Goal: Information Seeking & Learning: Learn about a topic

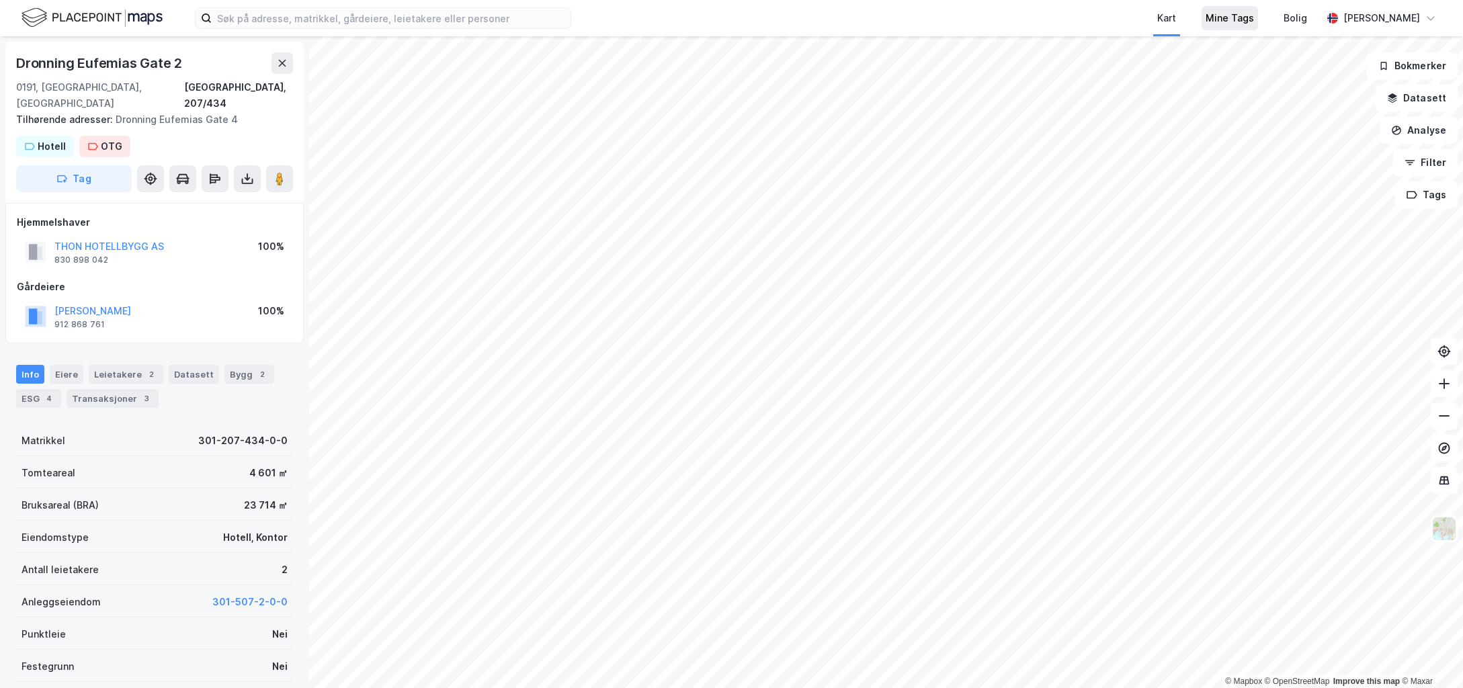
click at [1254, 18] on div "Mine Tags" at bounding box center [1230, 18] width 48 height 16
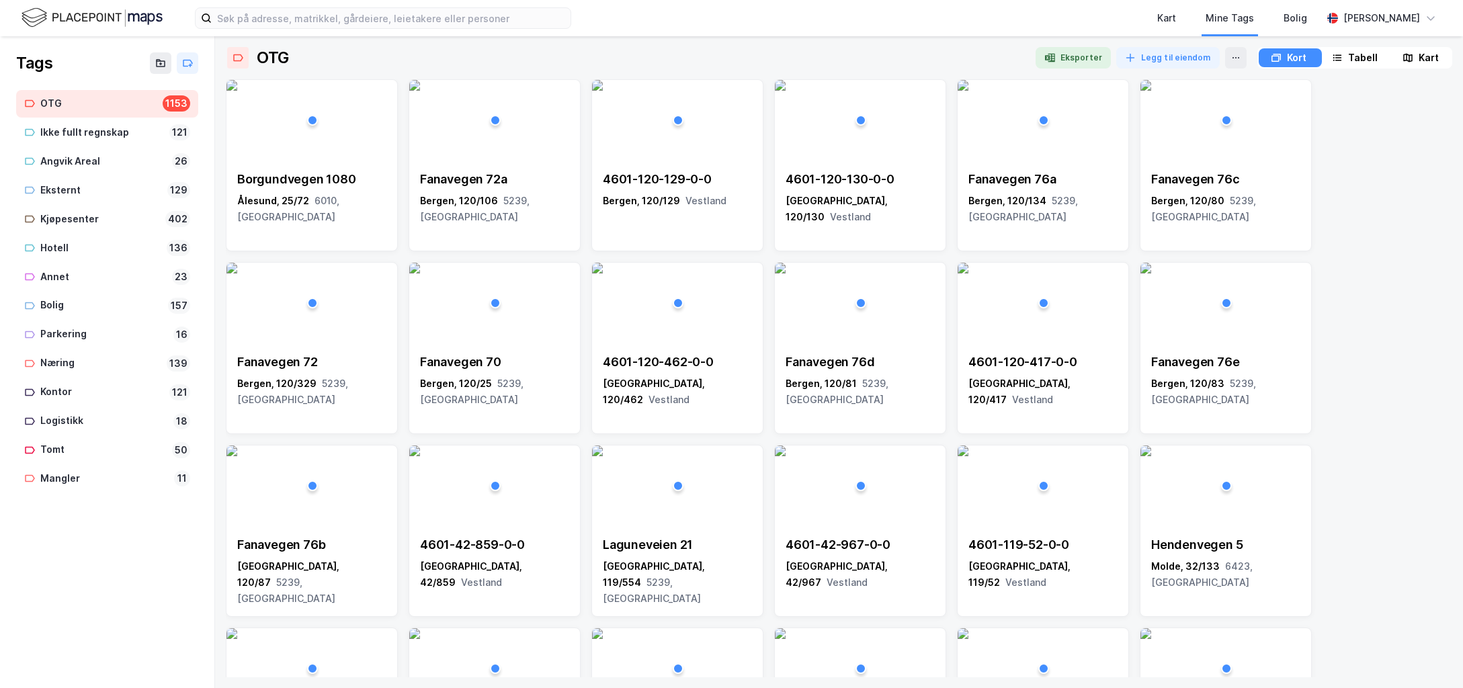
click at [1353, 56] on div "Tabell" at bounding box center [1363, 58] width 30 height 16
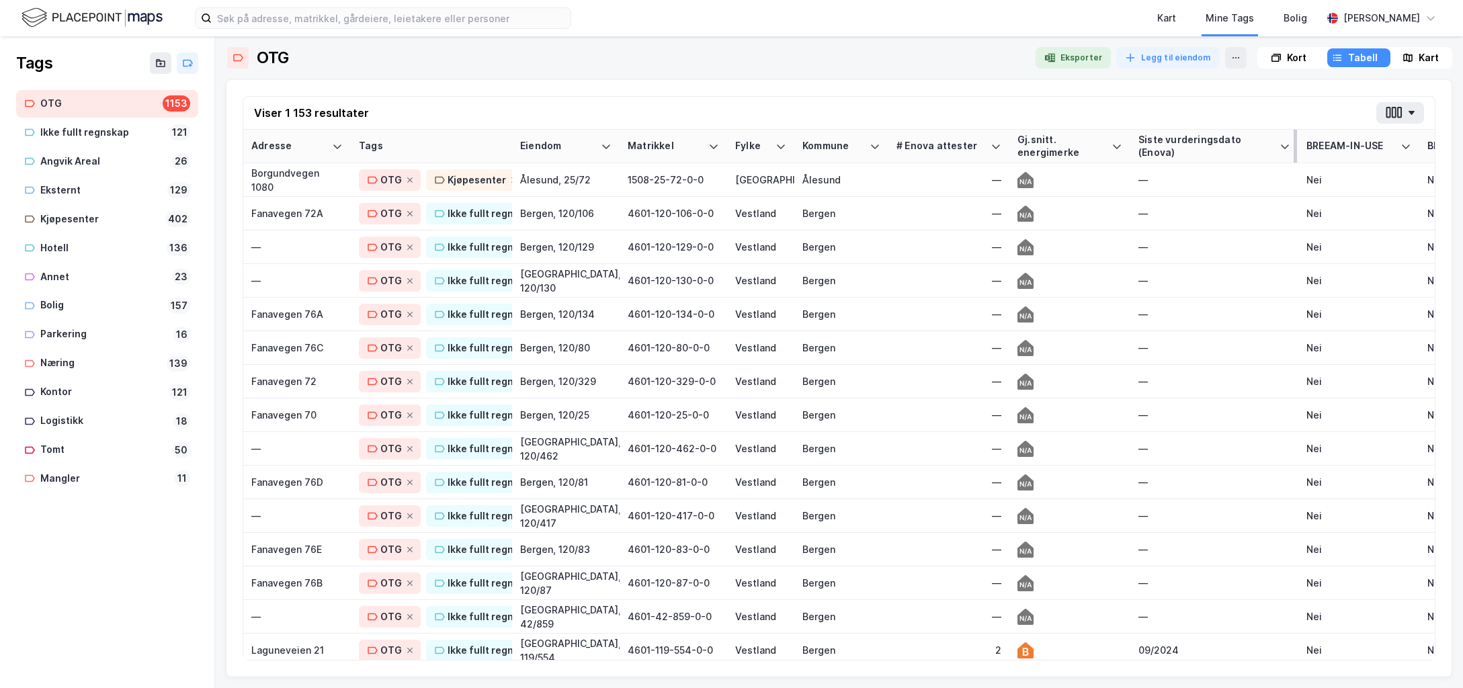
click at [1182, 144] on div "Siste vurderingsdato (Enova)" at bounding box center [1206, 146] width 136 height 25
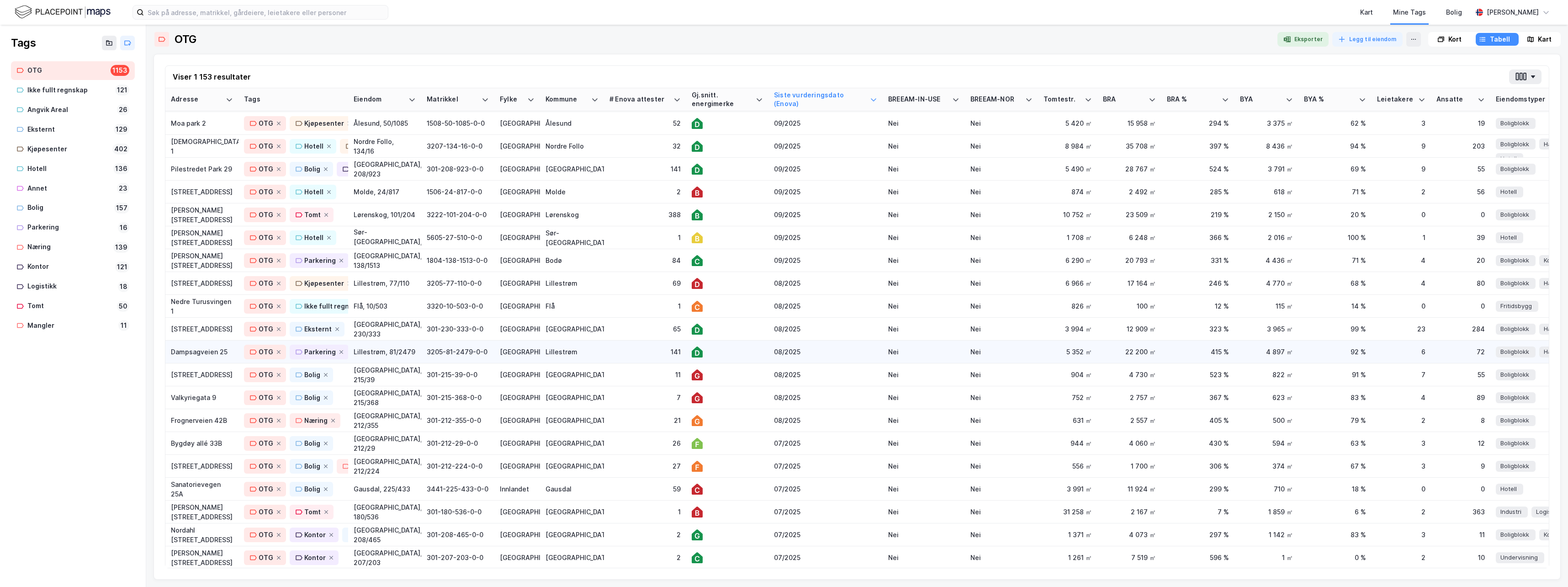
scroll to position [457, 0]
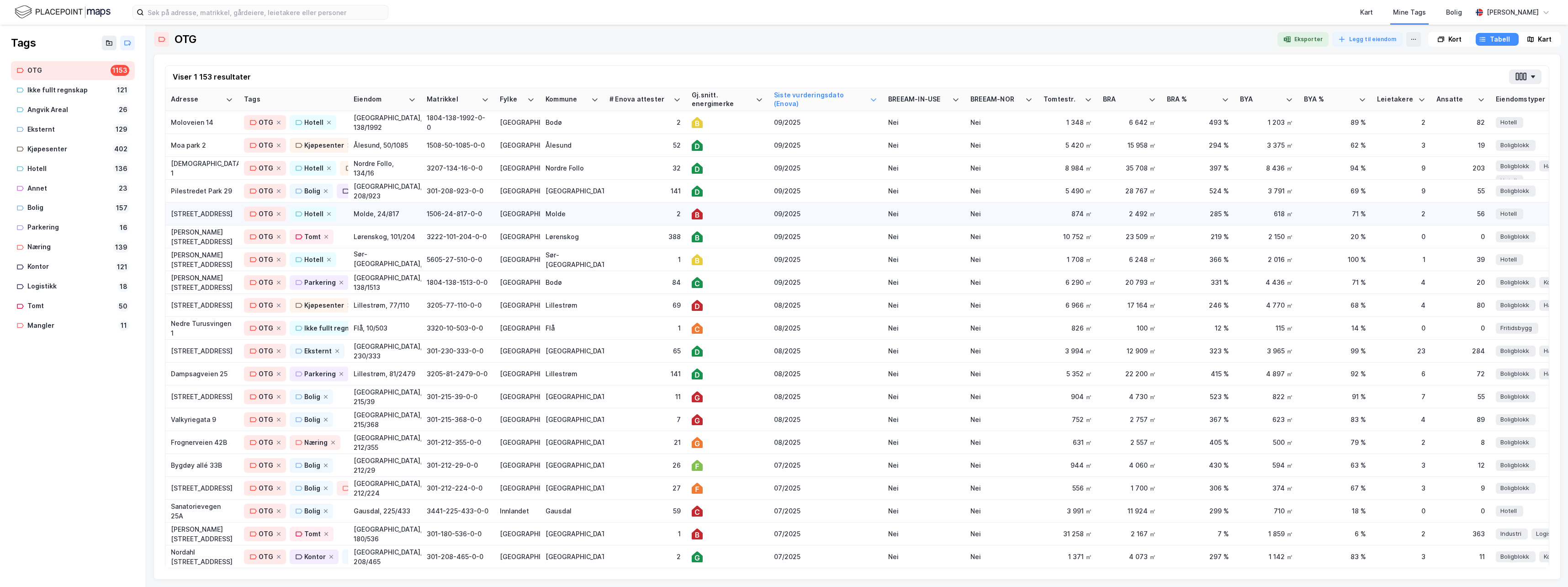
click at [633, 214] on div "2" at bounding box center [645, 214] width 71 height 10
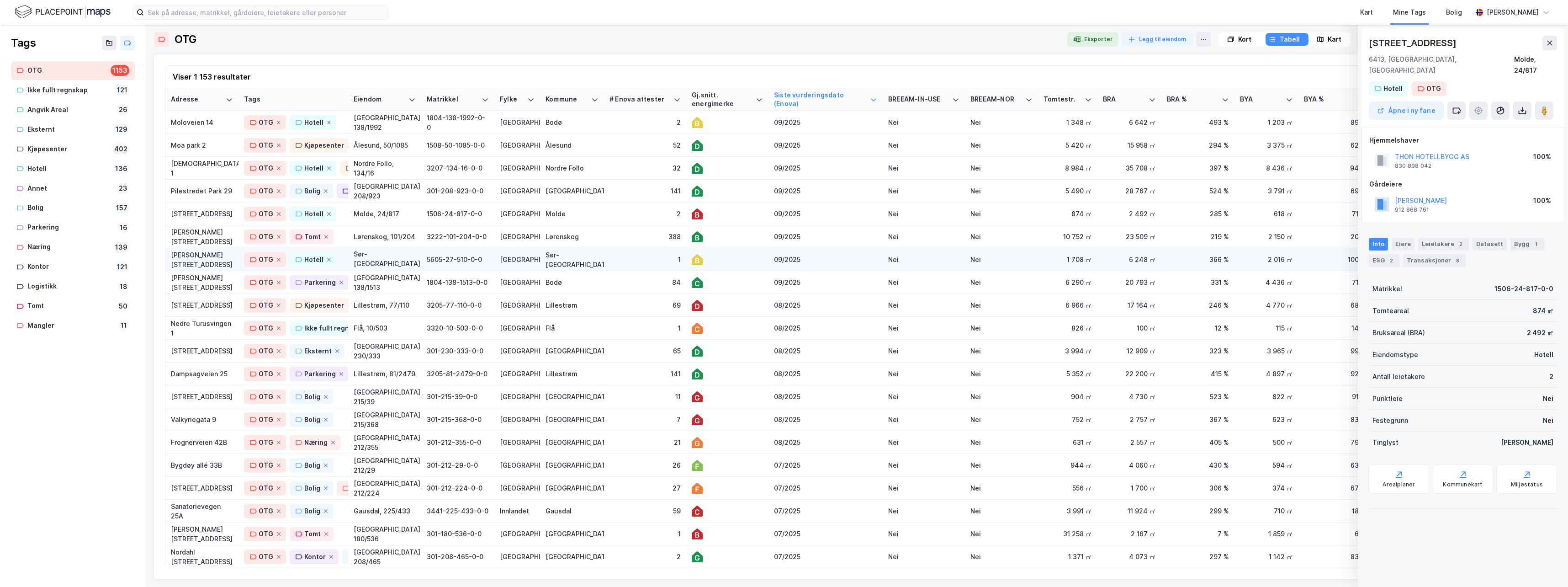
click at [630, 260] on div "1" at bounding box center [645, 259] width 71 height 10
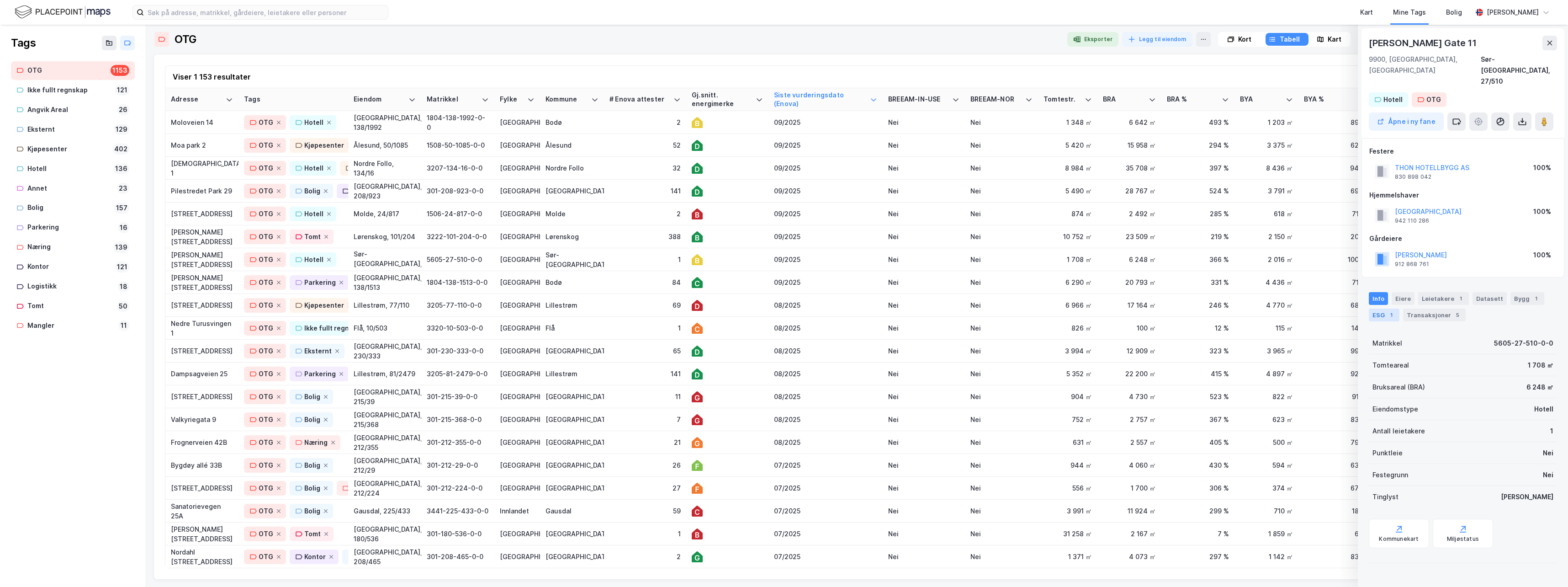
click at [994, 309] on div "ESG 1" at bounding box center [1384, 315] width 31 height 13
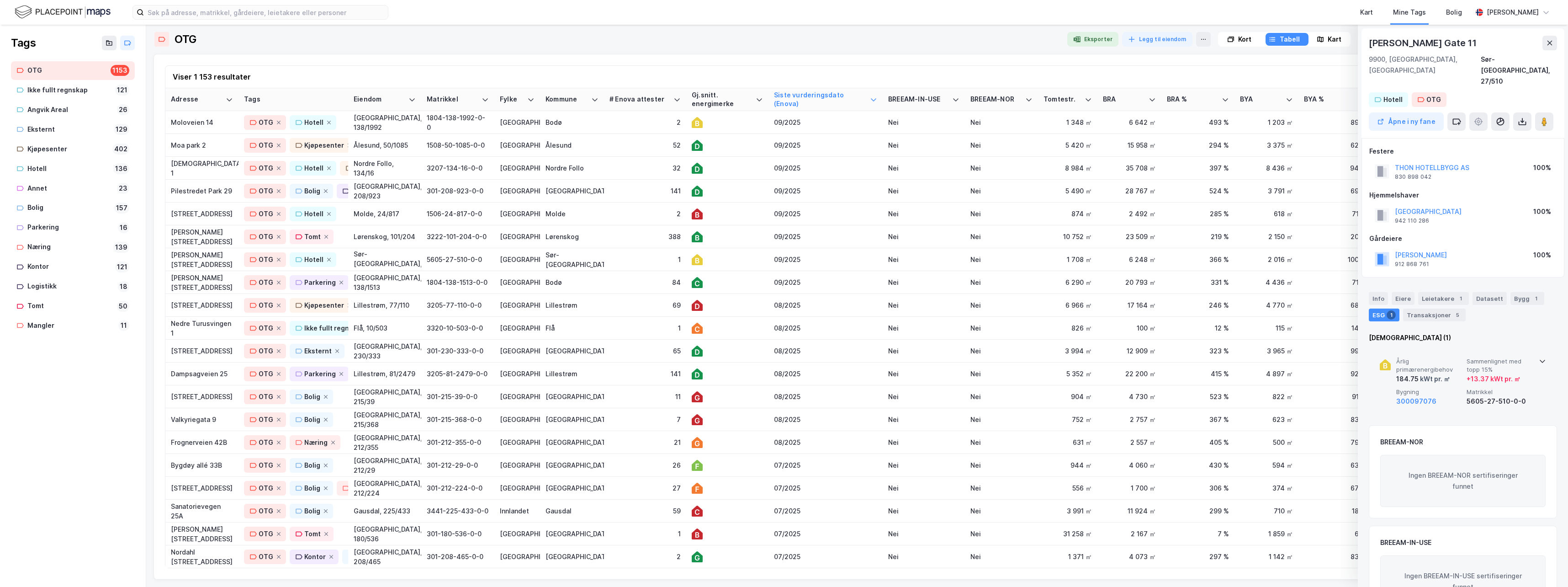
click at [994, 360] on icon at bounding box center [1542, 361] width 5 height 3
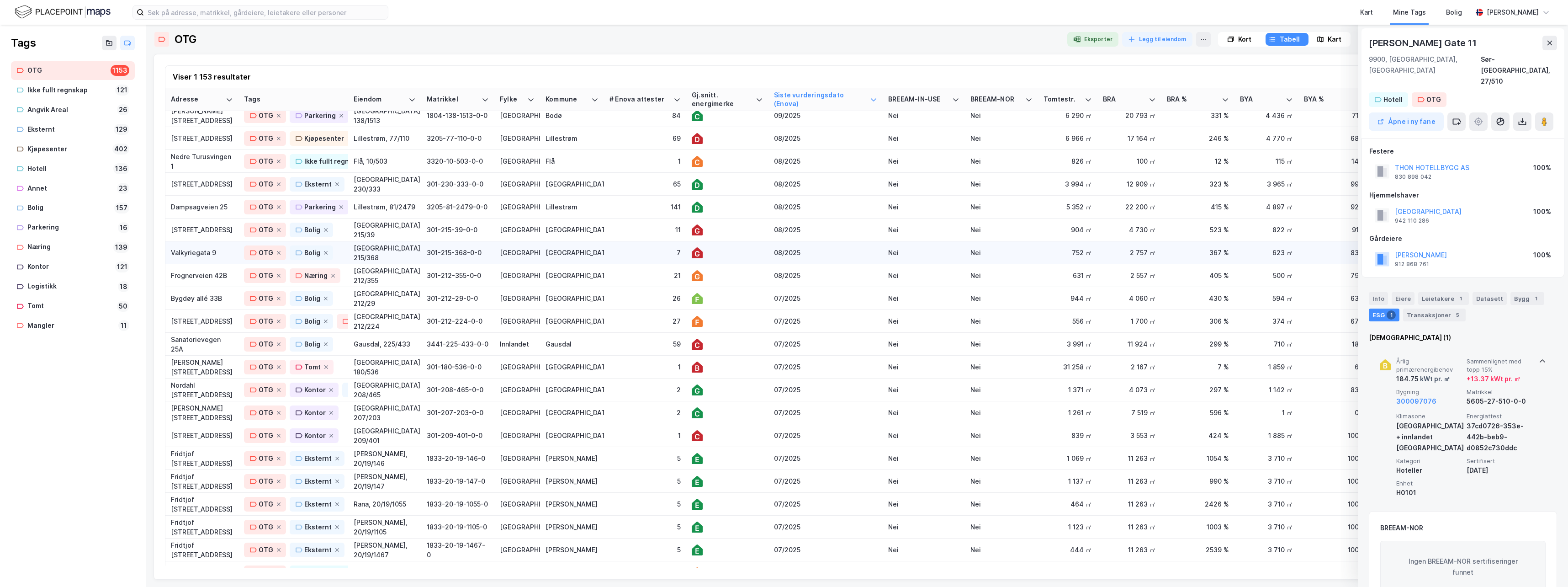
scroll to position [640, 0]
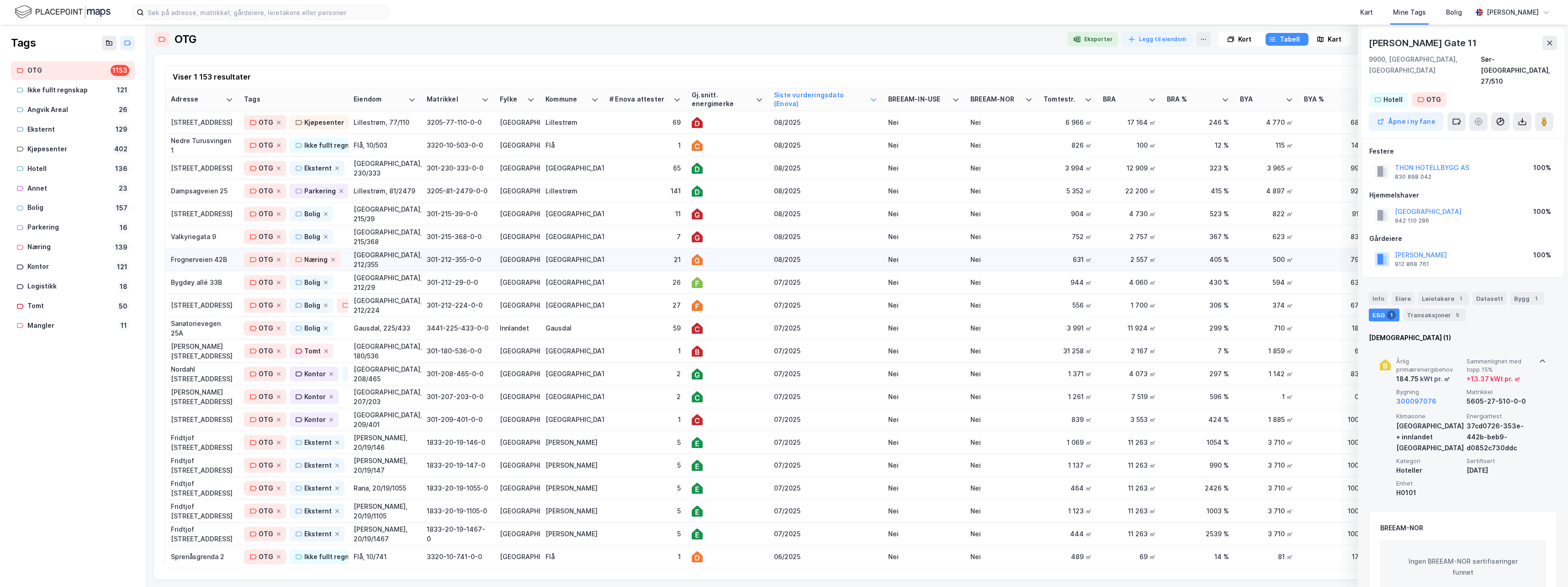
click at [850, 261] on div "08/2025" at bounding box center [825, 259] width 103 height 10
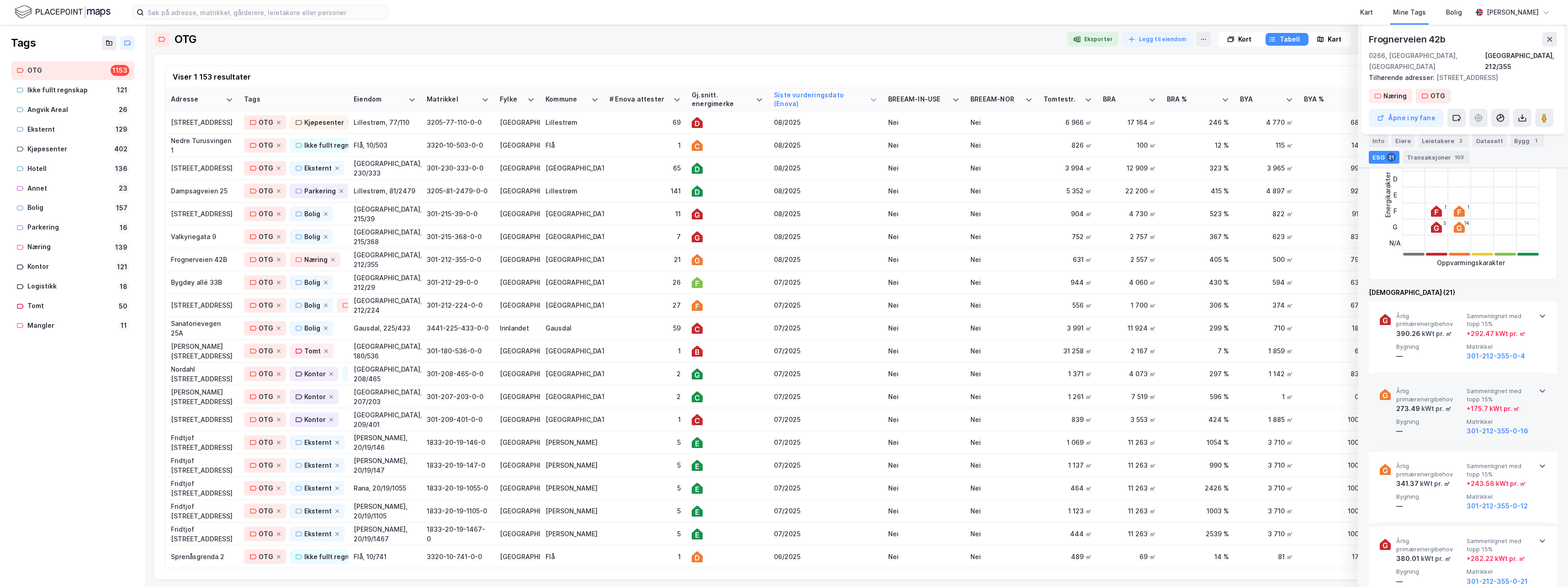
scroll to position [274, 0]
click at [994, 308] on icon at bounding box center [1542, 312] width 7 height 7
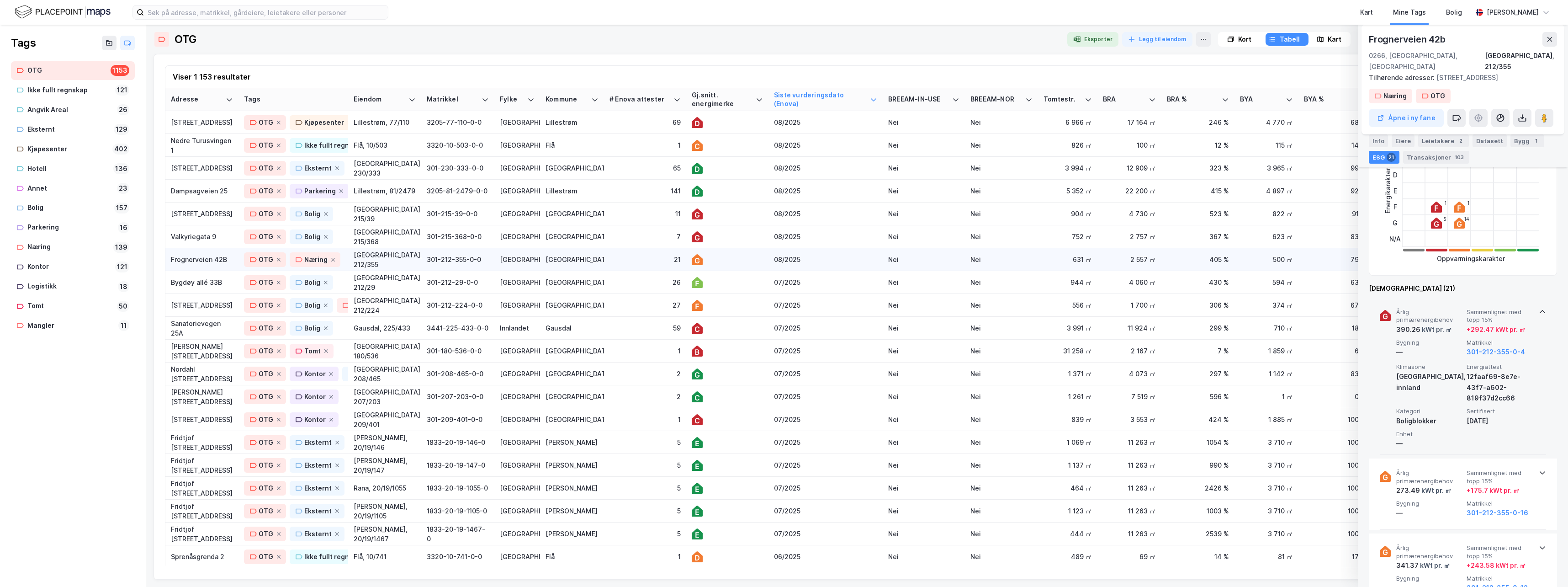
click at [739, 258] on div at bounding box center [727, 260] width 71 height 11
click at [994, 139] on div "Eiere" at bounding box center [1403, 141] width 23 height 13
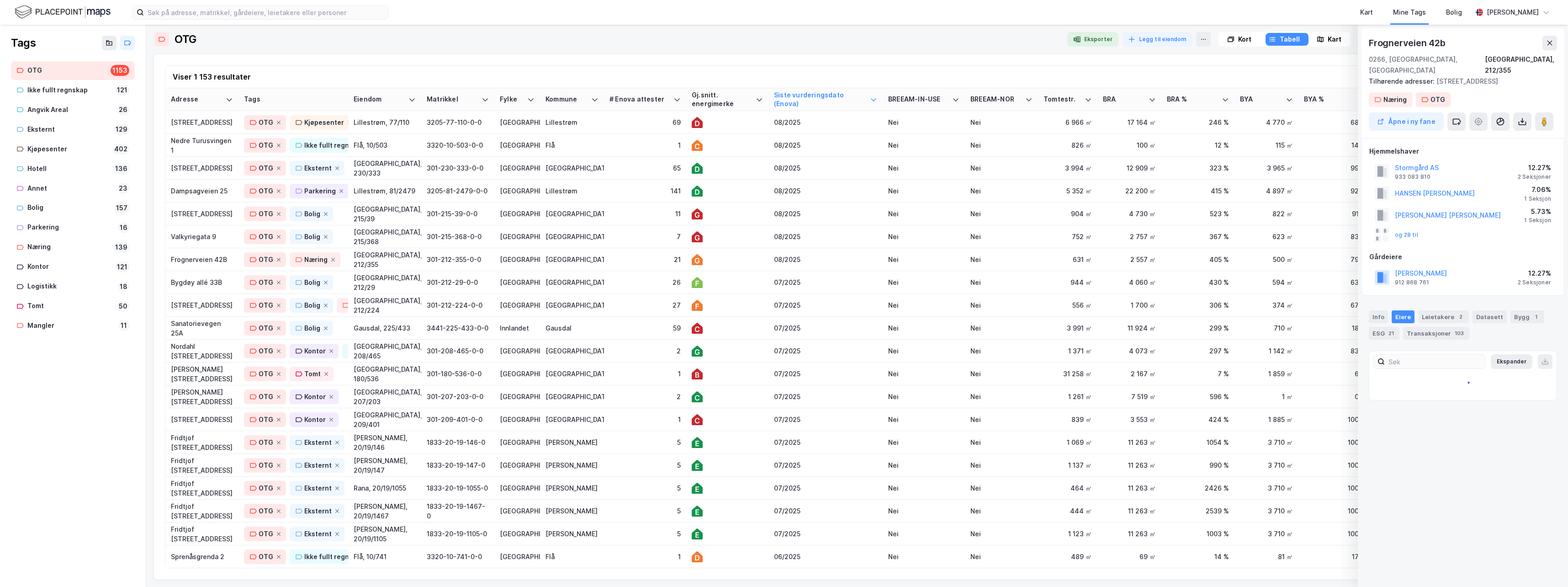
scroll to position [0, 0]
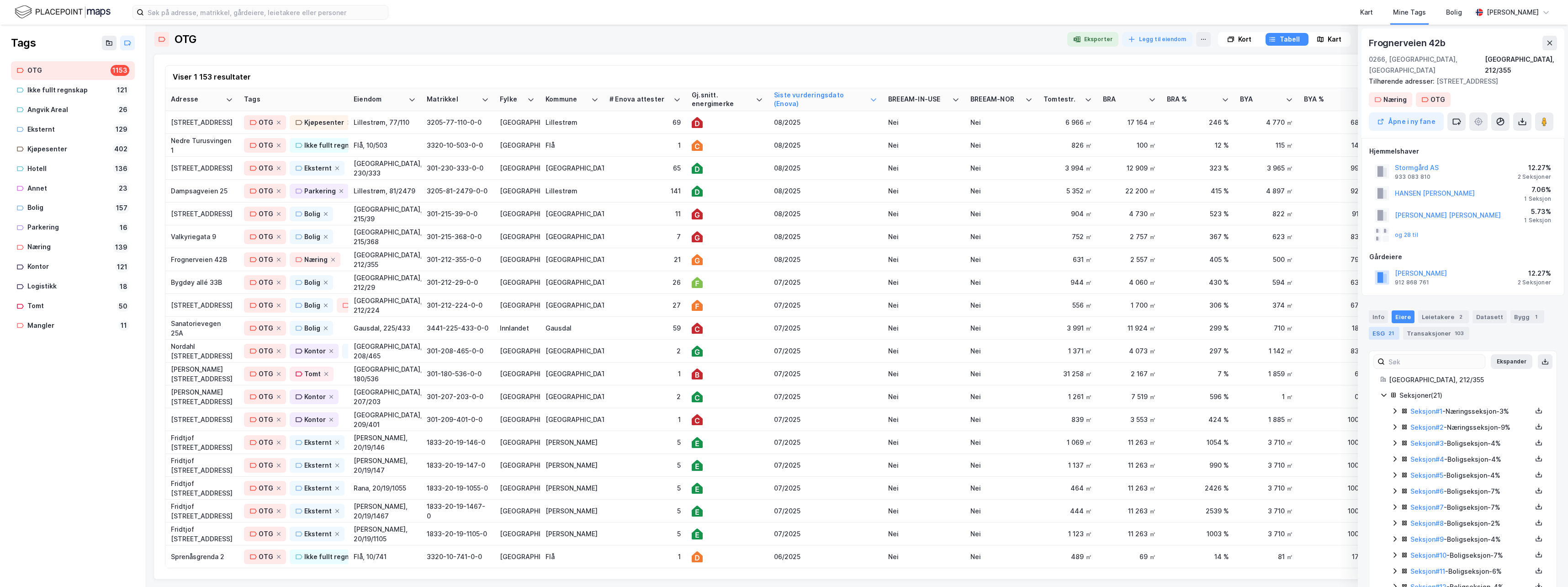
drag, startPoint x: 1390, startPoint y: 321, endPoint x: 1374, endPoint y: 324, distance: 16.3
click at [994, 329] on div "21" at bounding box center [1391, 333] width 9 height 9
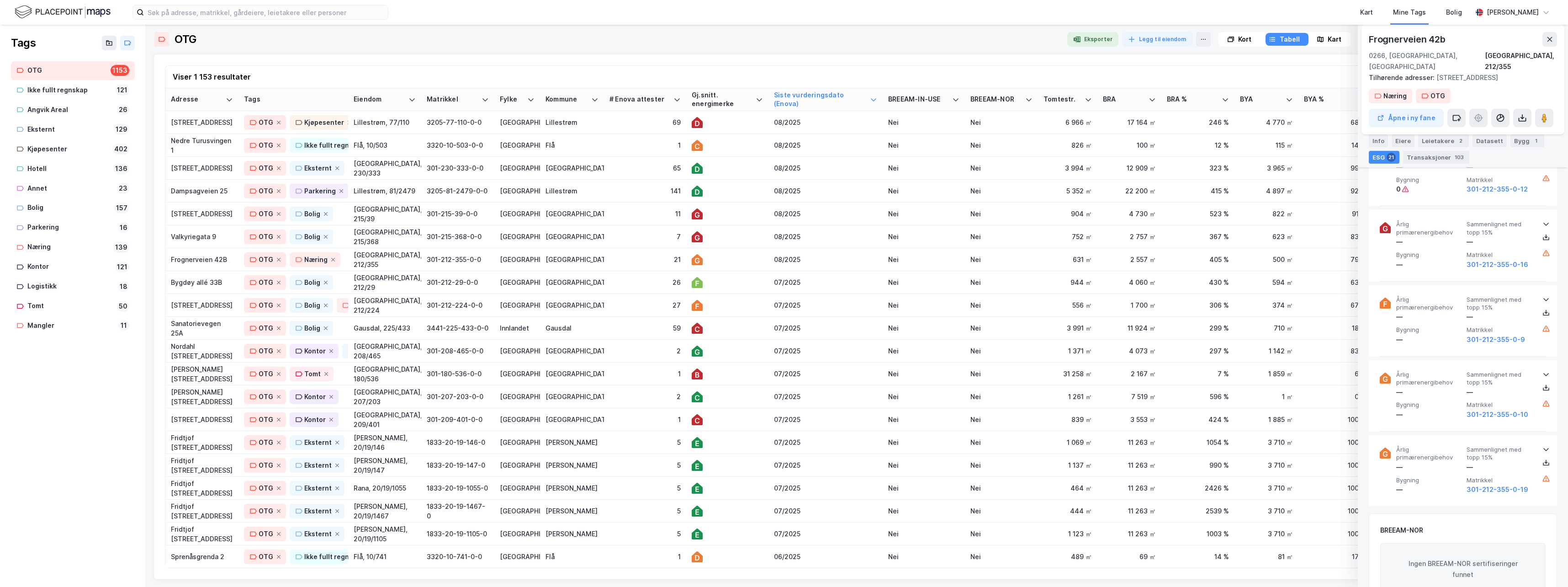
scroll to position [1758, 0]
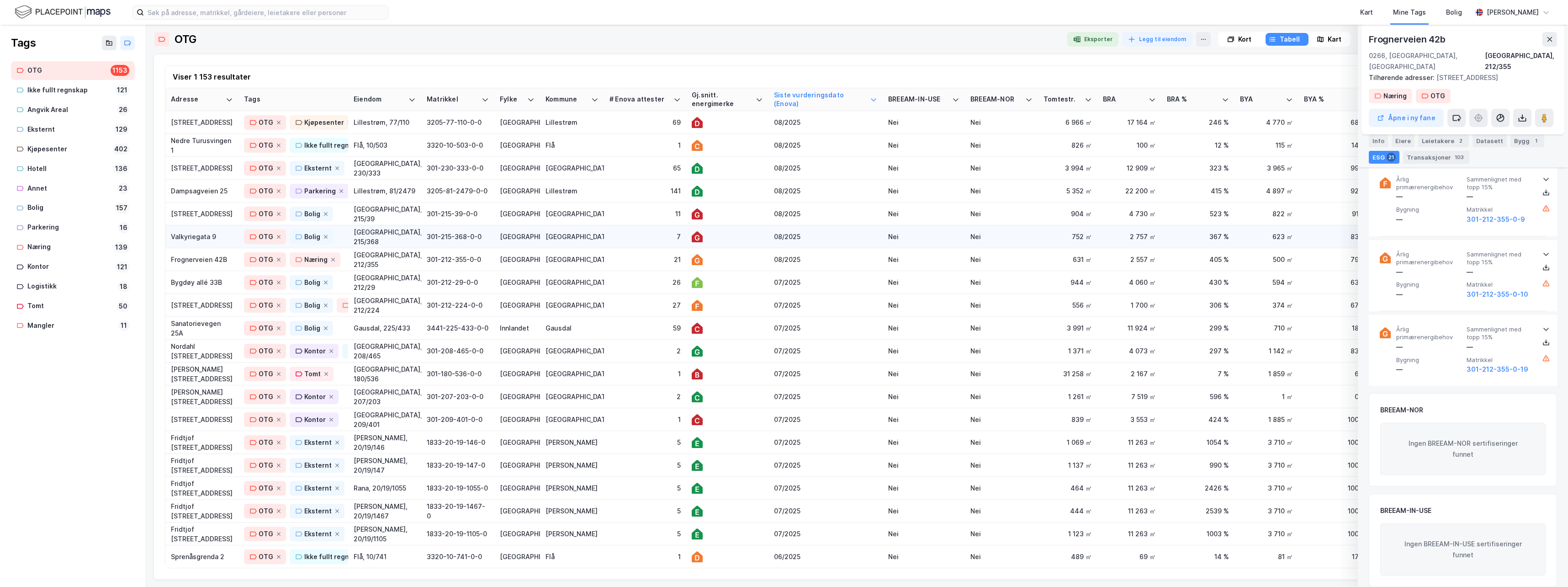
click at [612, 231] on td "7" at bounding box center [644, 237] width 82 height 23
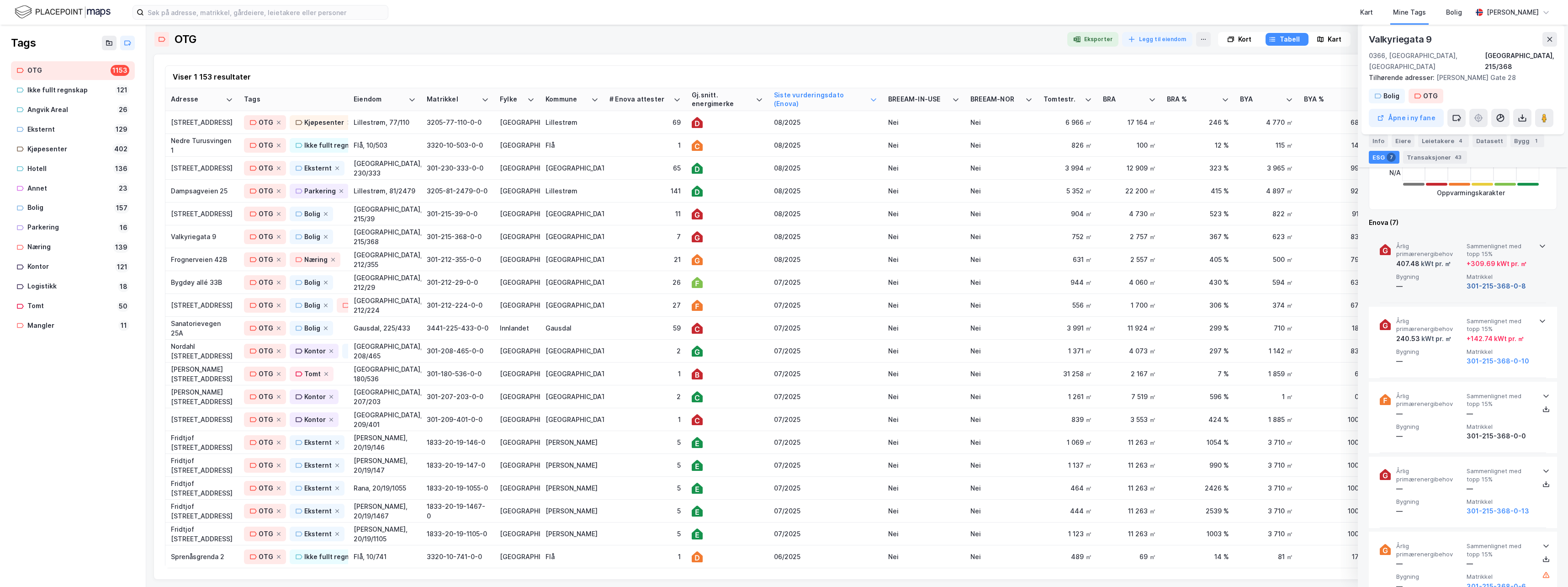
scroll to position [385, 0]
click at [994, 241] on icon at bounding box center [1542, 245] width 7 height 7
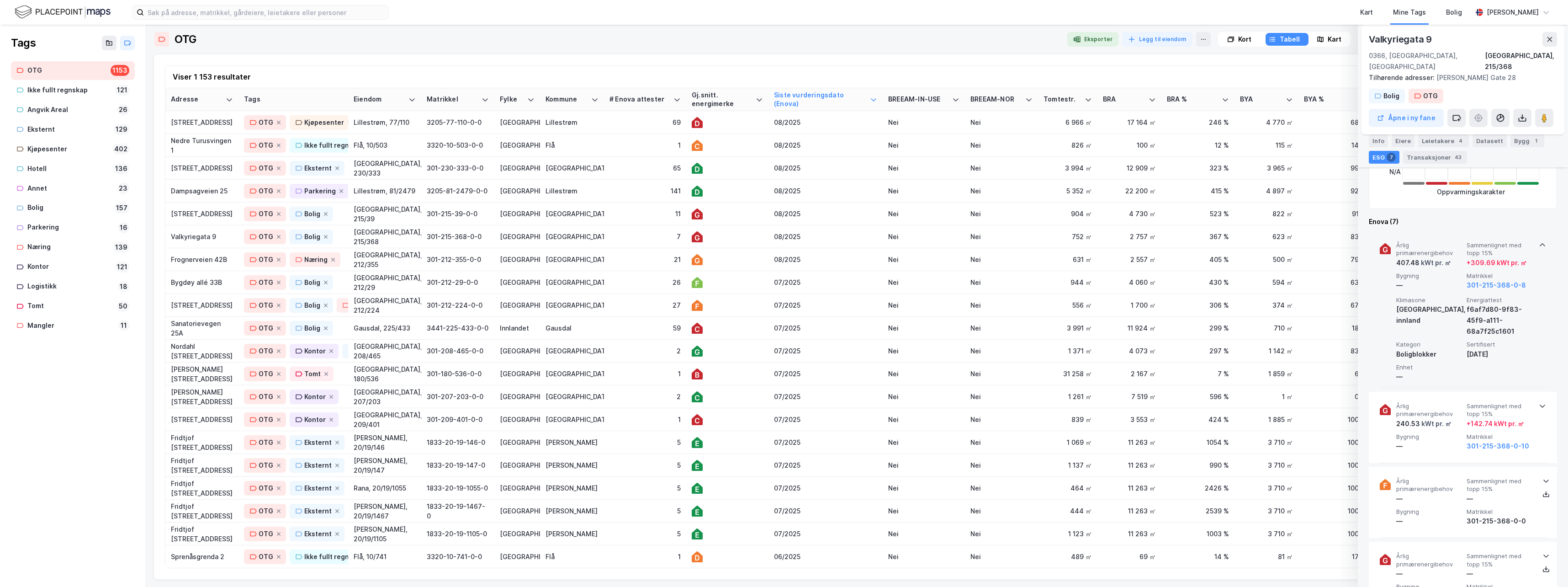
click at [994, 241] on icon at bounding box center [1542, 245] width 7 height 7
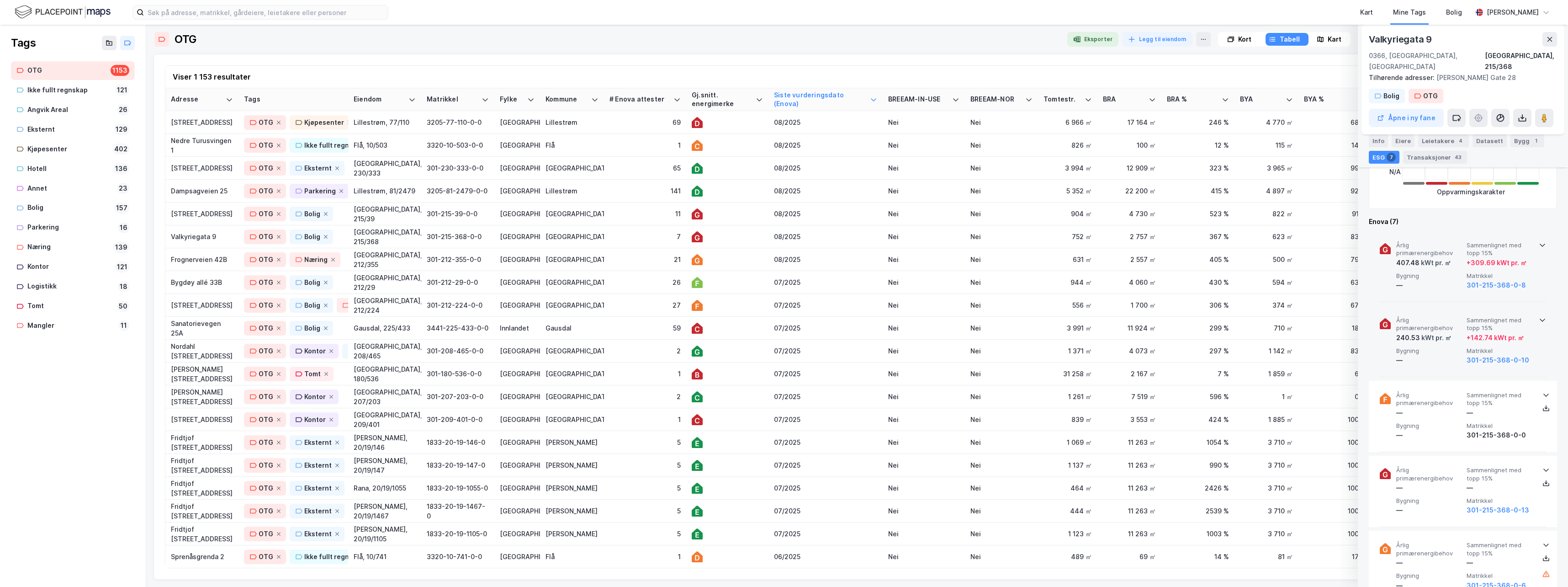
click at [994, 316] on icon at bounding box center [1542, 320] width 7 height 7
click at [615, 214] on div "11" at bounding box center [645, 214] width 71 height 10
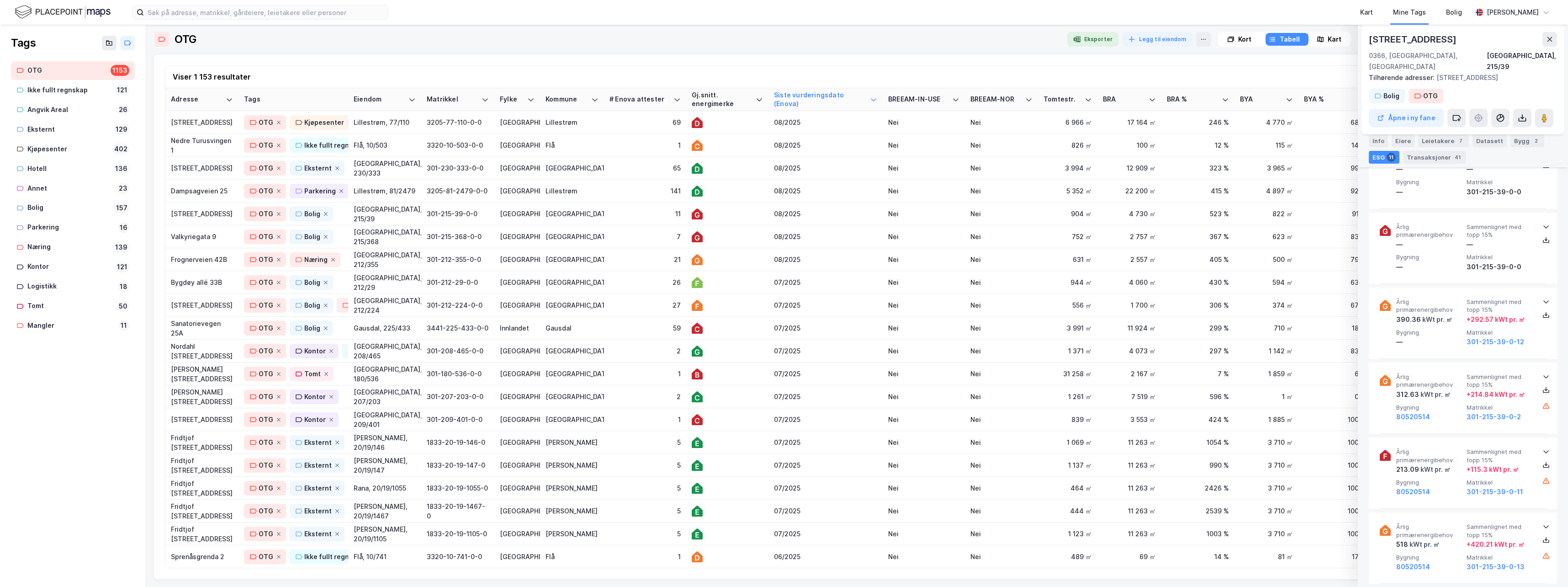
scroll to position [751, 0]
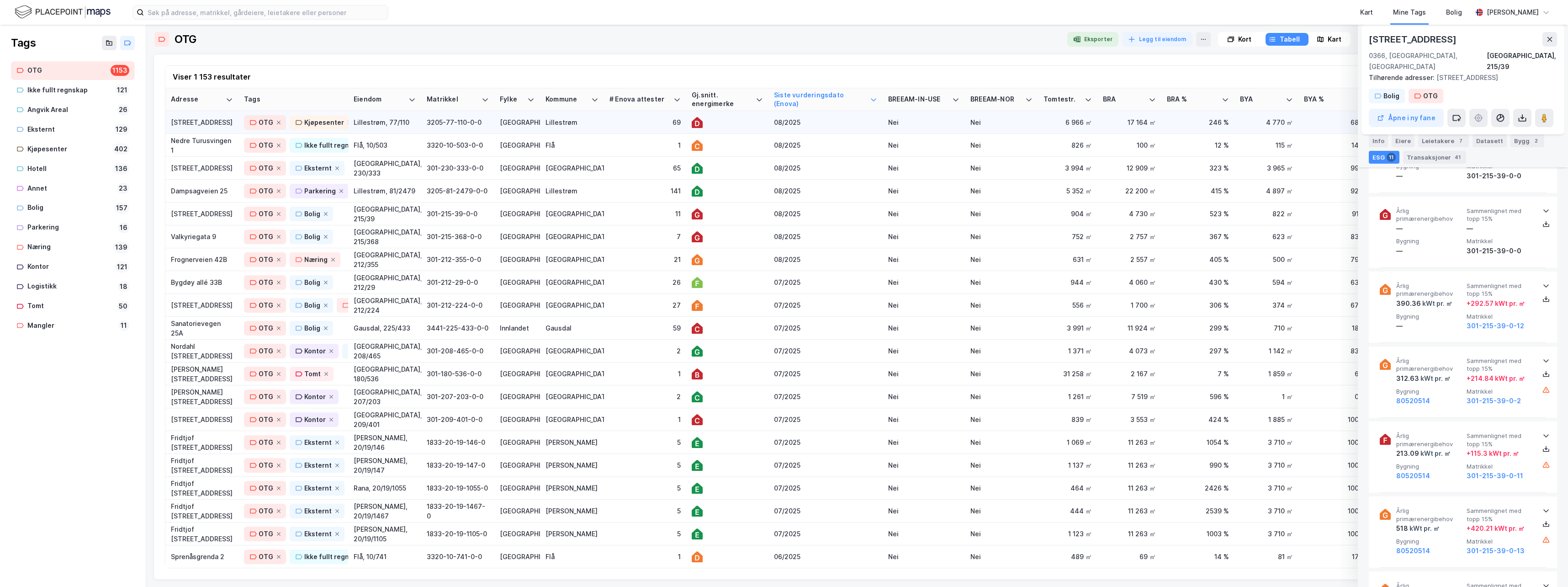
click at [630, 123] on div "69" at bounding box center [645, 122] width 71 height 10
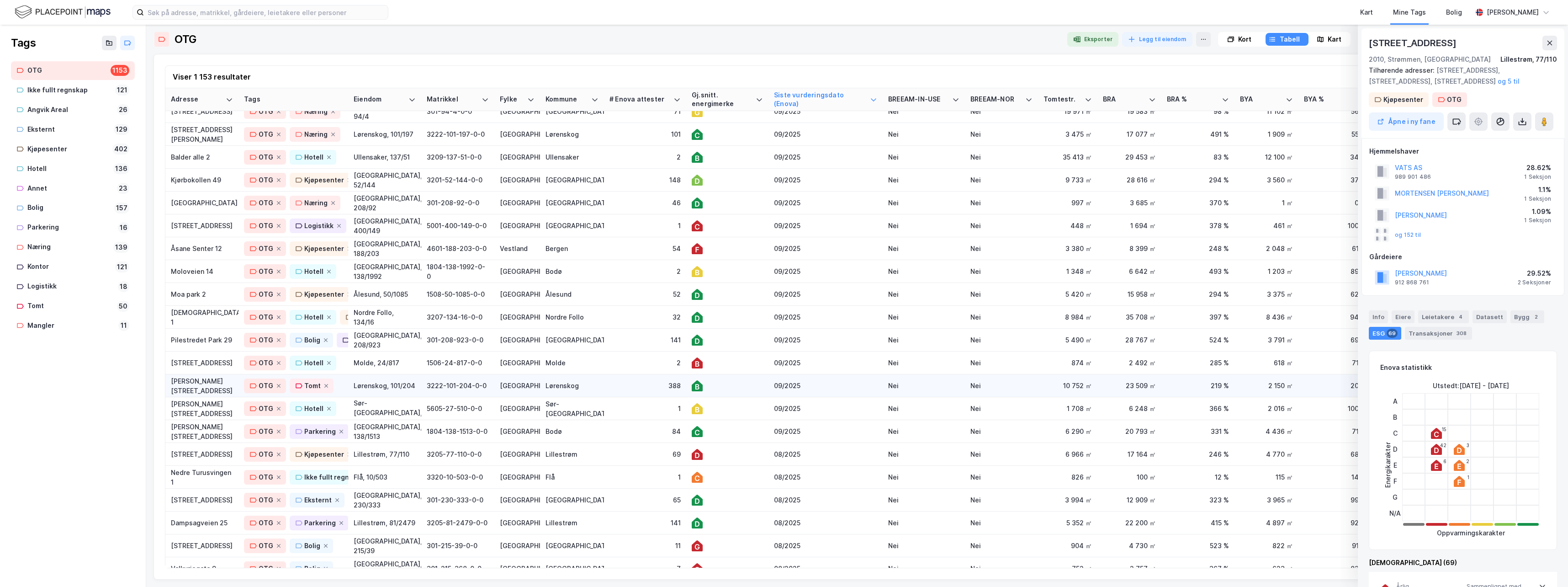
scroll to position [229, 0]
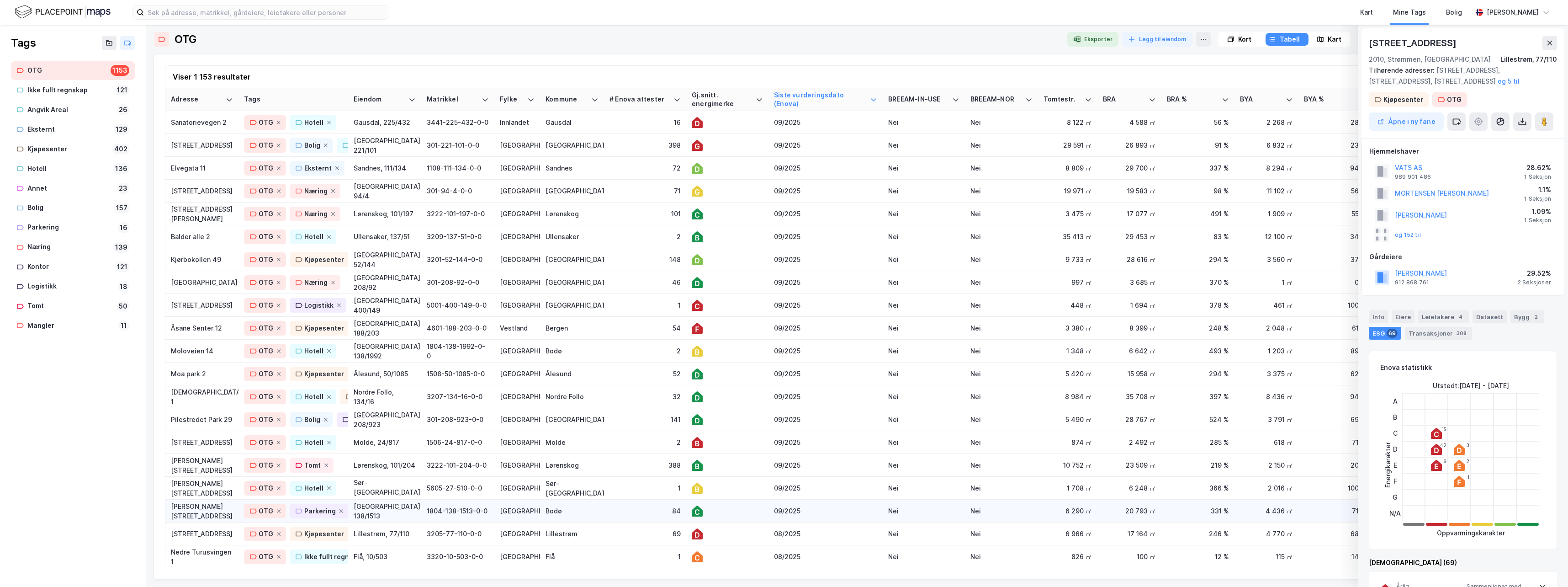
click at [620, 468] on div "84" at bounding box center [645, 511] width 71 height 10
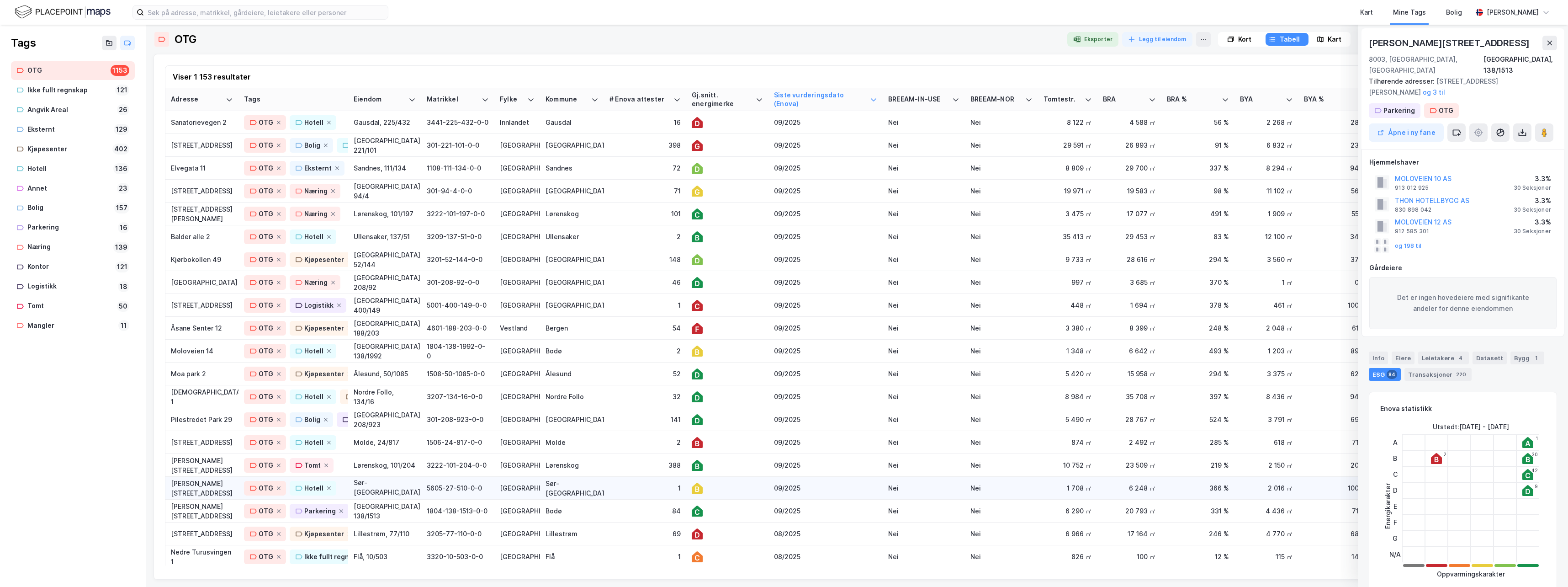
click at [629, 468] on div "1" at bounding box center [645, 488] width 71 height 10
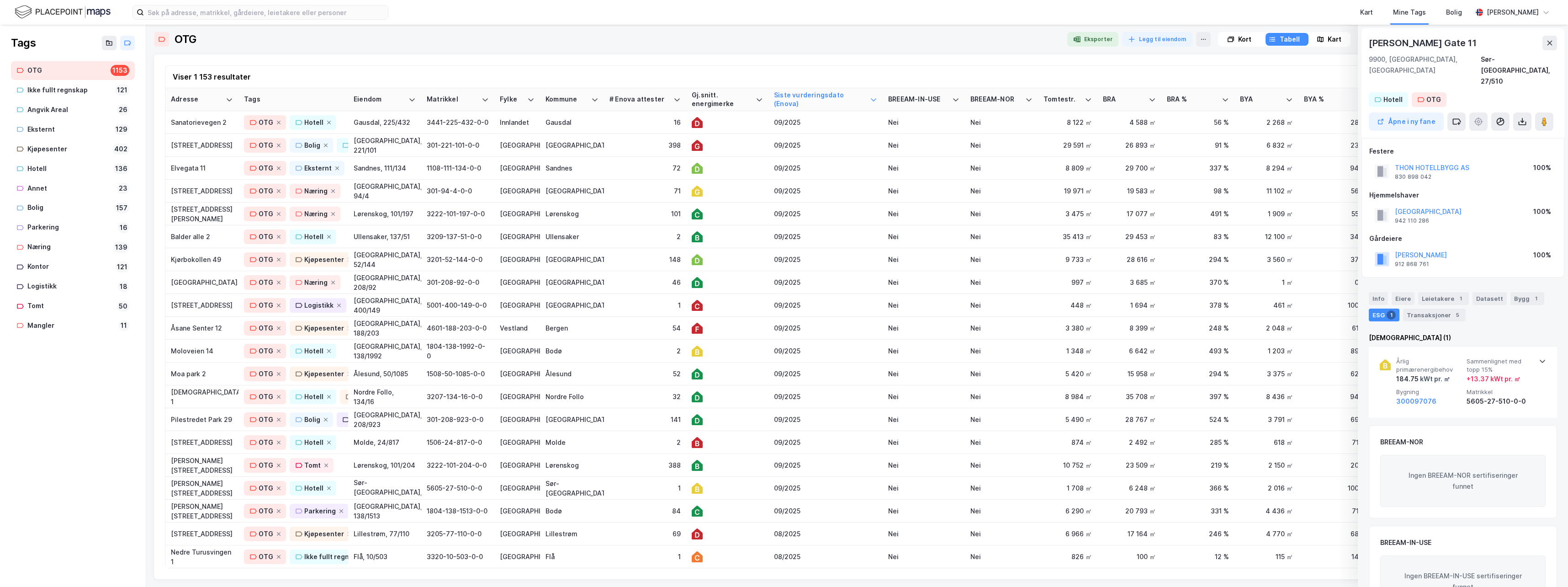
scroll to position [21, 0]
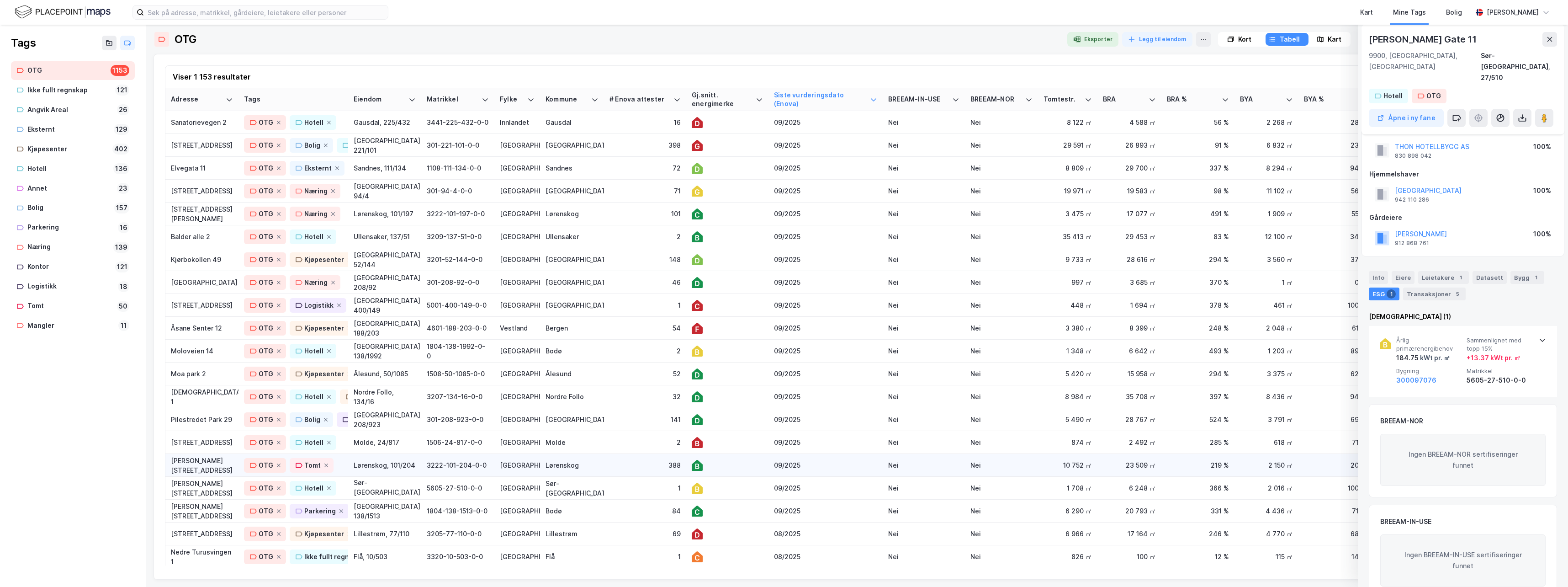
click at [630, 465] on div "388" at bounding box center [645, 465] width 71 height 10
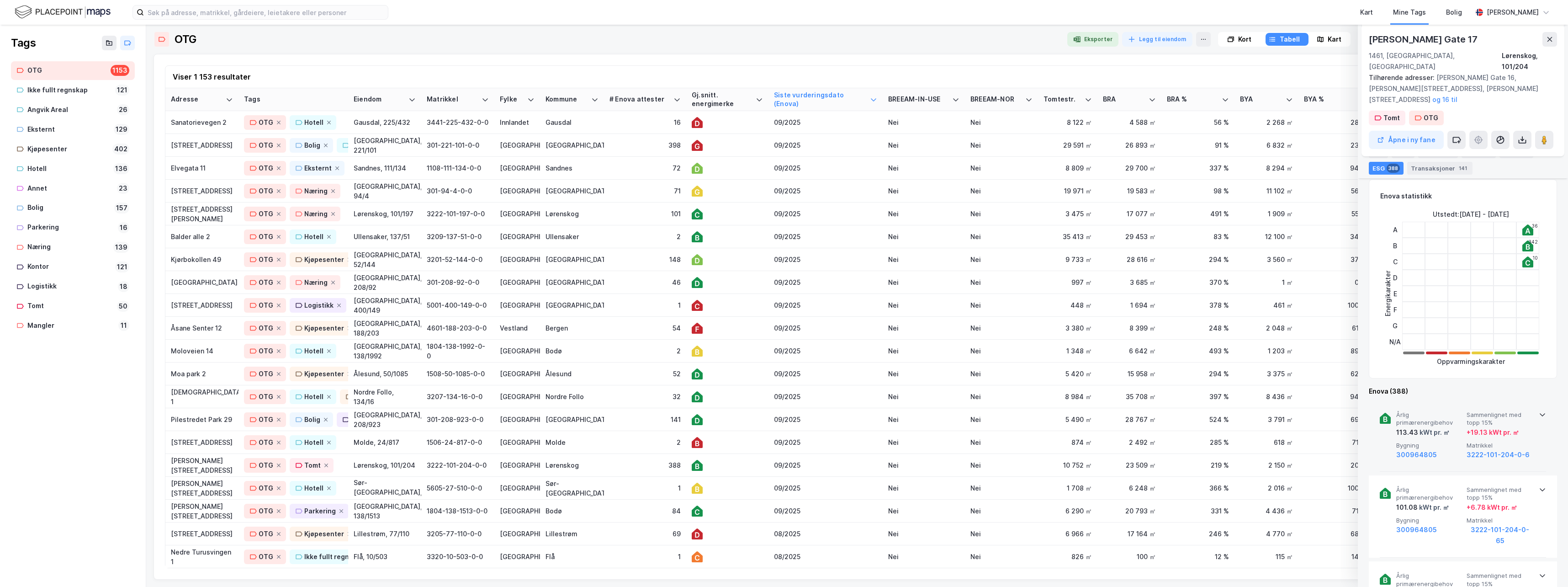
scroll to position [274, 0]
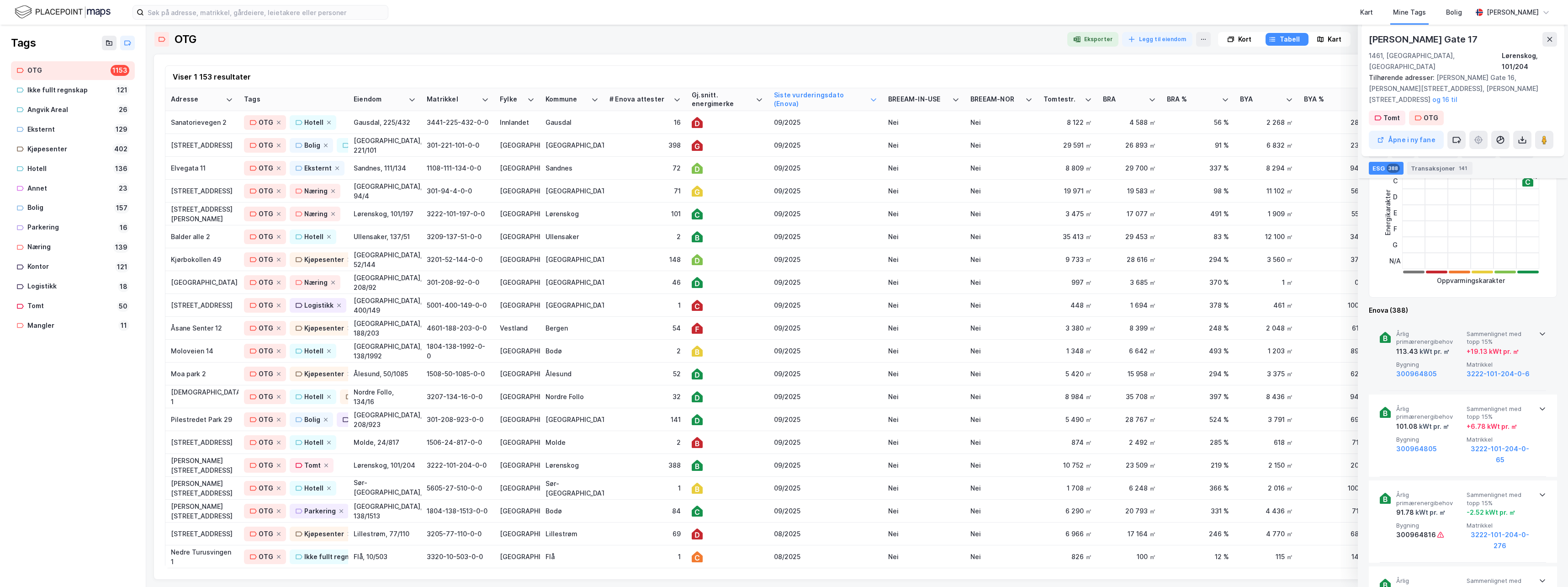
click at [994, 320] on div "Årlig primærenergibehov 113.43 kWt pr. ㎡ Sammenlignet med topp 15% + 19.13 kWt …" at bounding box center [1463, 355] width 167 height 71
click at [994, 320] on div "Årlig primærenergibehov 113.43 kWt pr. ㎡ Sammenlignet med topp 15% + 19.13 kWt …" at bounding box center [1463, 398] width 167 height 157
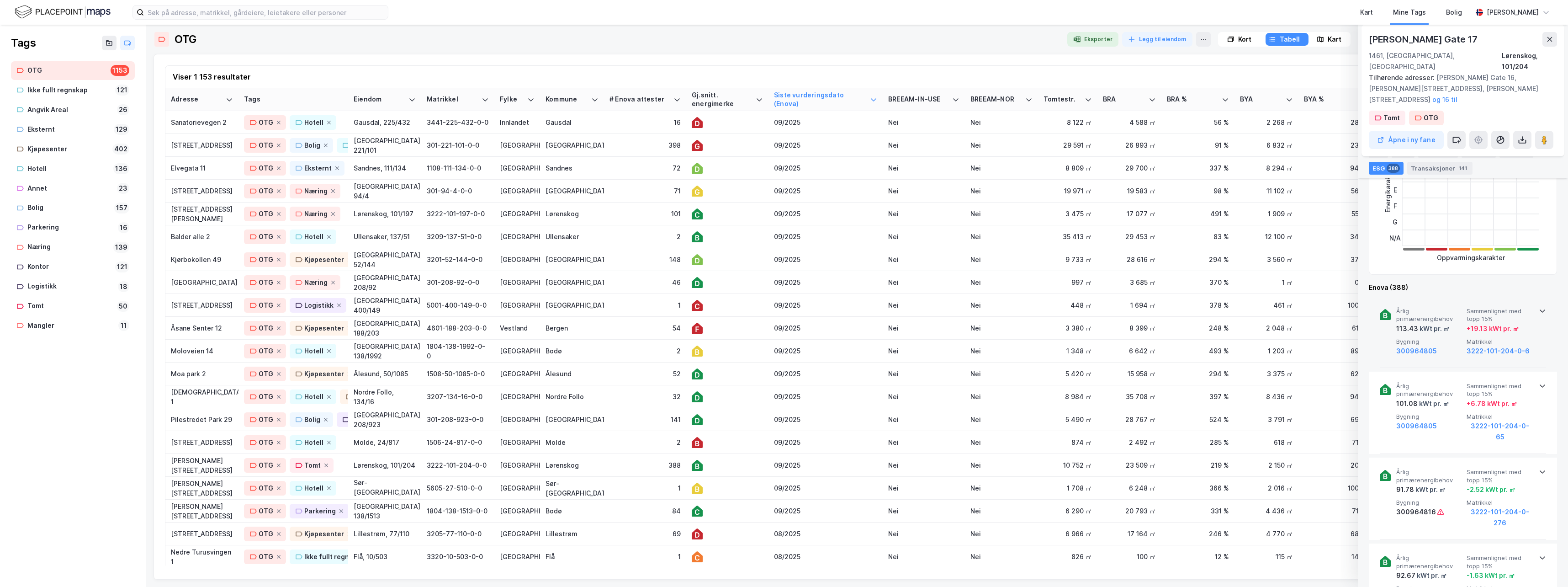
scroll to position [320, 0]
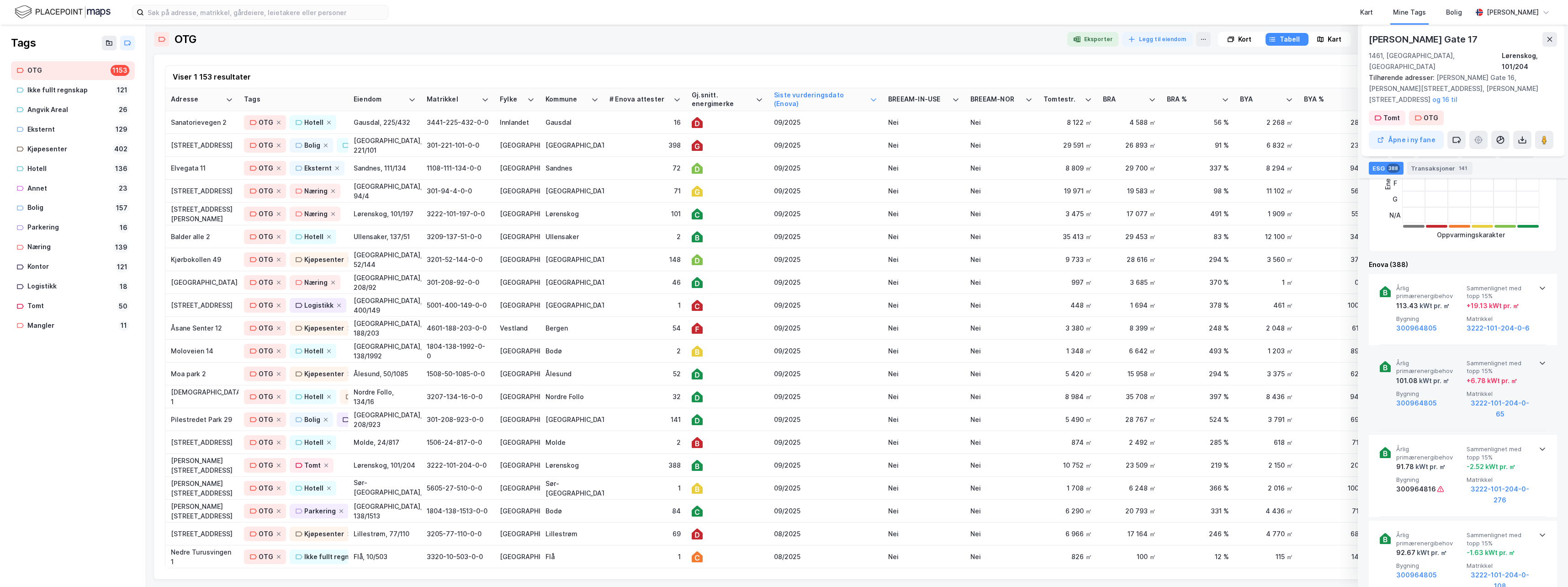
click at [994, 359] on icon at bounding box center [1542, 363] width 7 height 7
click at [994, 446] on icon at bounding box center [1542, 449] width 7 height 7
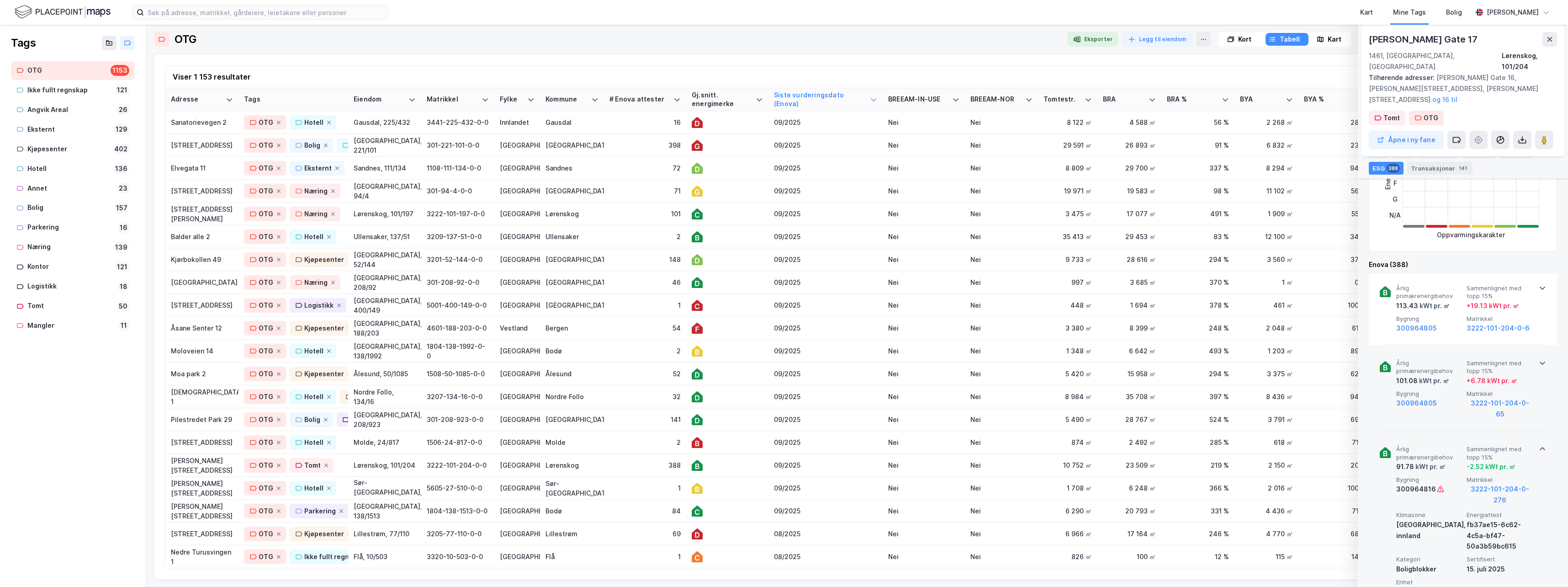
click at [994, 446] on icon at bounding box center [1542, 449] width 7 height 7
click at [629, 442] on div "2" at bounding box center [645, 442] width 71 height 10
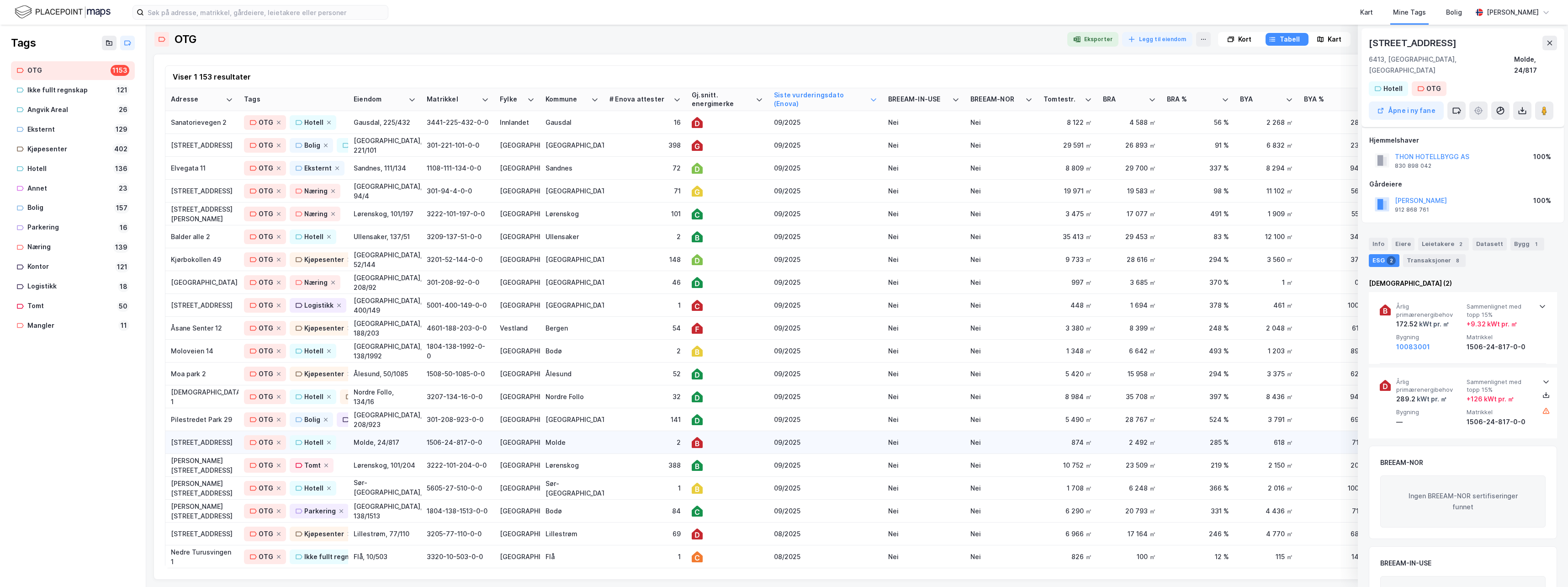
scroll to position [52, 0]
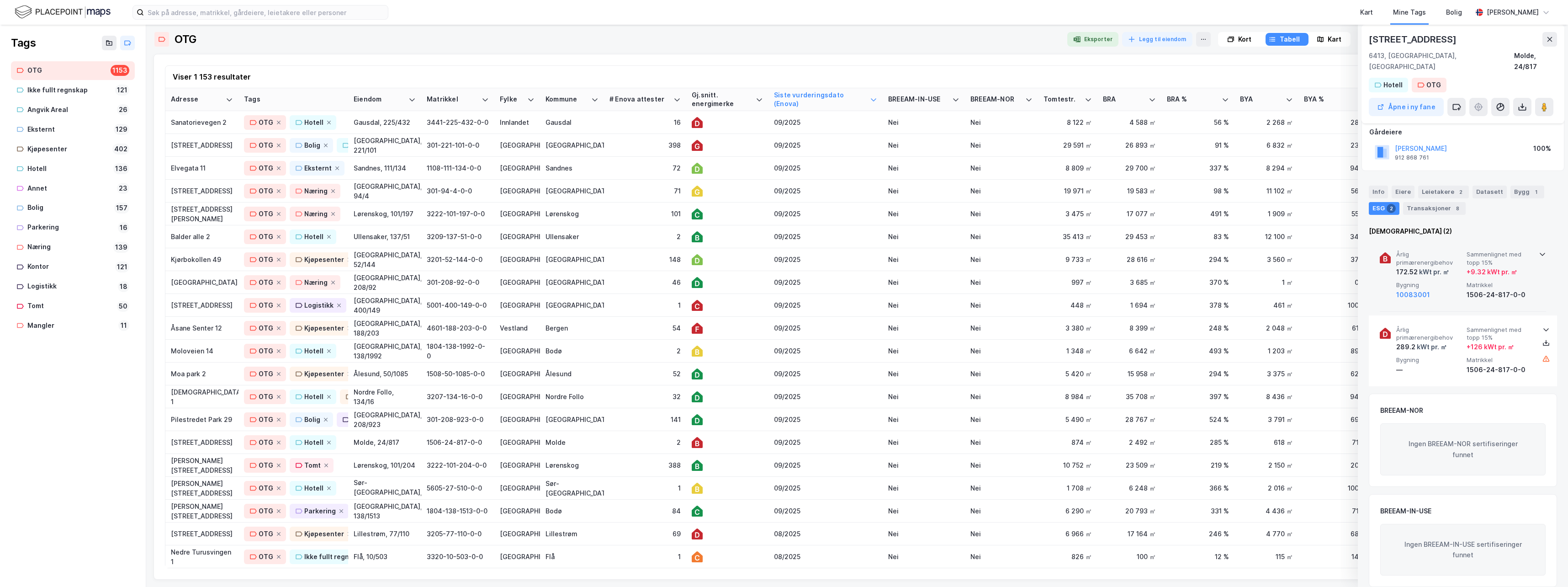
click at [994, 250] on icon at bounding box center [1542, 254] width 7 height 7
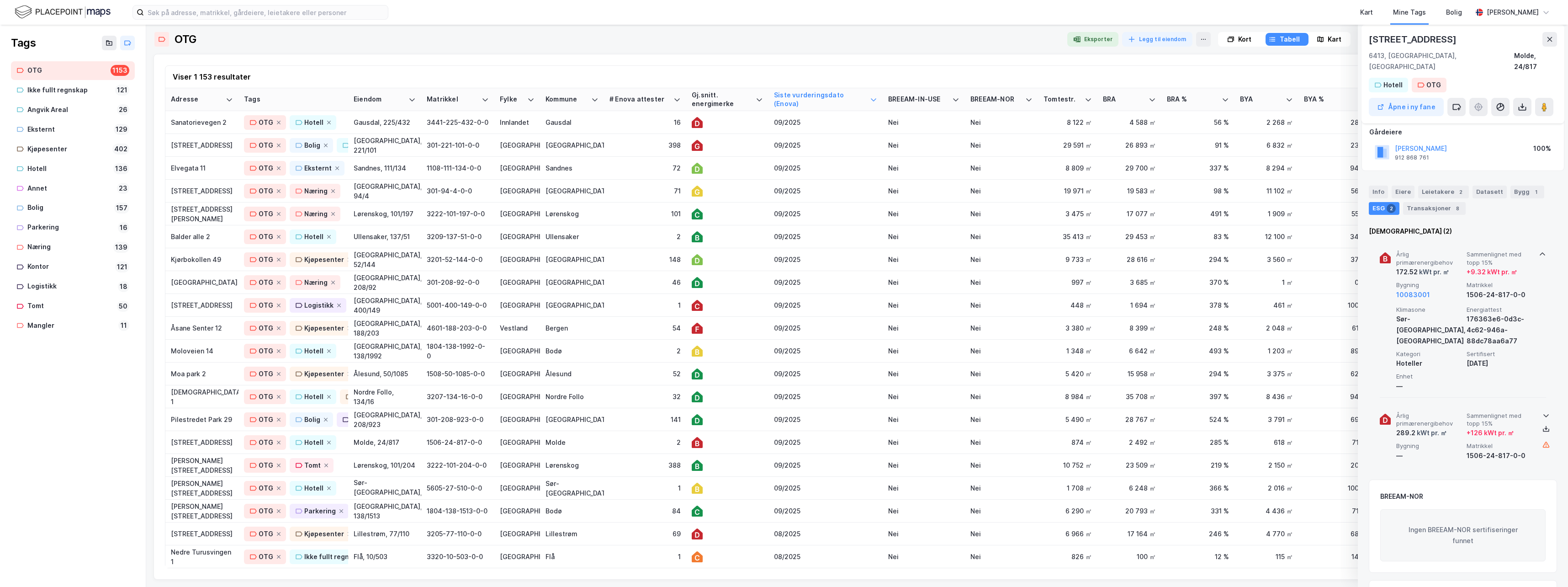
click at [994, 412] on icon at bounding box center [1546, 416] width 7 height 7
click at [639, 421] on div "141" at bounding box center [645, 420] width 71 height 10
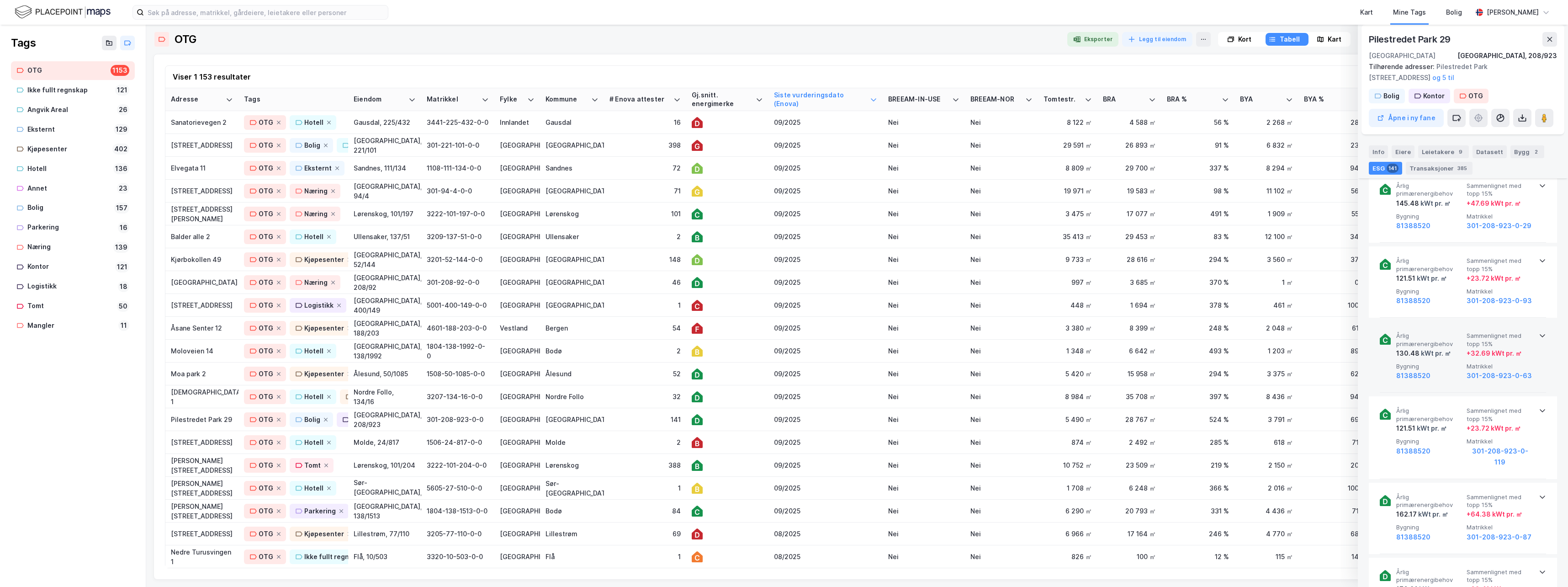
scroll to position [412, 0]
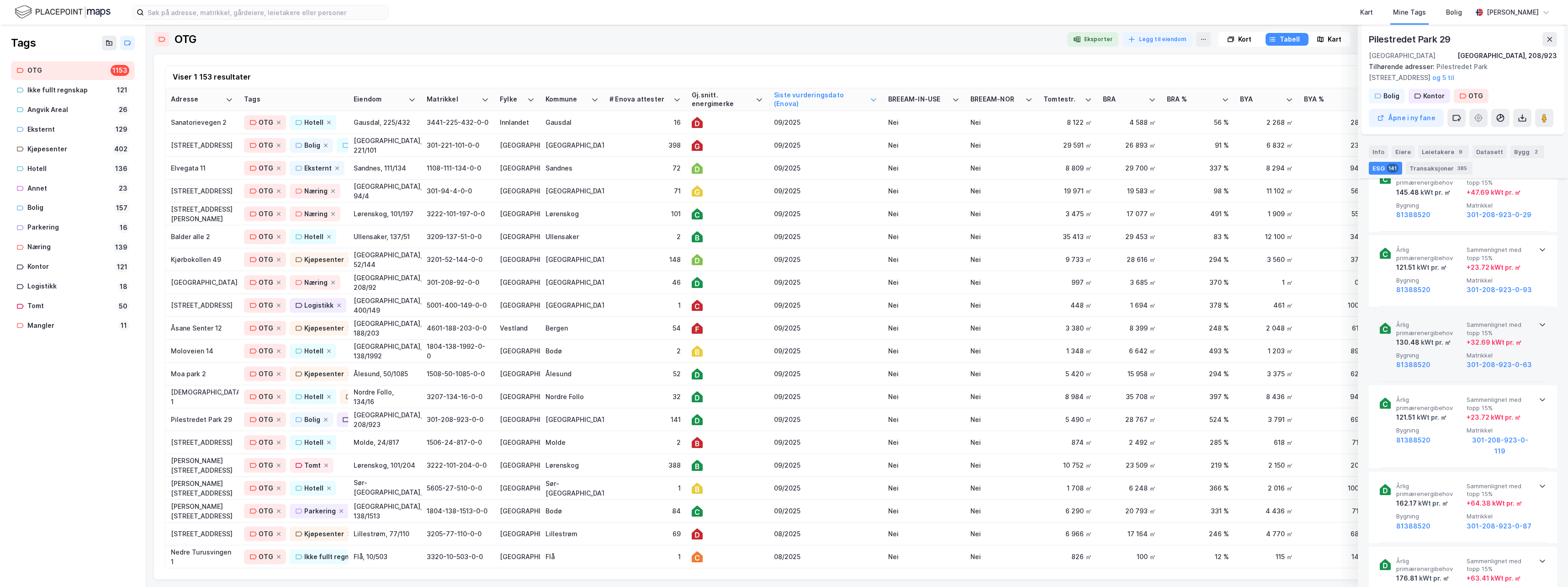
click at [994, 323] on icon at bounding box center [1542, 324] width 7 height 7
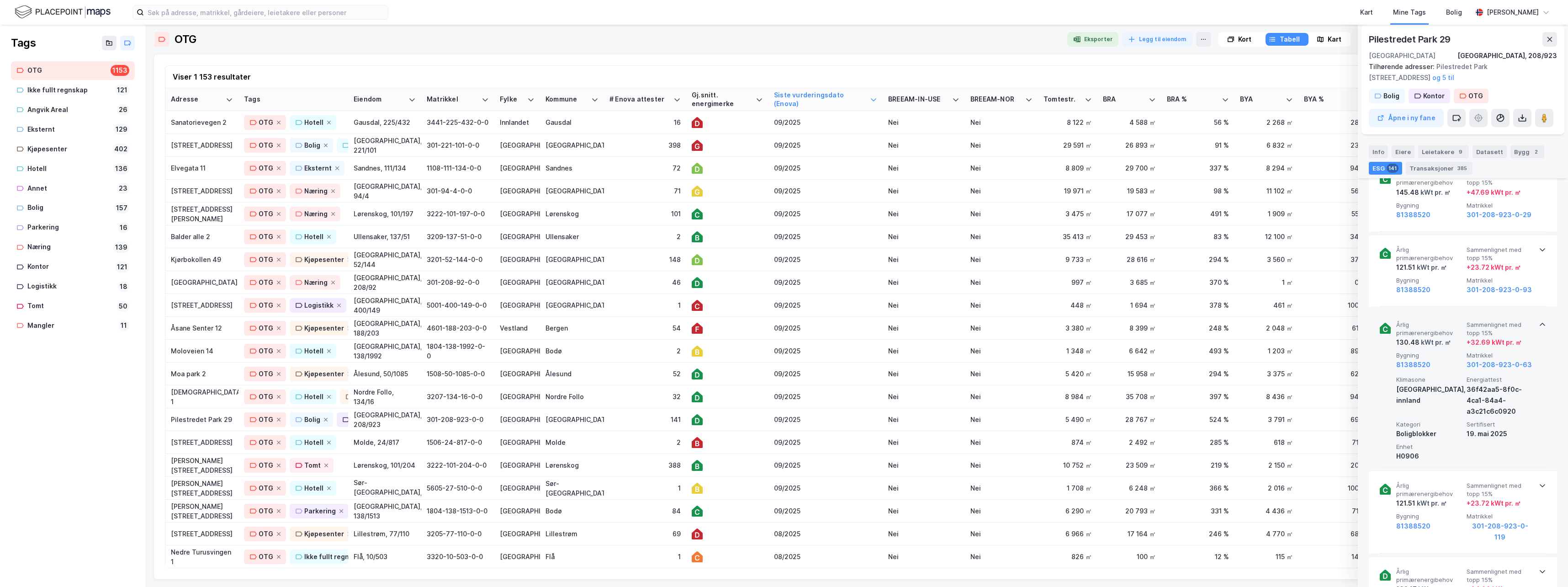
click at [994, 323] on icon at bounding box center [1542, 324] width 7 height 7
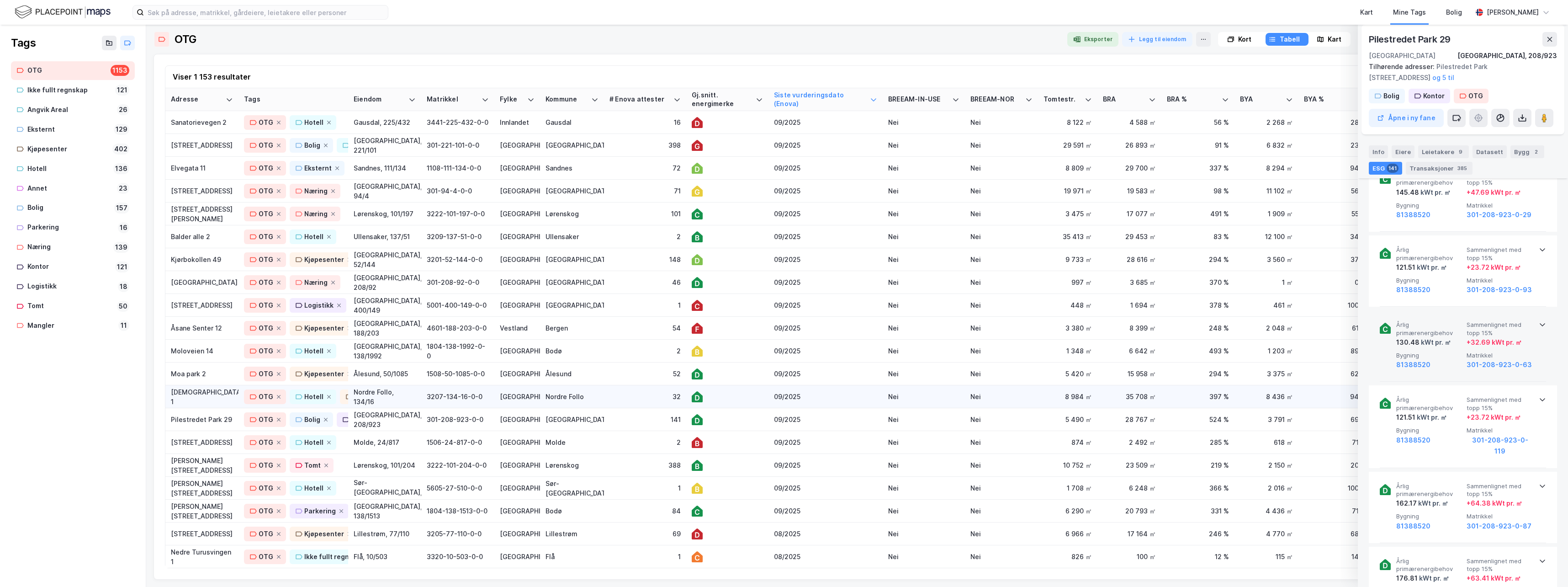
click at [737, 396] on div at bounding box center [727, 397] width 71 height 11
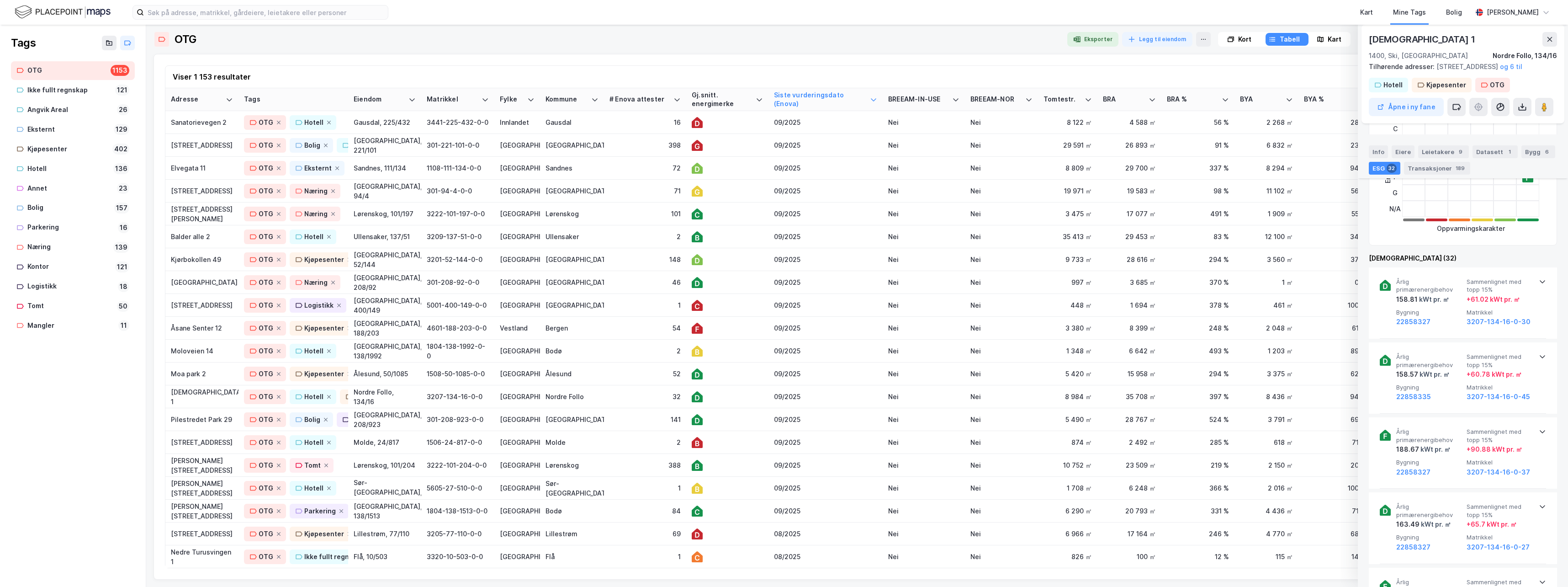
scroll to position [320, 0]
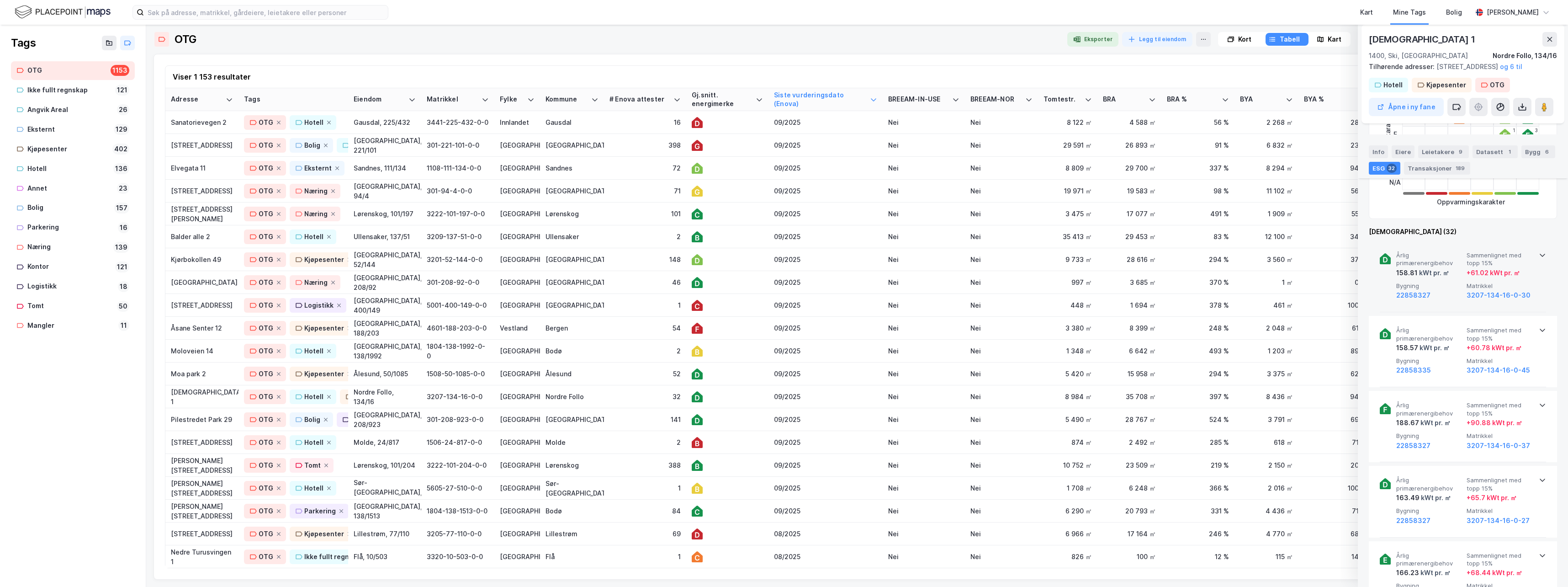
click at [994, 258] on icon at bounding box center [1542, 255] width 7 height 7
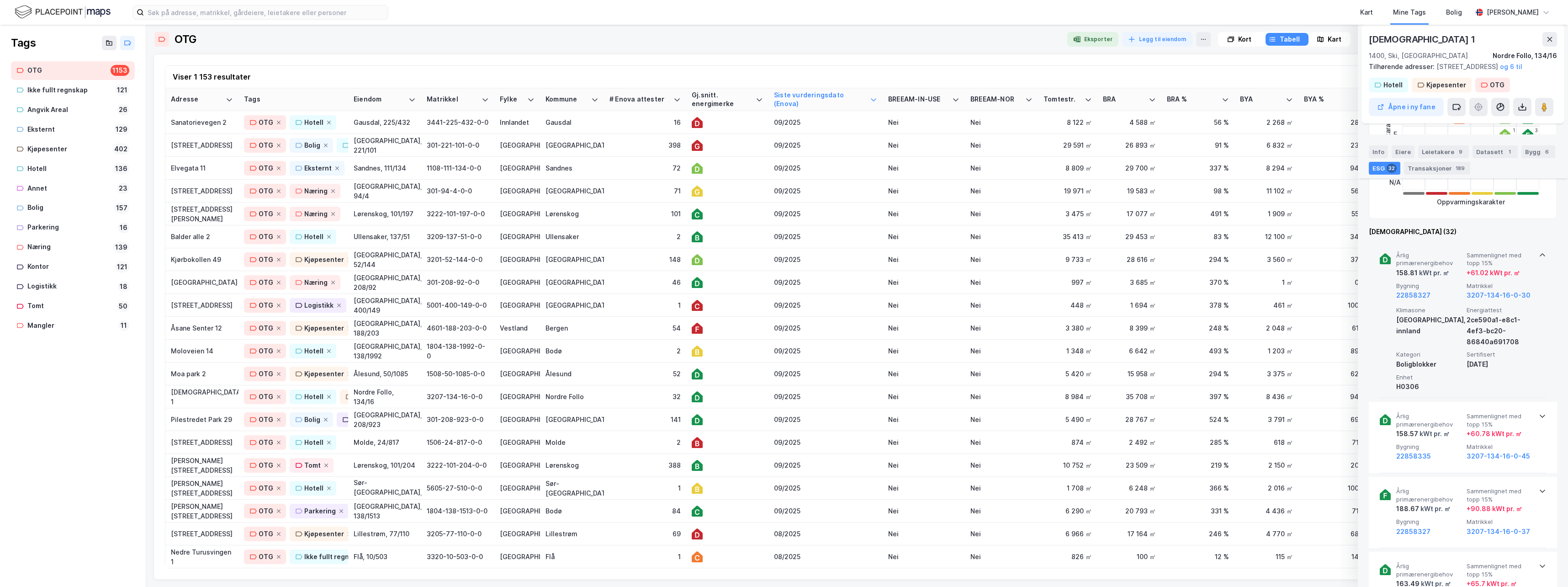
click at [994, 258] on icon at bounding box center [1542, 255] width 7 height 7
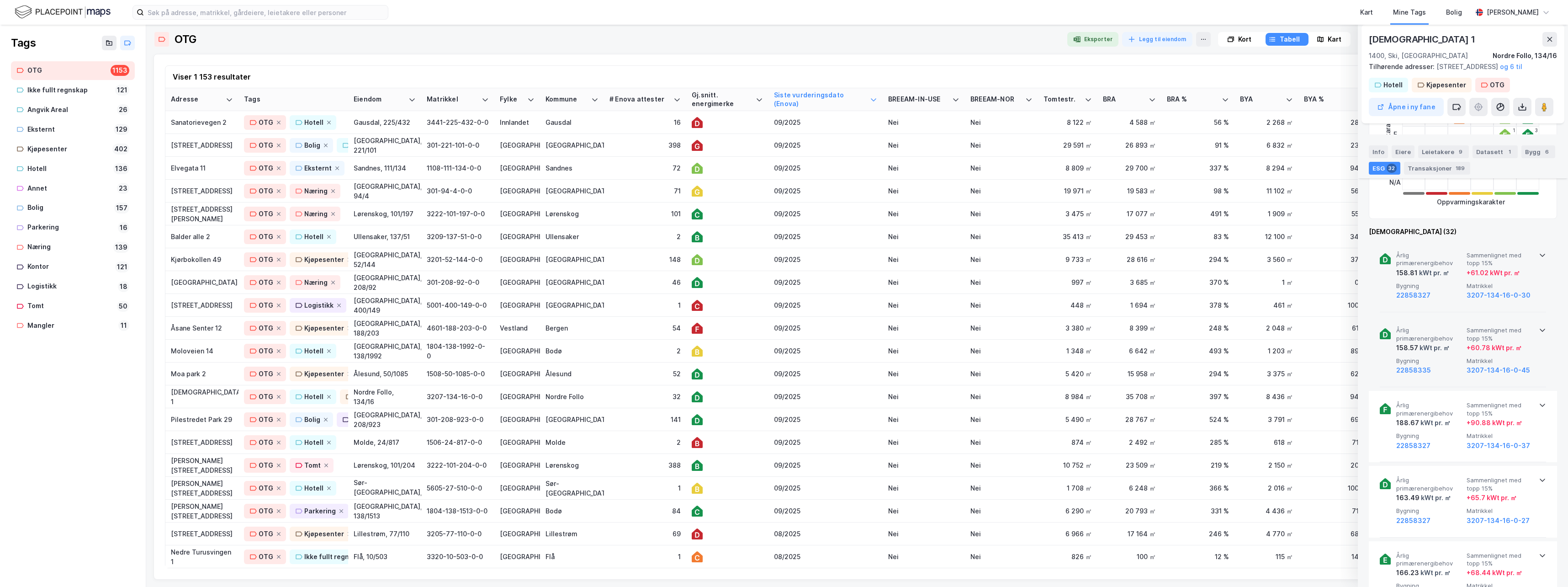
click at [994, 334] on icon at bounding box center [1542, 330] width 7 height 7
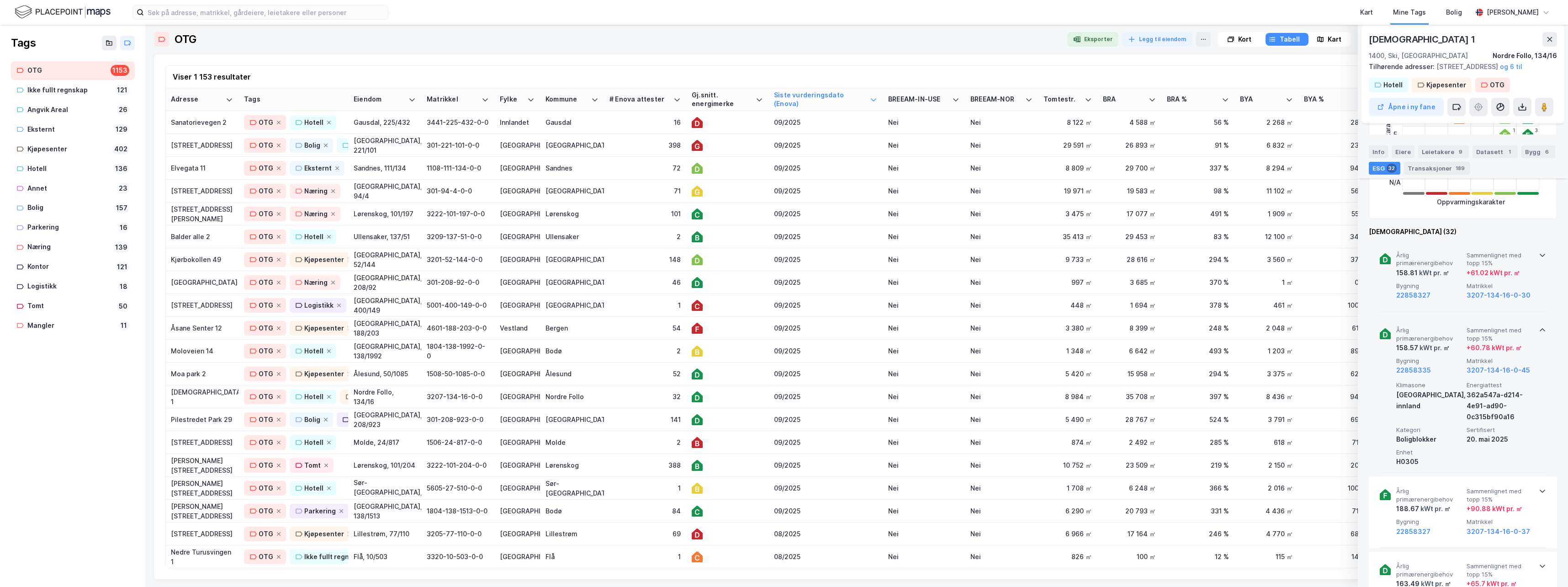
click at [994, 334] on icon at bounding box center [1542, 330] width 7 height 7
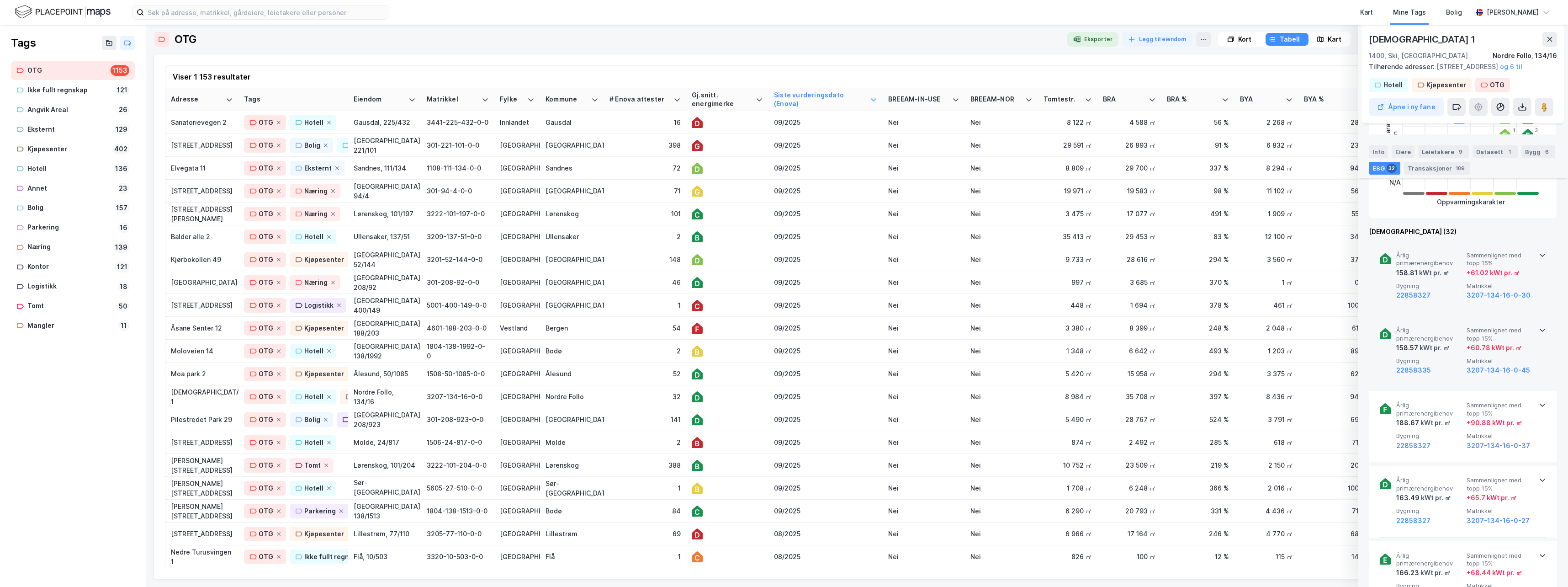
click at [994, 258] on icon at bounding box center [1542, 255] width 7 height 7
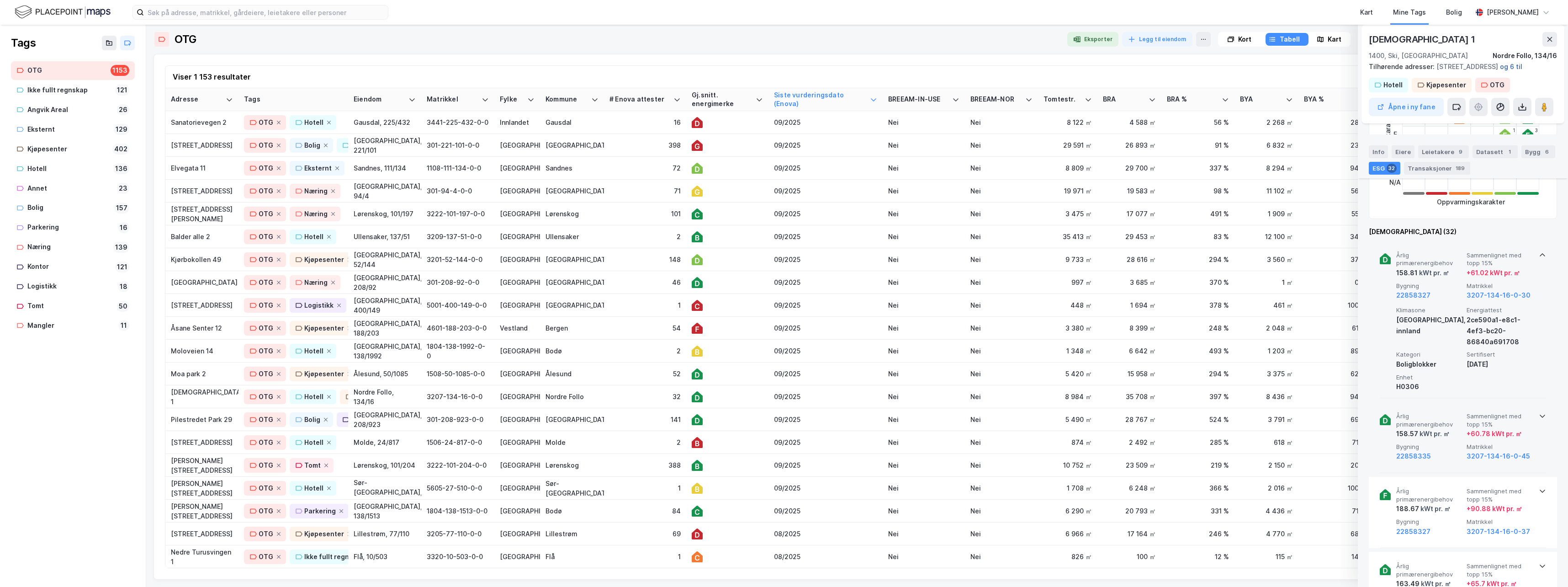
click at [0, 0] on button "og 6 til" at bounding box center [0, 0] width 0 height 0
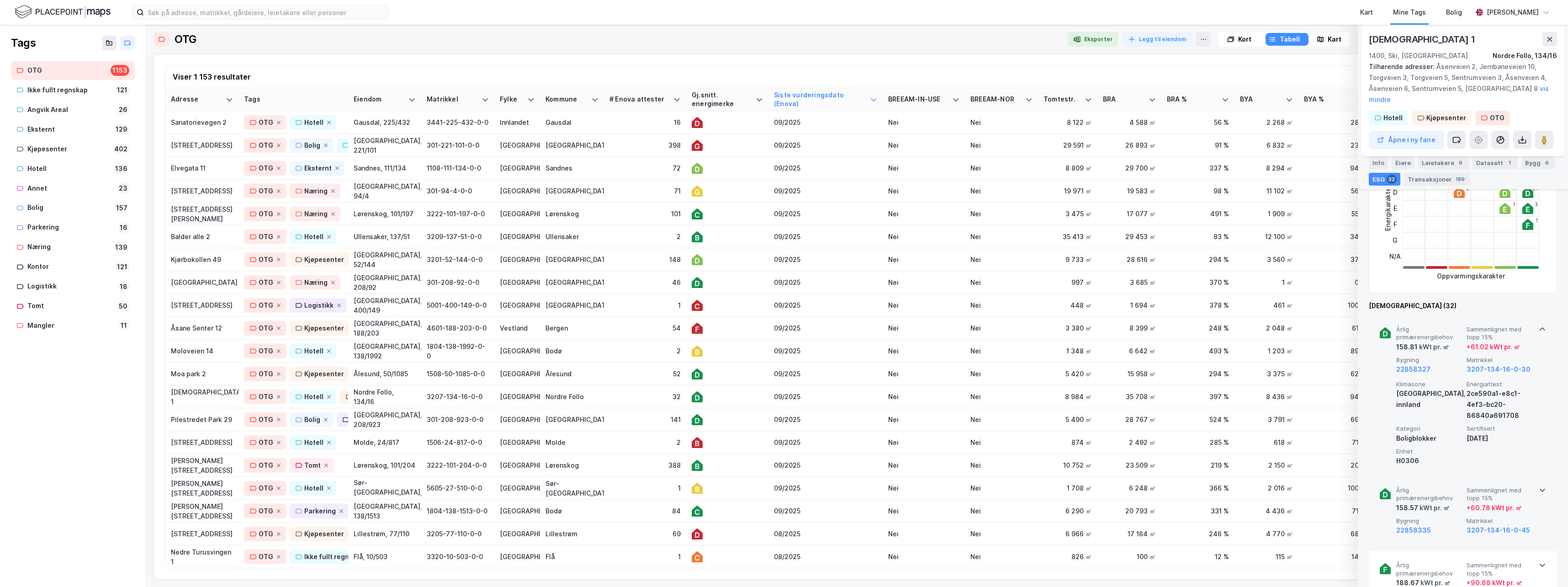
scroll to position [148, 0]
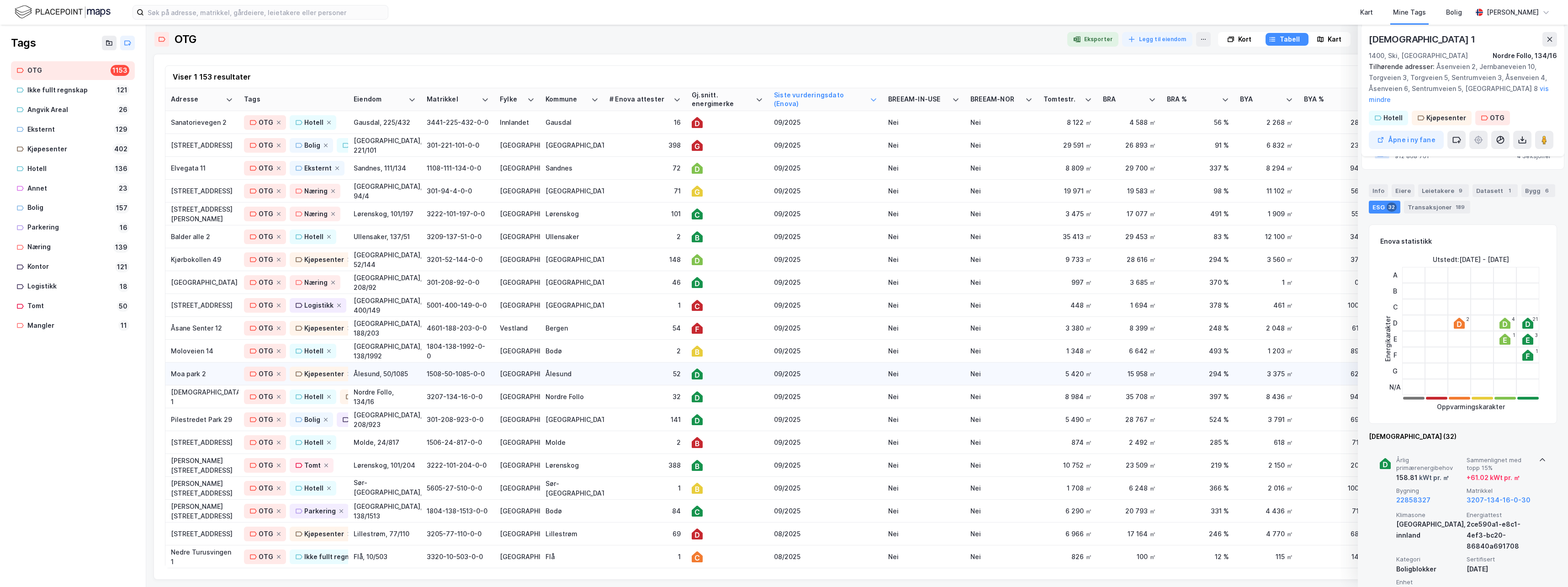
click at [843, 374] on div "09/2025" at bounding box center [825, 373] width 103 height 10
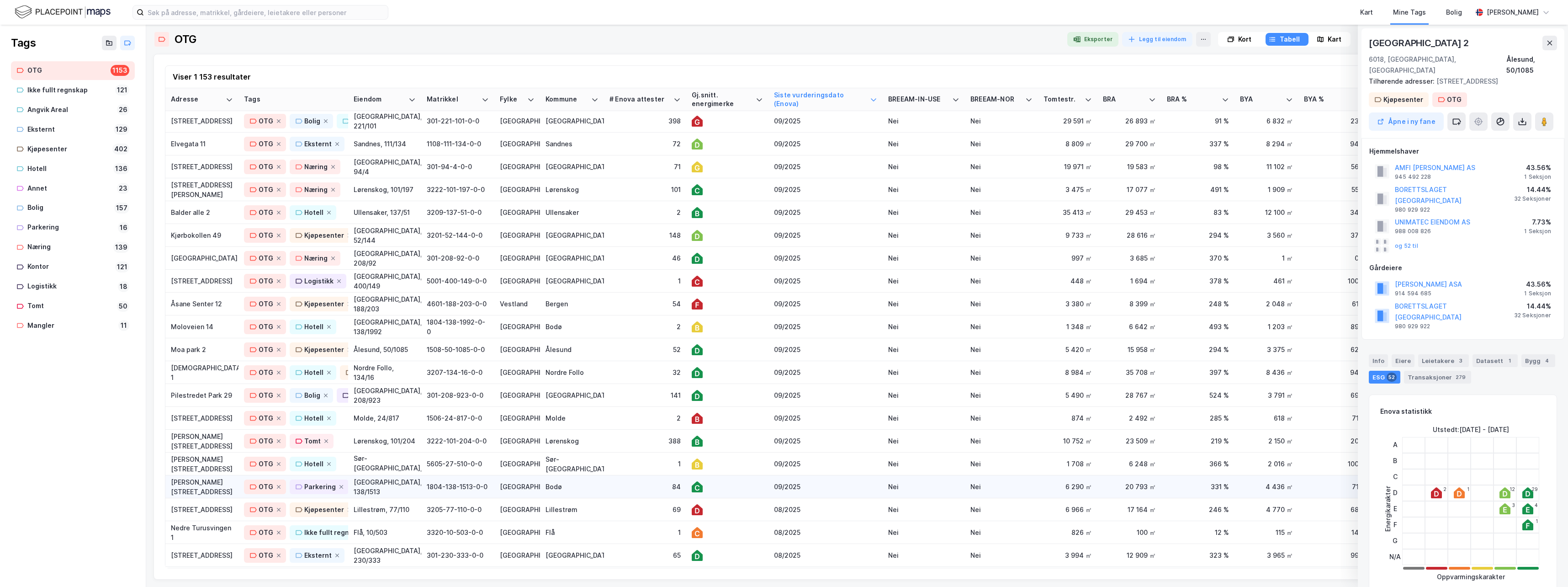
scroll to position [320, 0]
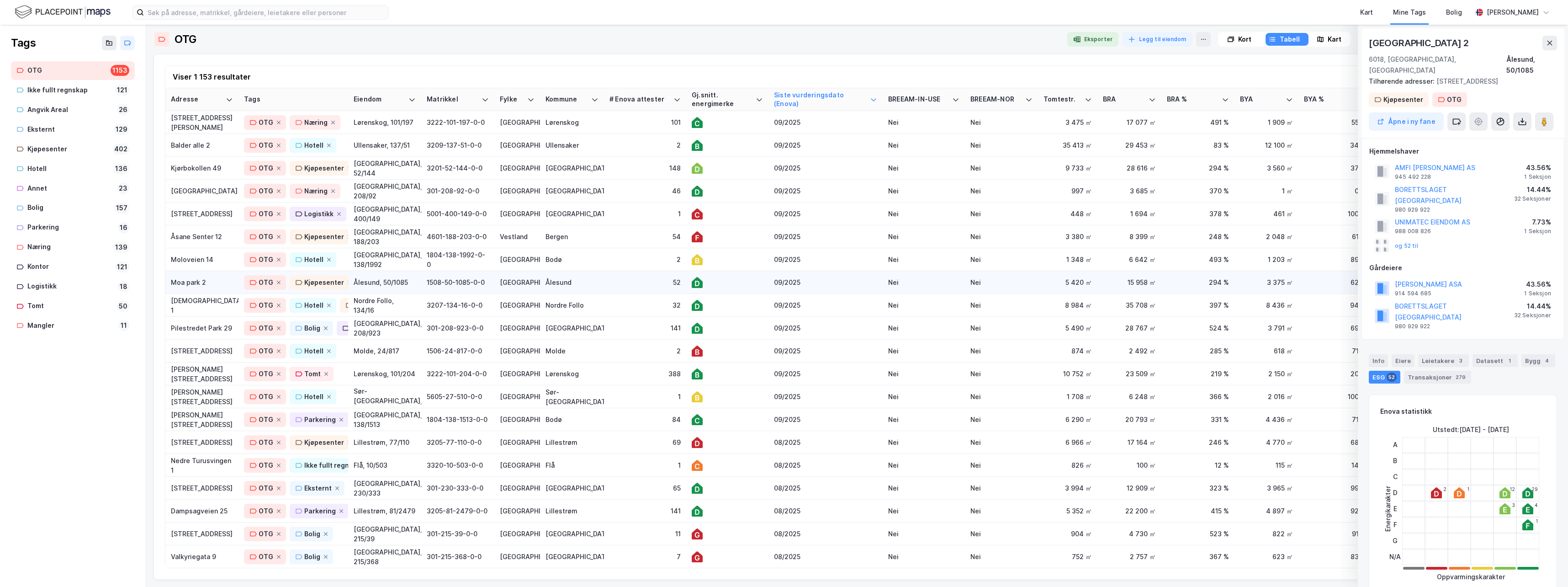
click at [854, 284] on div "09/2025" at bounding box center [825, 282] width 103 height 10
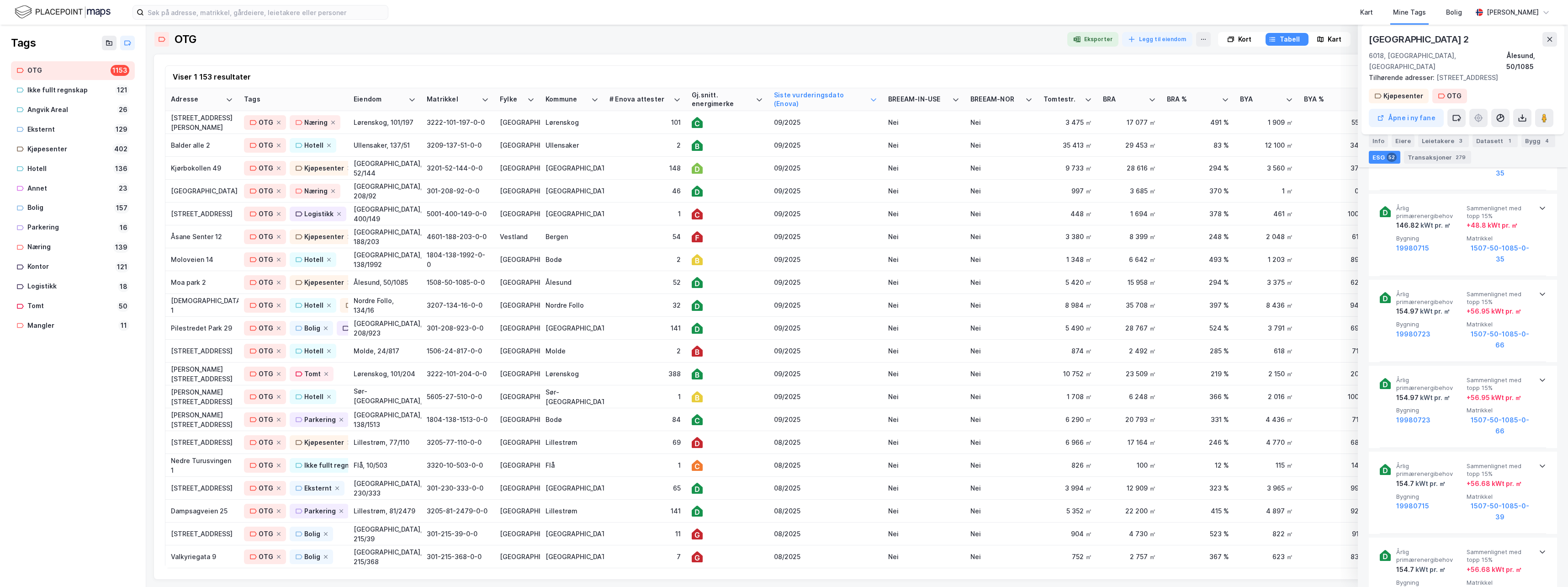
scroll to position [1006, 0]
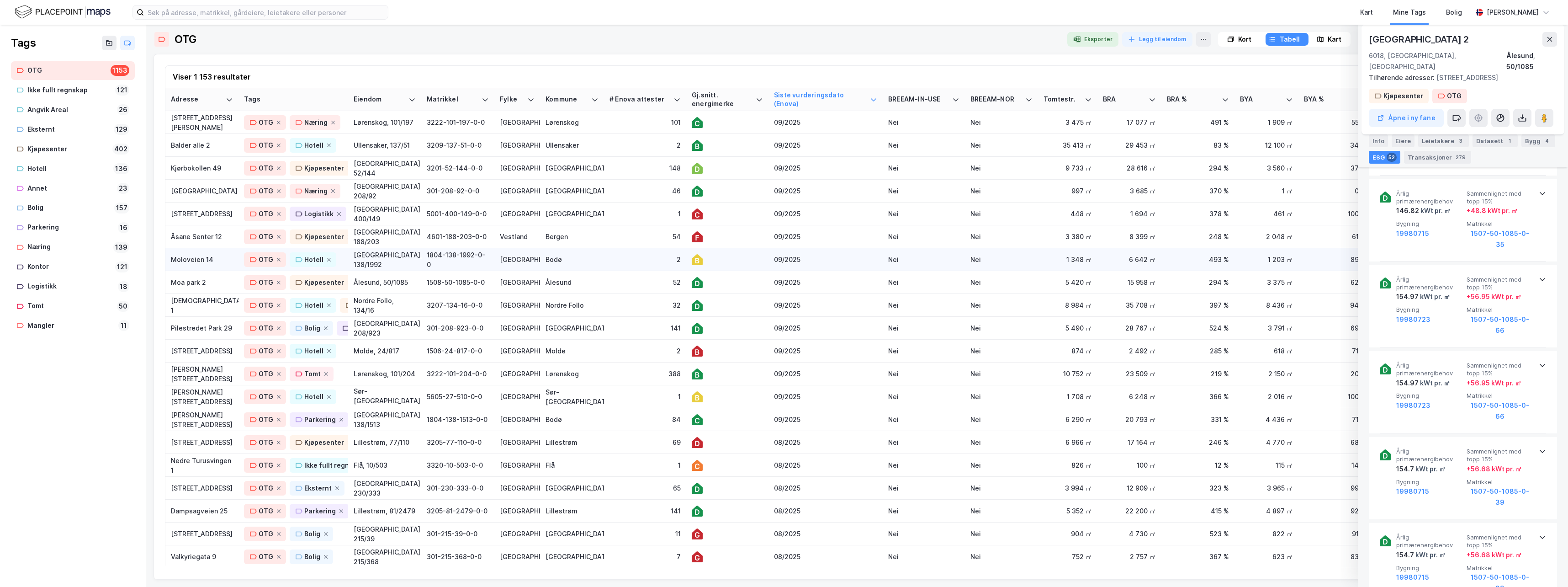
click at [837, 254] on div "09/2025" at bounding box center [825, 259] width 103 height 10
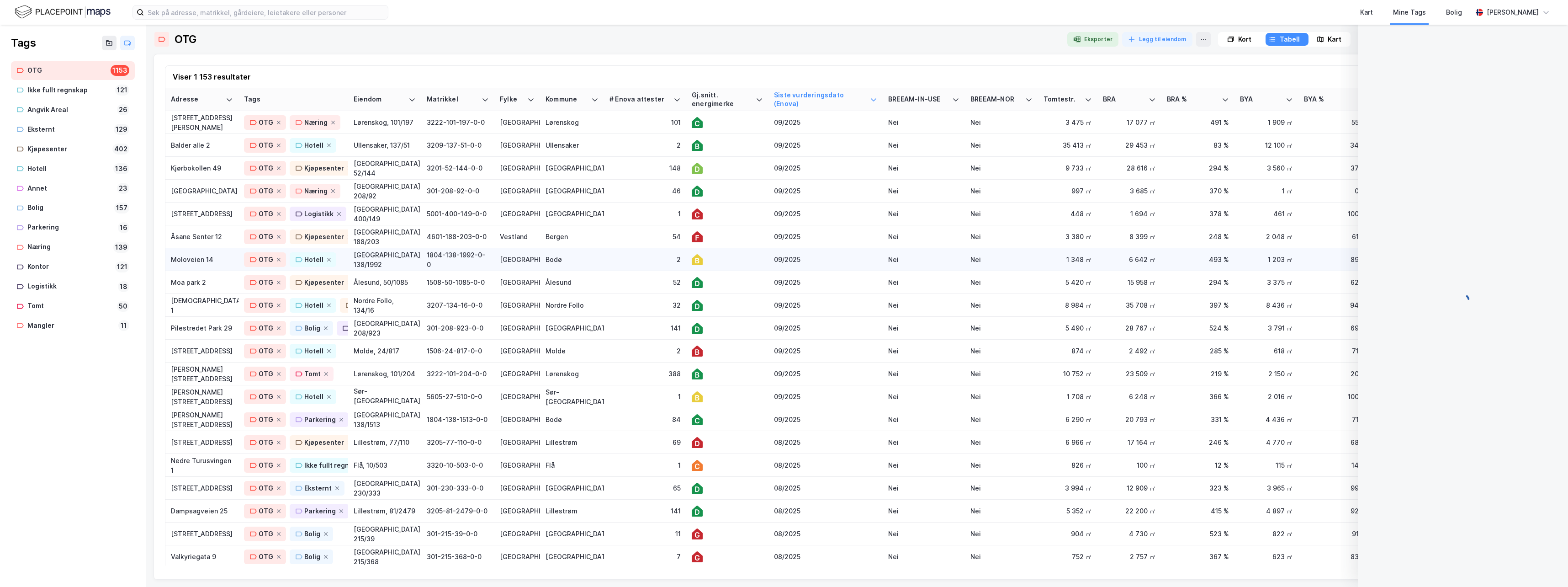
scroll to position [52, 0]
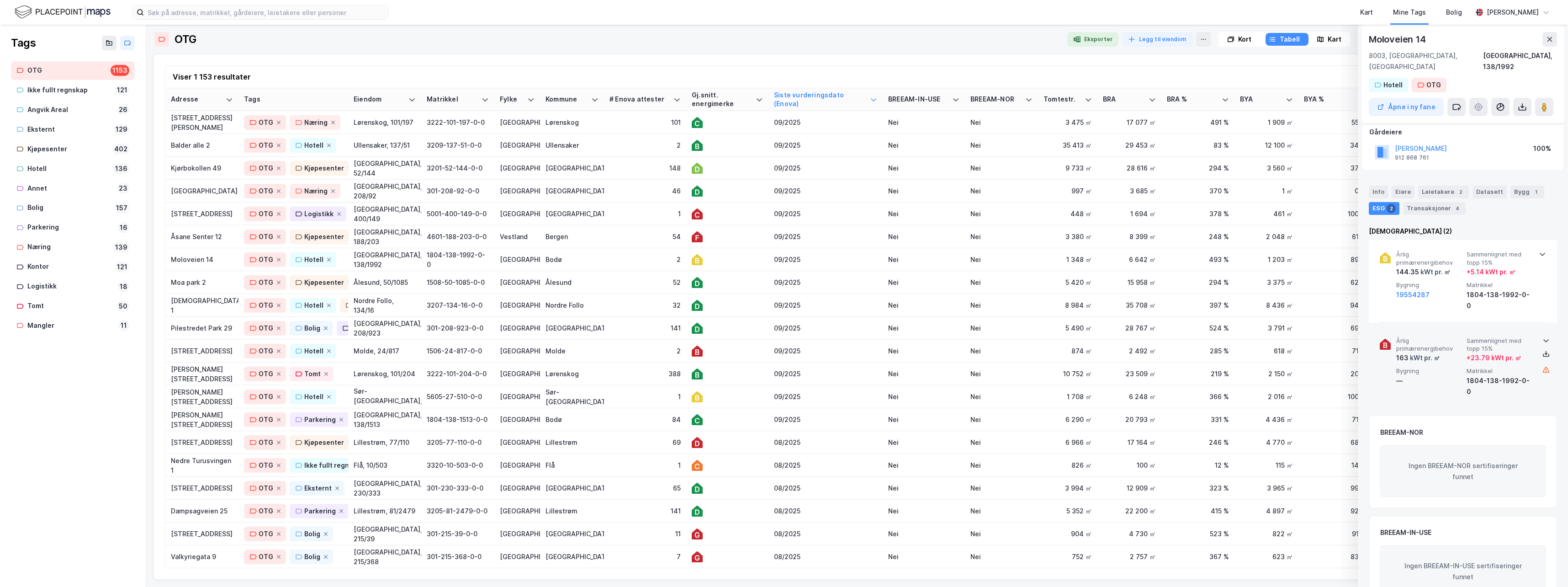
click at [994, 337] on icon at bounding box center [1546, 340] width 7 height 7
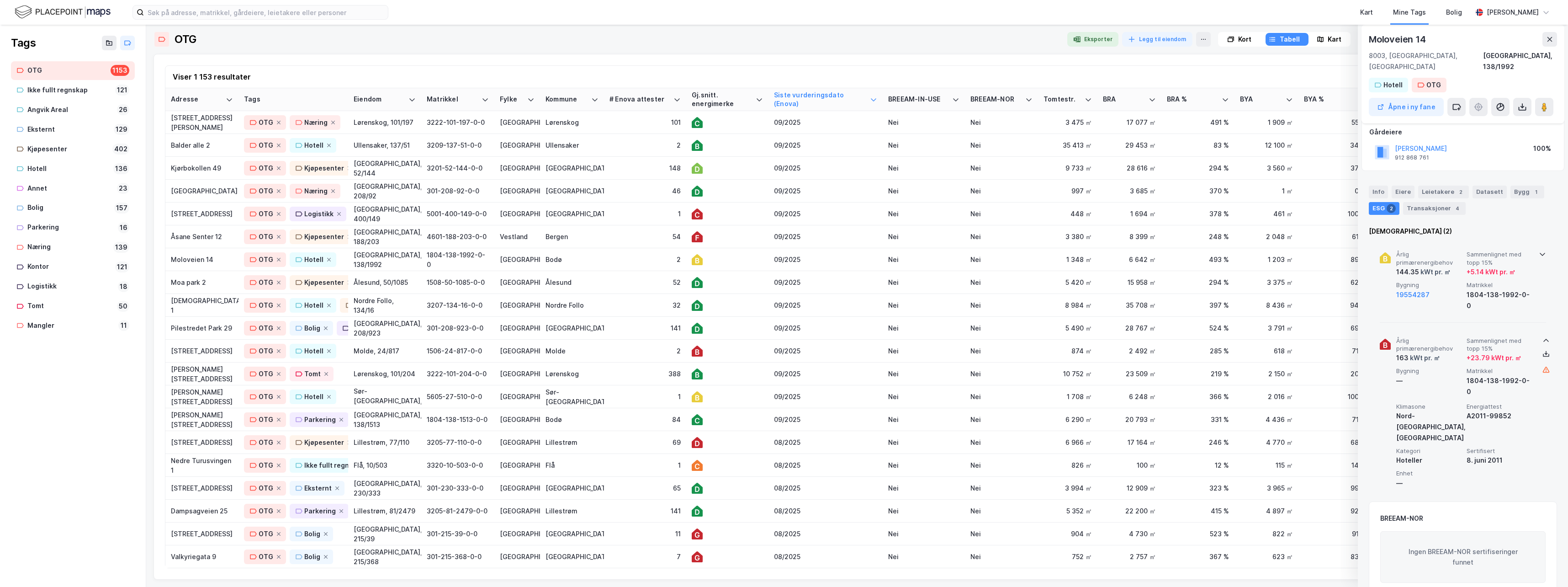
click at [994, 250] on icon at bounding box center [1542, 254] width 7 height 7
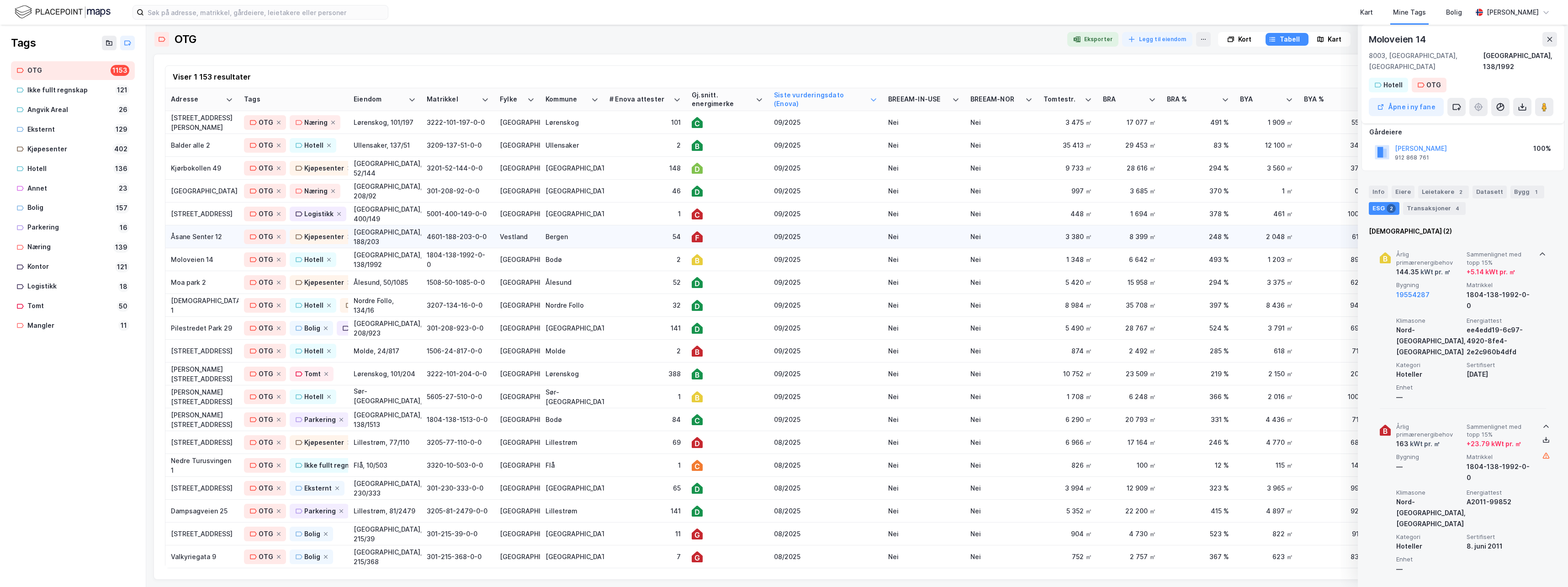
click at [743, 236] on div at bounding box center [727, 237] width 71 height 11
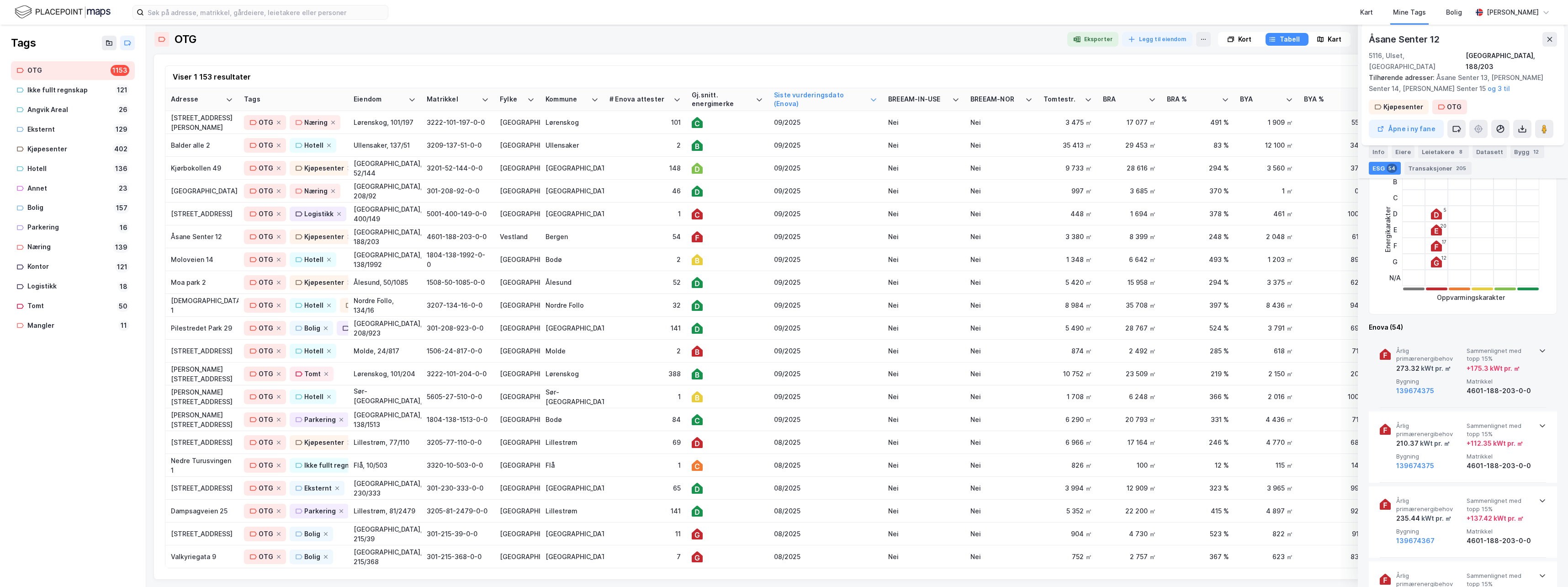
scroll to position [235, 0]
click at [994, 340] on icon at bounding box center [1542, 343] width 7 height 7
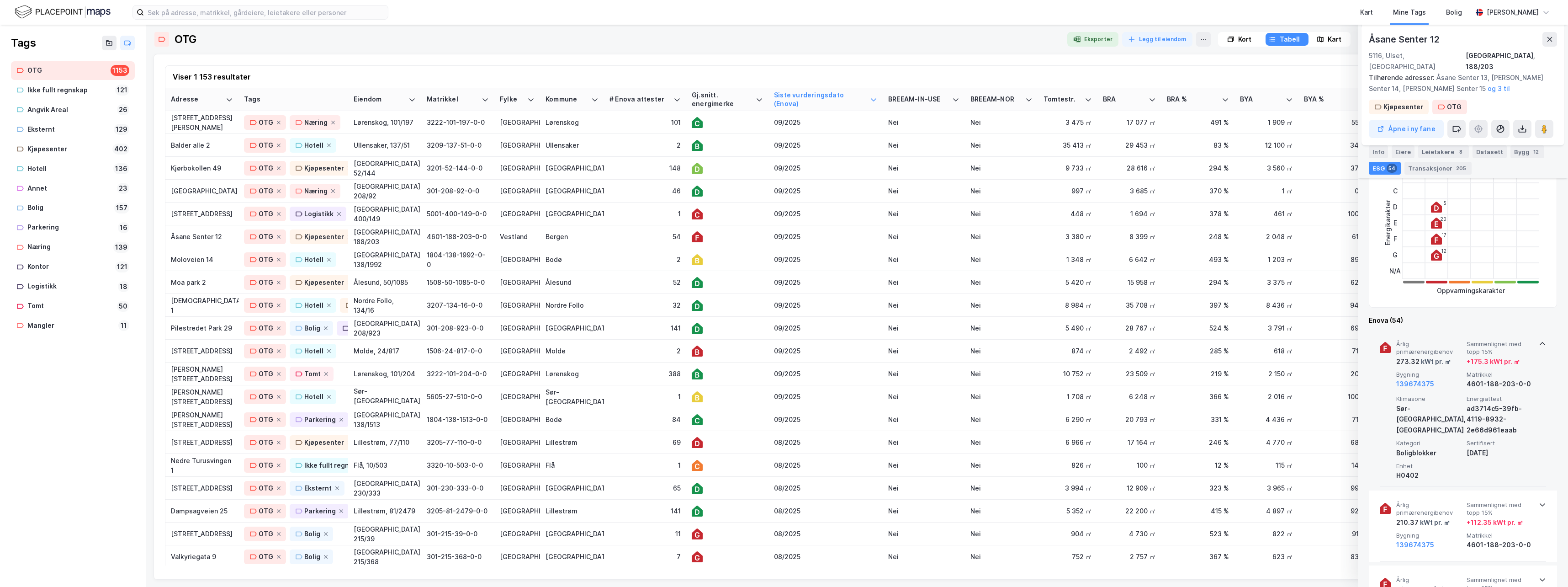
click at [994, 340] on icon at bounding box center [1542, 343] width 7 height 7
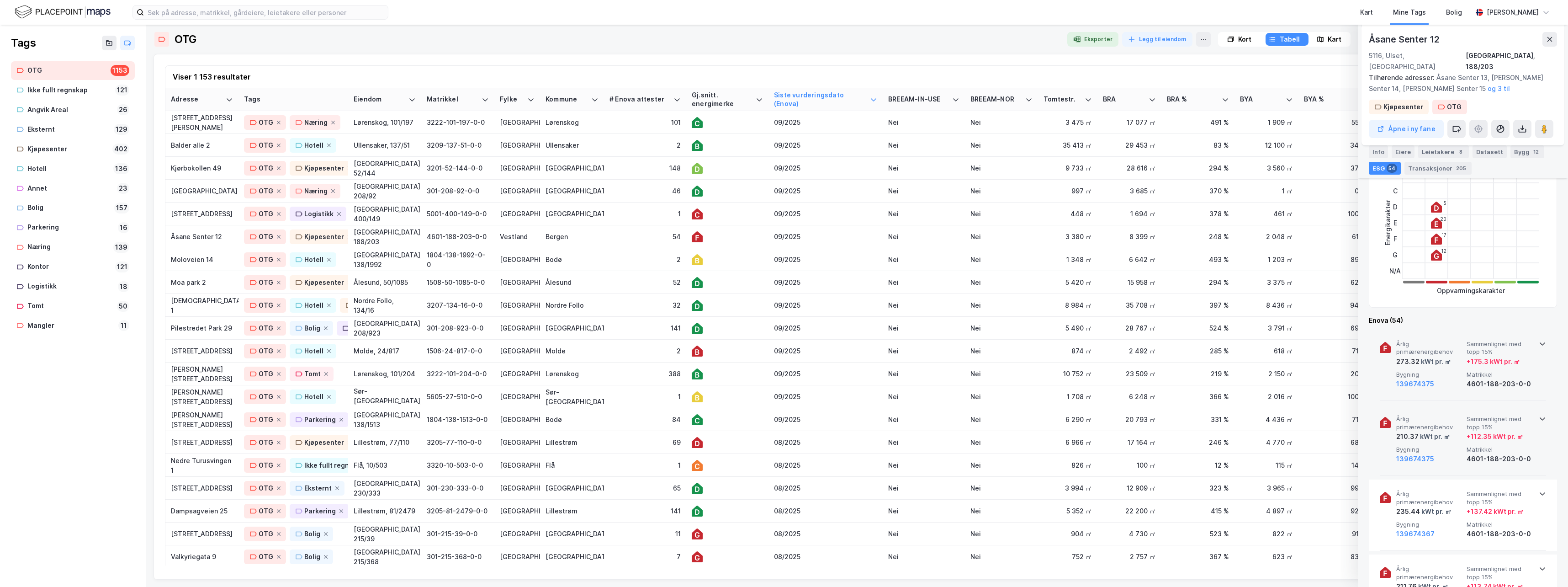
click at [994, 415] on icon at bounding box center [1542, 418] width 7 height 7
click at [994, 340] on icon at bounding box center [1542, 343] width 7 height 7
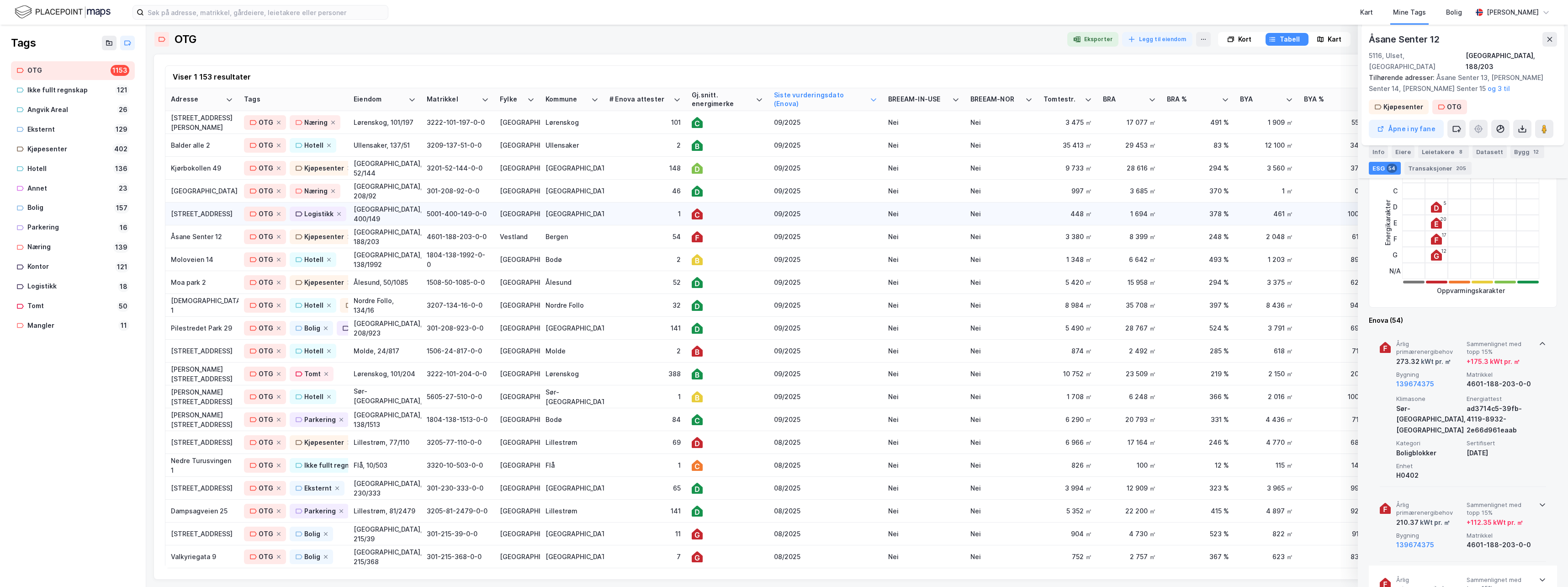
click at [743, 211] on div at bounding box center [727, 214] width 71 height 11
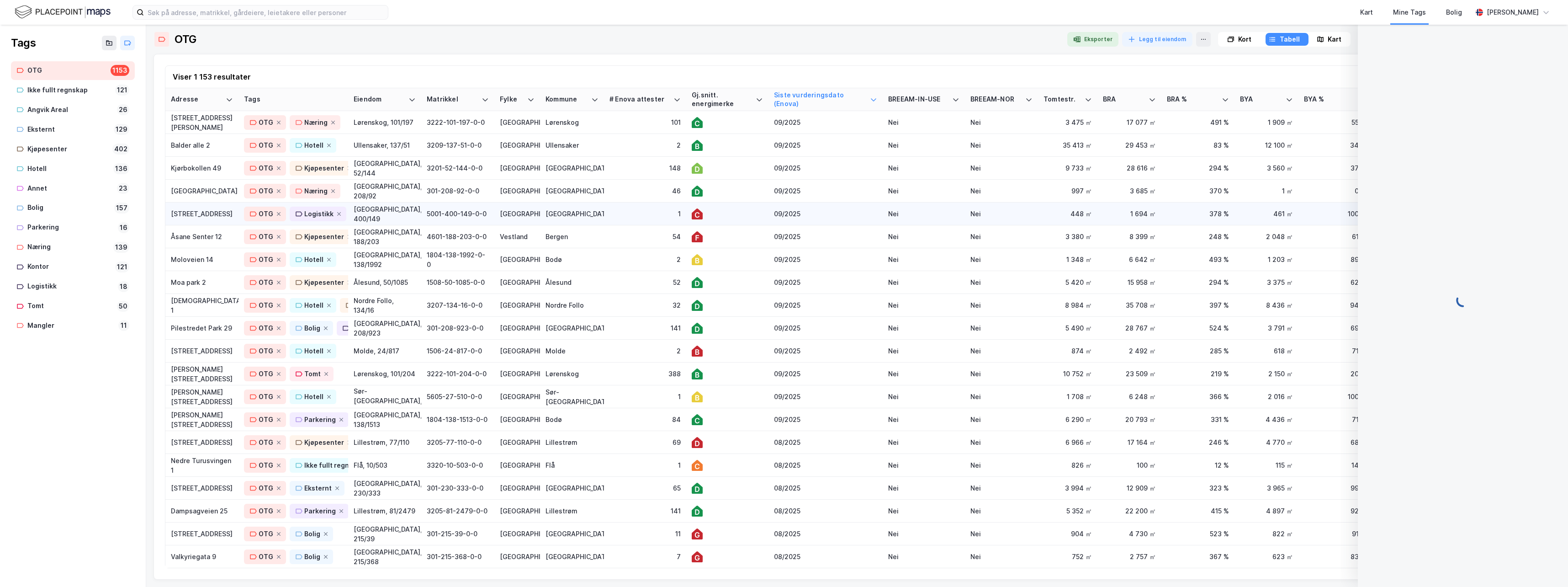
scroll to position [0, 0]
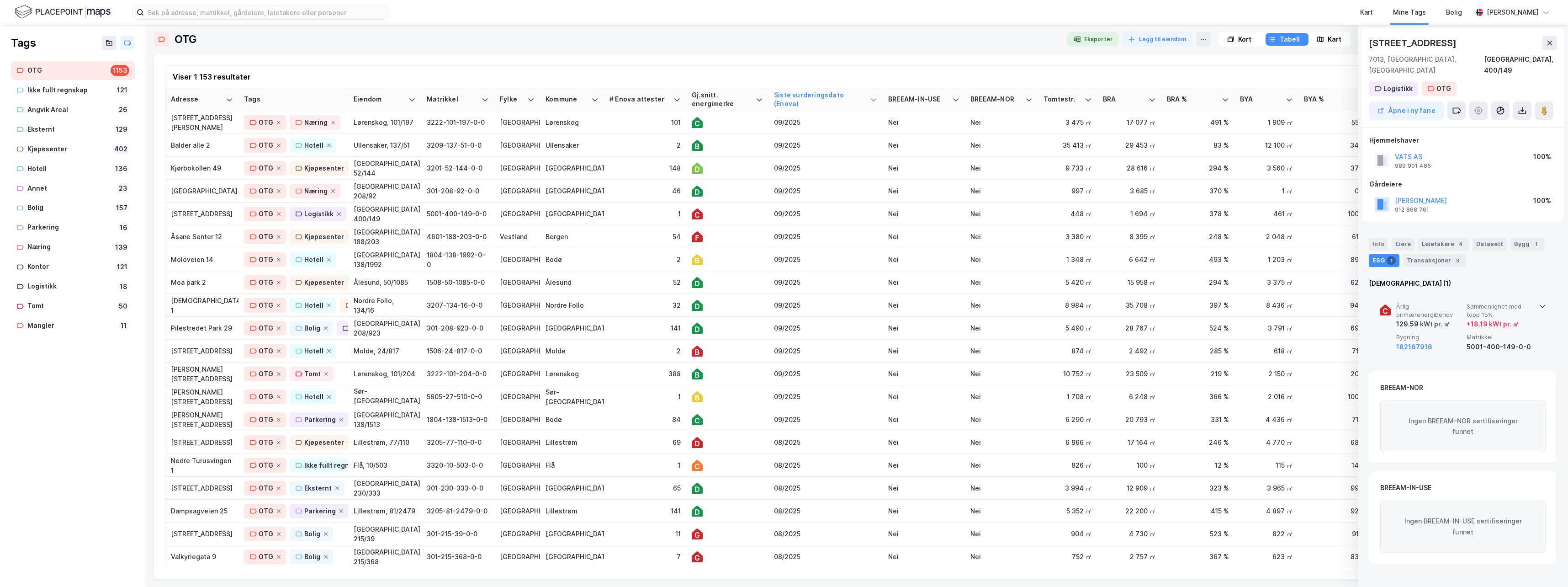
click at [994, 303] on icon at bounding box center [1542, 306] width 7 height 7
click at [737, 192] on div at bounding box center [727, 191] width 71 height 11
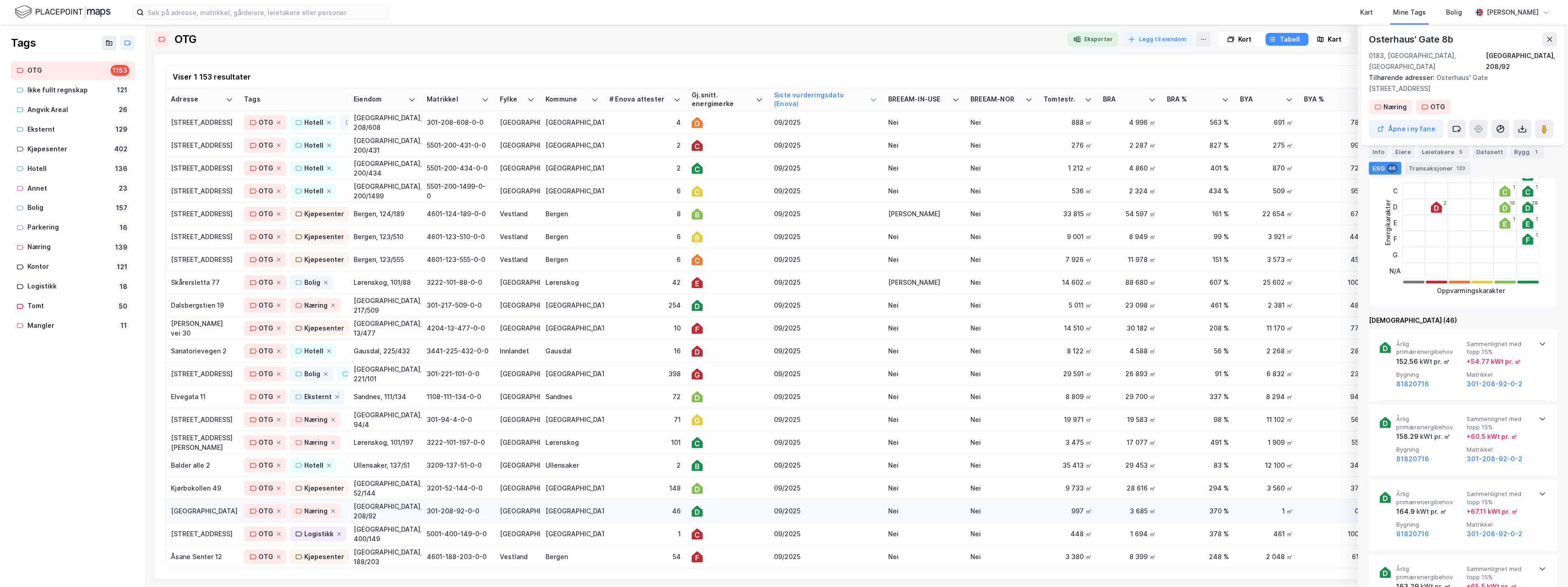
click at [733, 468] on div at bounding box center [727, 511] width 71 height 11
click at [625, 468] on div "46" at bounding box center [645, 511] width 71 height 10
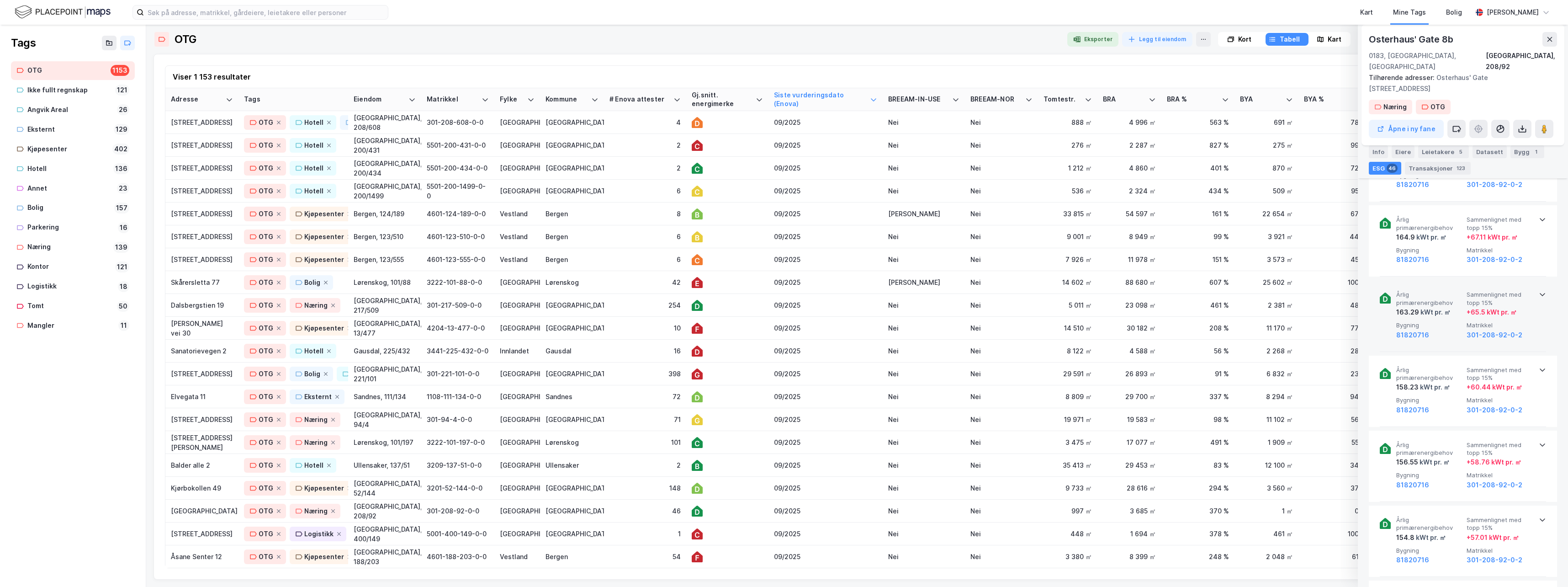
scroll to position [235, 0]
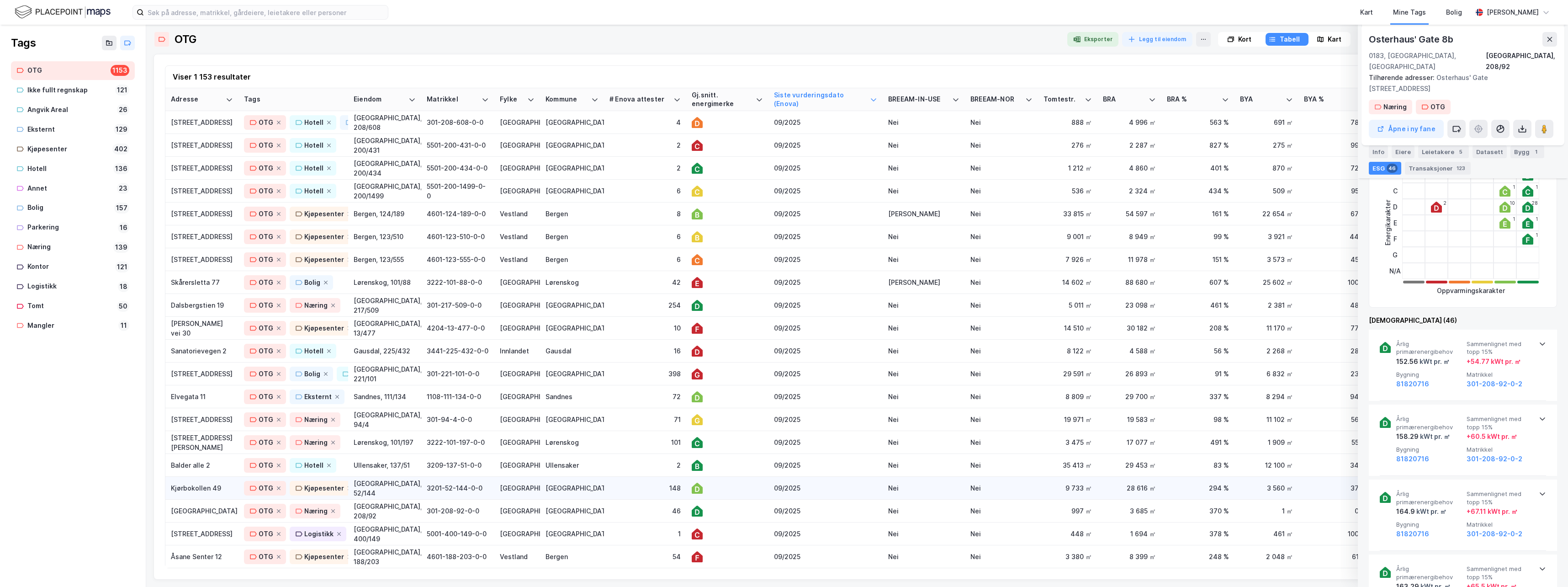
drag, startPoint x: 848, startPoint y: 491, endPoint x: 833, endPoint y: 491, distance: 15.0
click at [848, 468] on div "09/2025" at bounding box center [825, 488] width 103 height 10
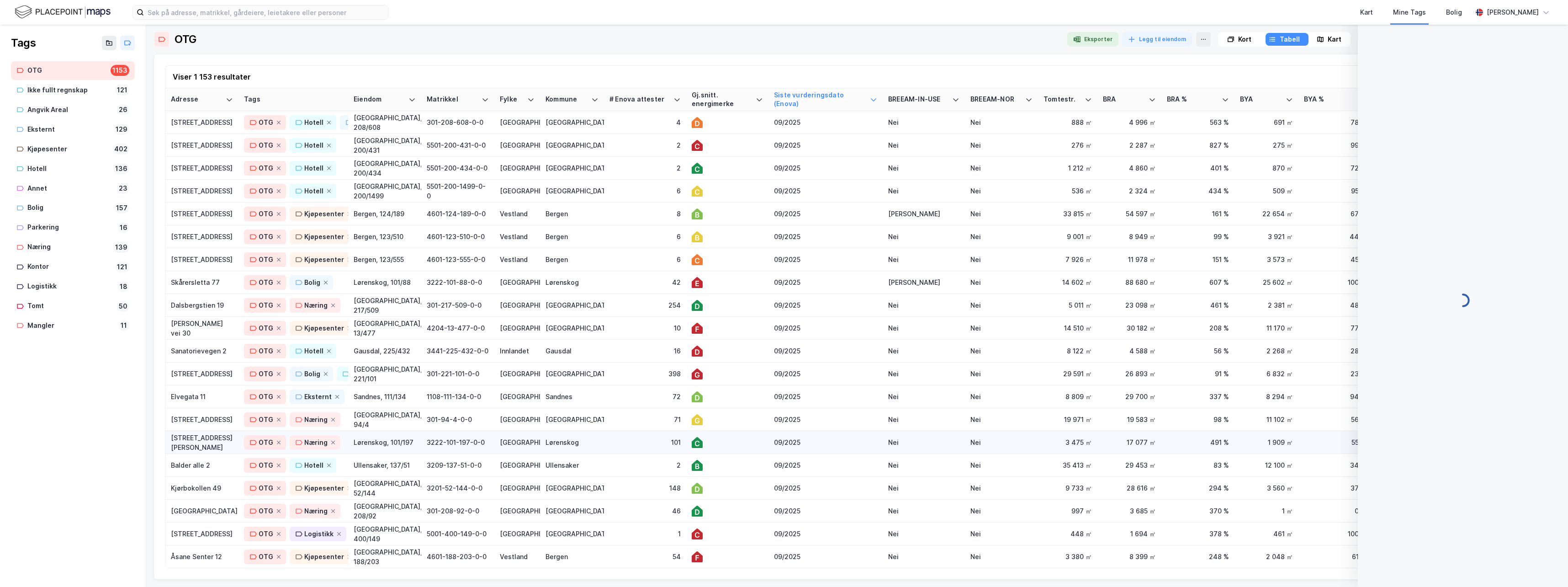
scroll to position [0, 0]
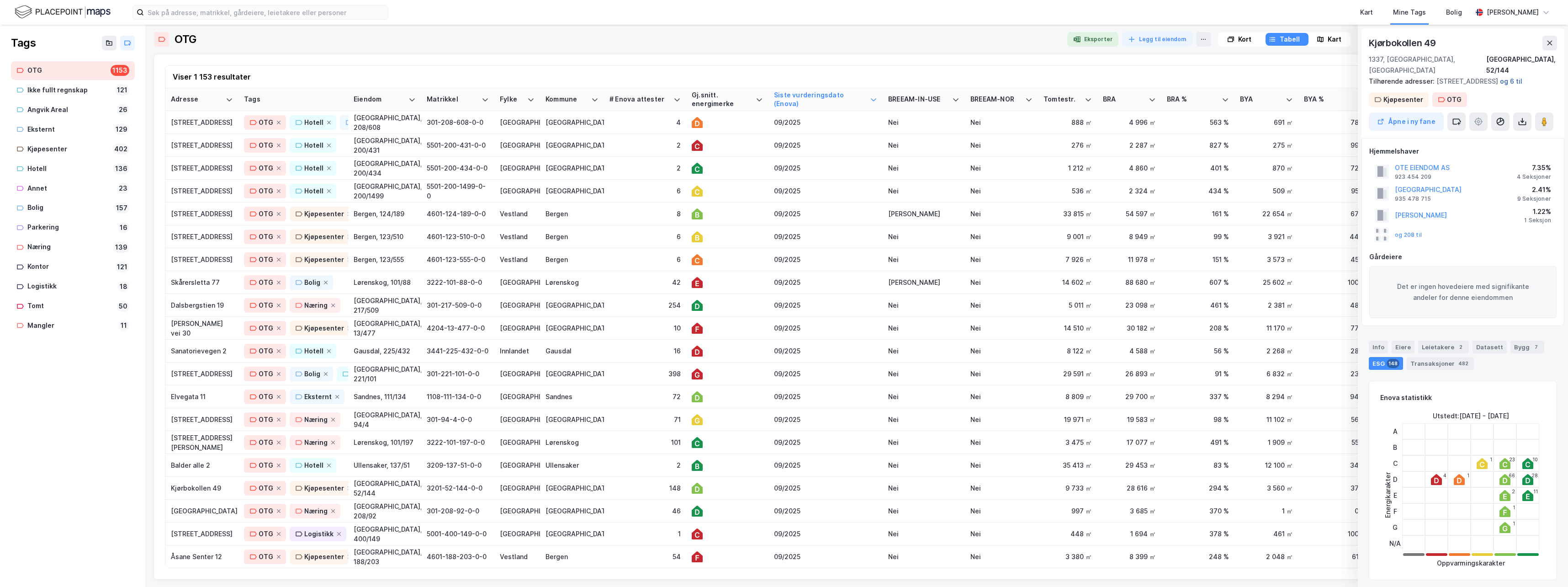
click at [0, 0] on button "og 6 til" at bounding box center [0, 0] width 0 height 0
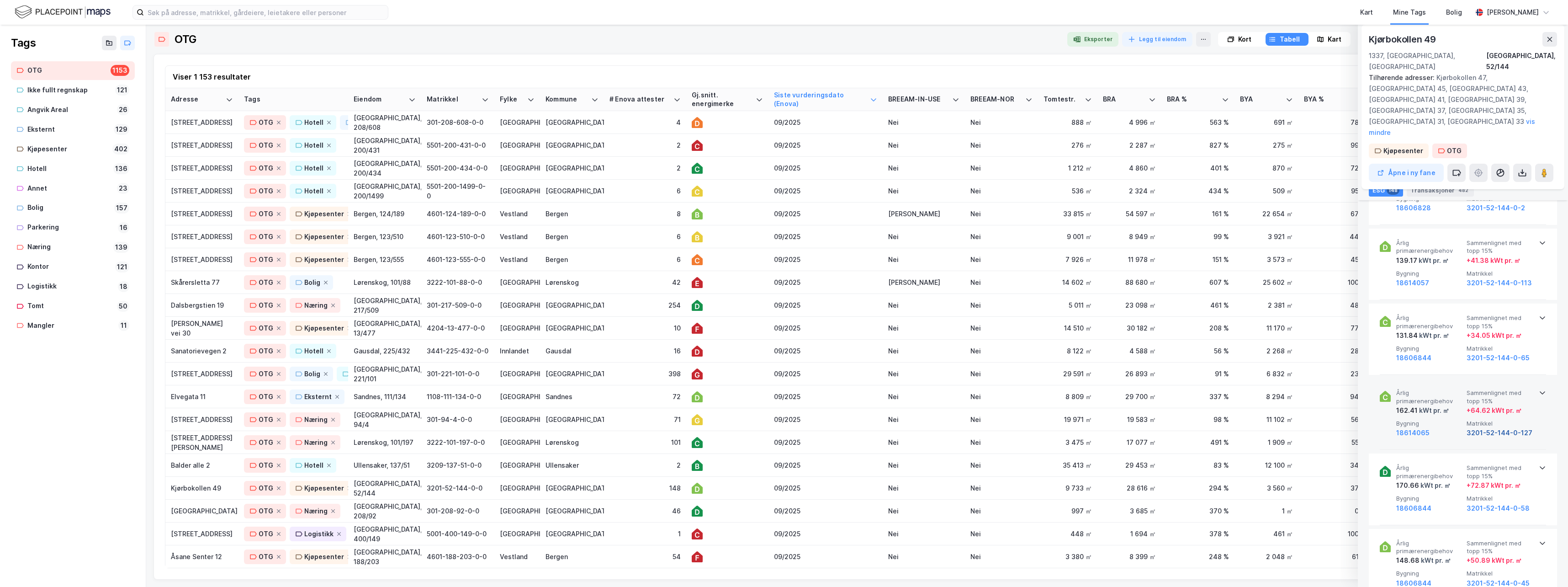
scroll to position [594, 0]
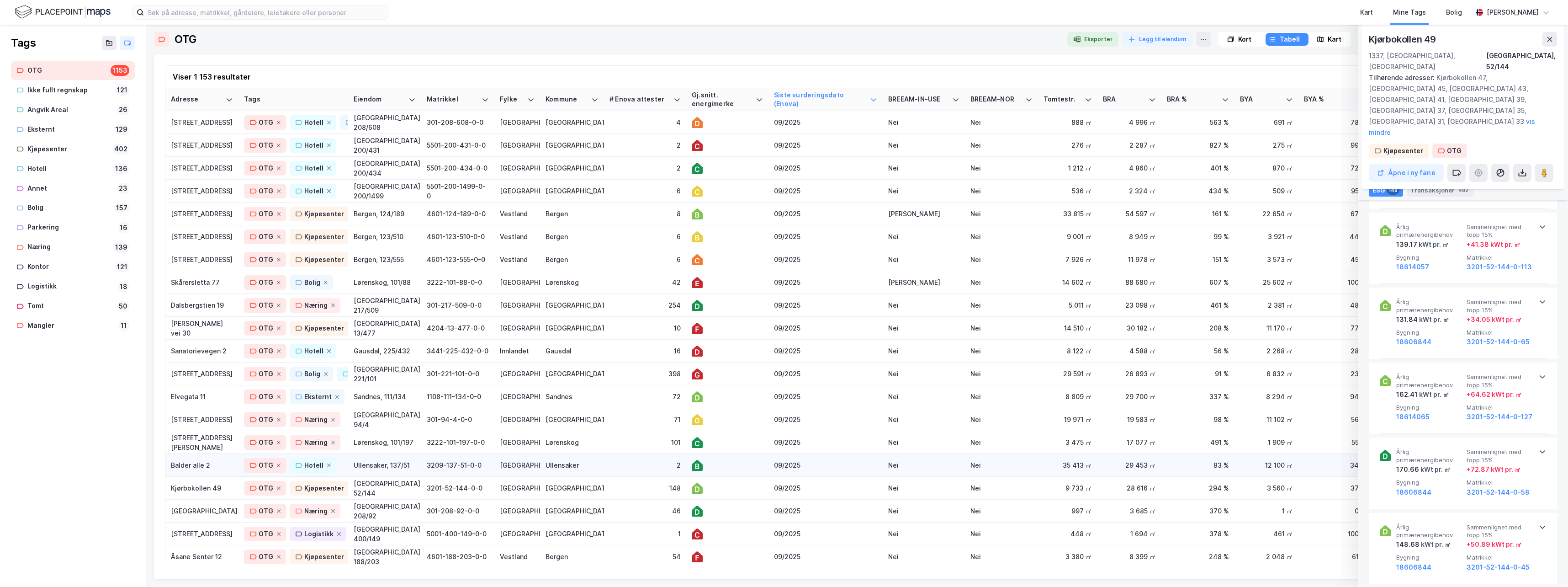
click at [750, 467] on div at bounding box center [727, 465] width 71 height 11
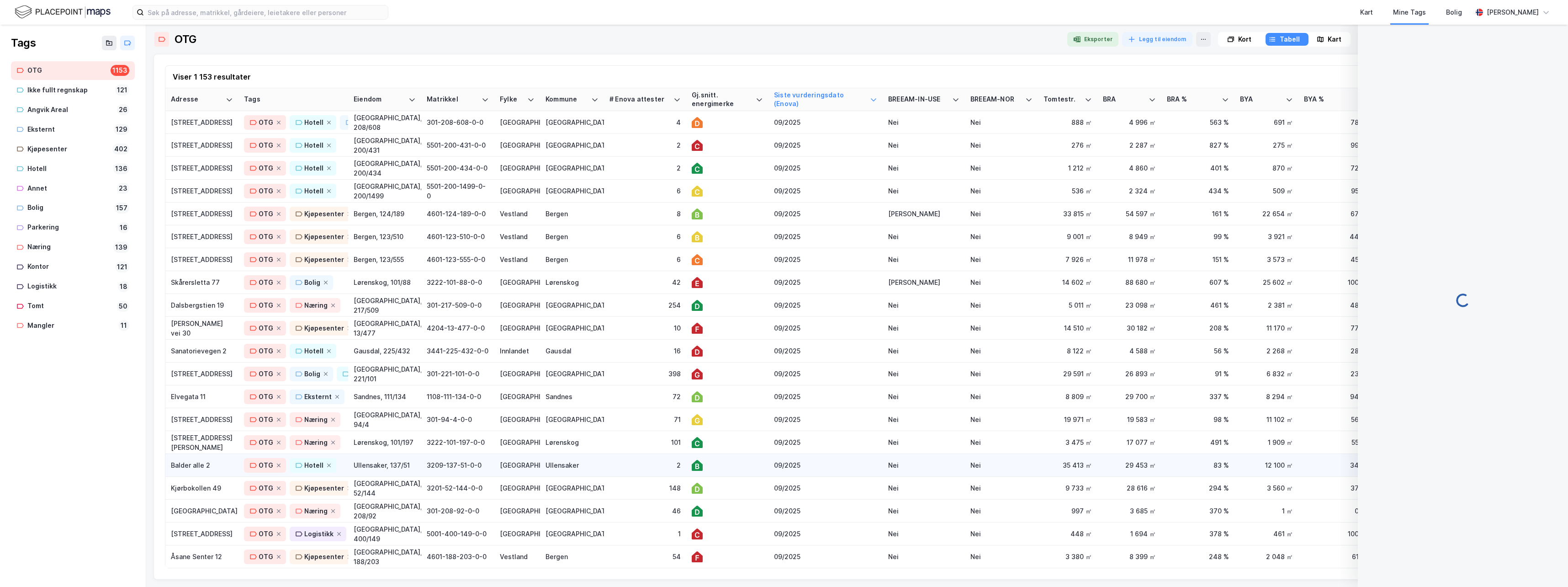
scroll to position [63, 0]
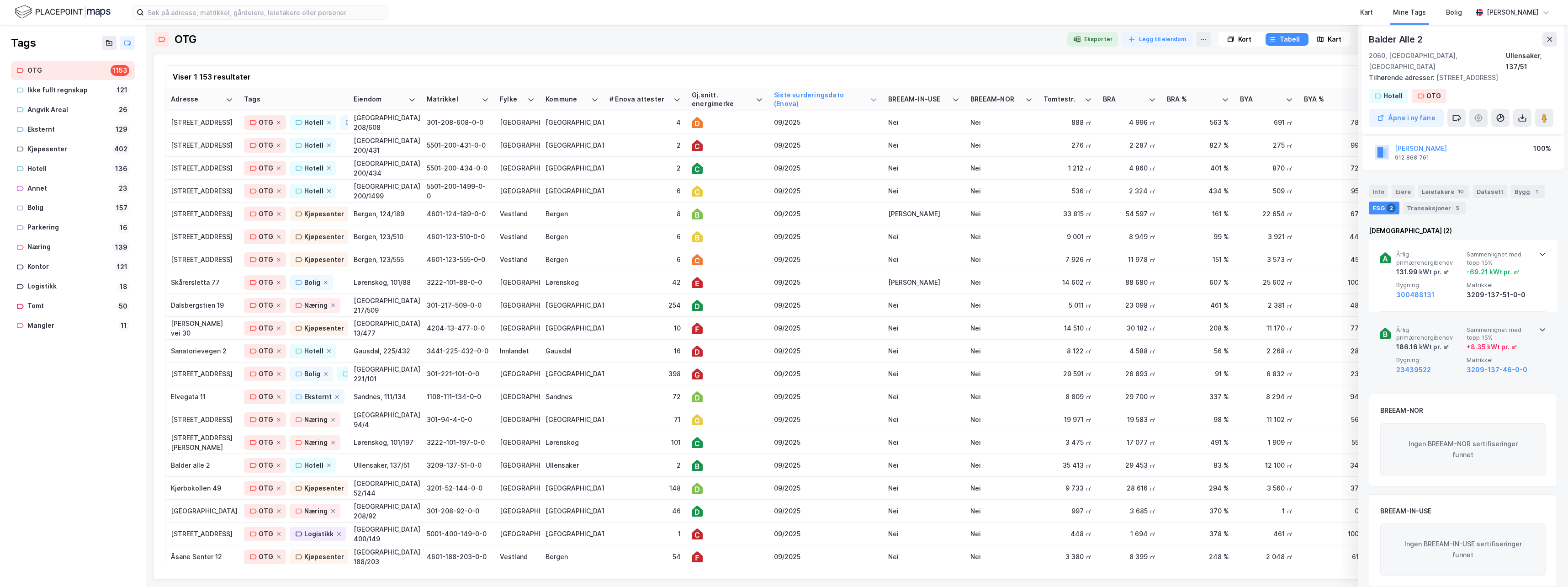
click at [994, 326] on icon at bounding box center [1542, 329] width 7 height 7
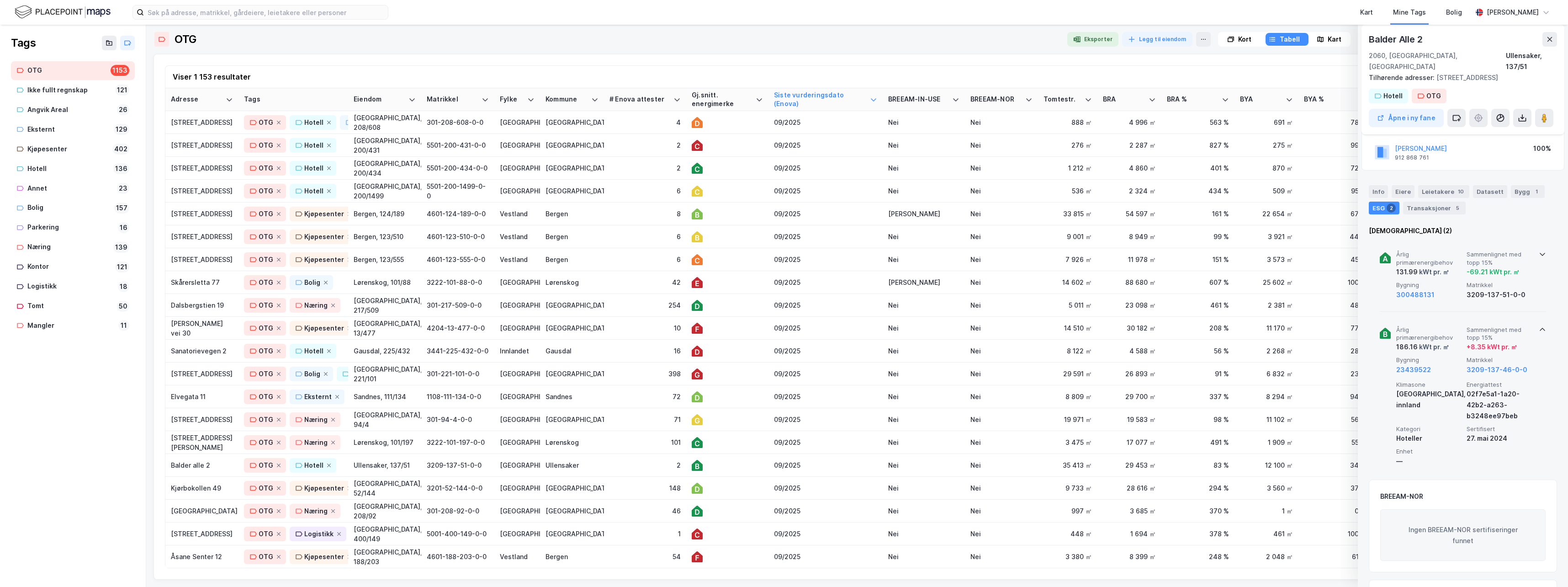
click at [994, 250] on icon at bounding box center [1542, 254] width 7 height 7
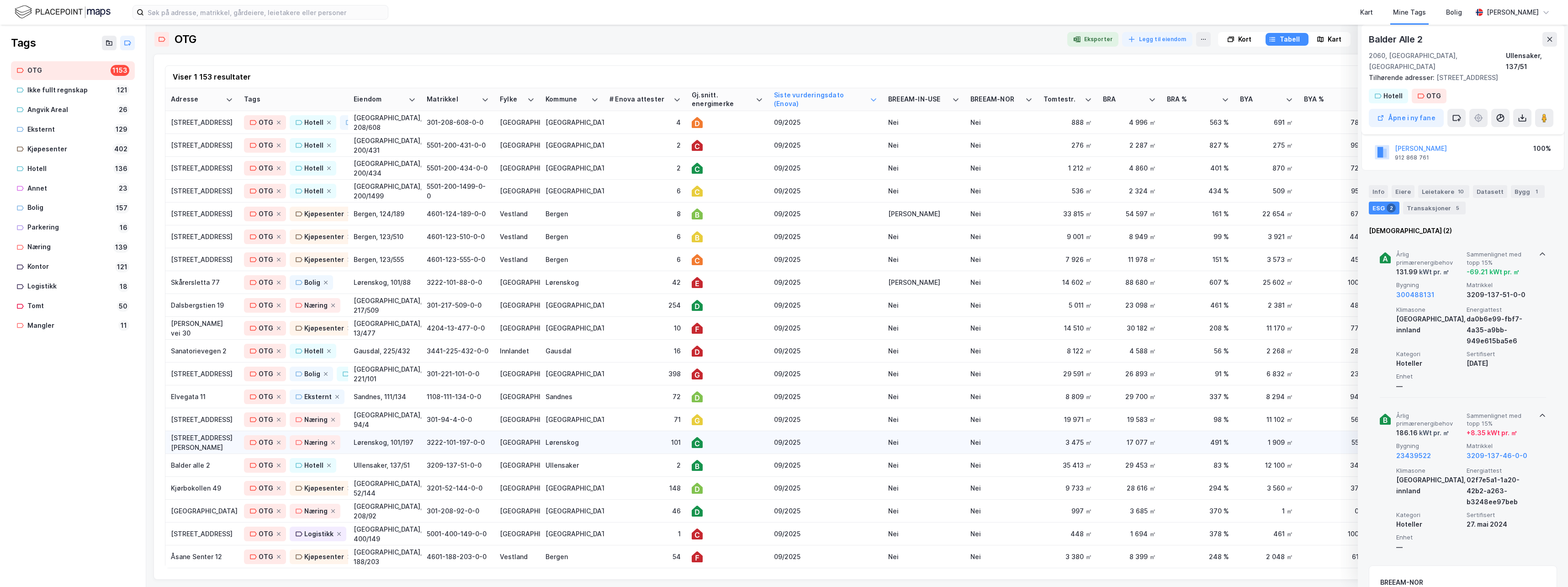
click at [748, 443] on div at bounding box center [727, 443] width 71 height 11
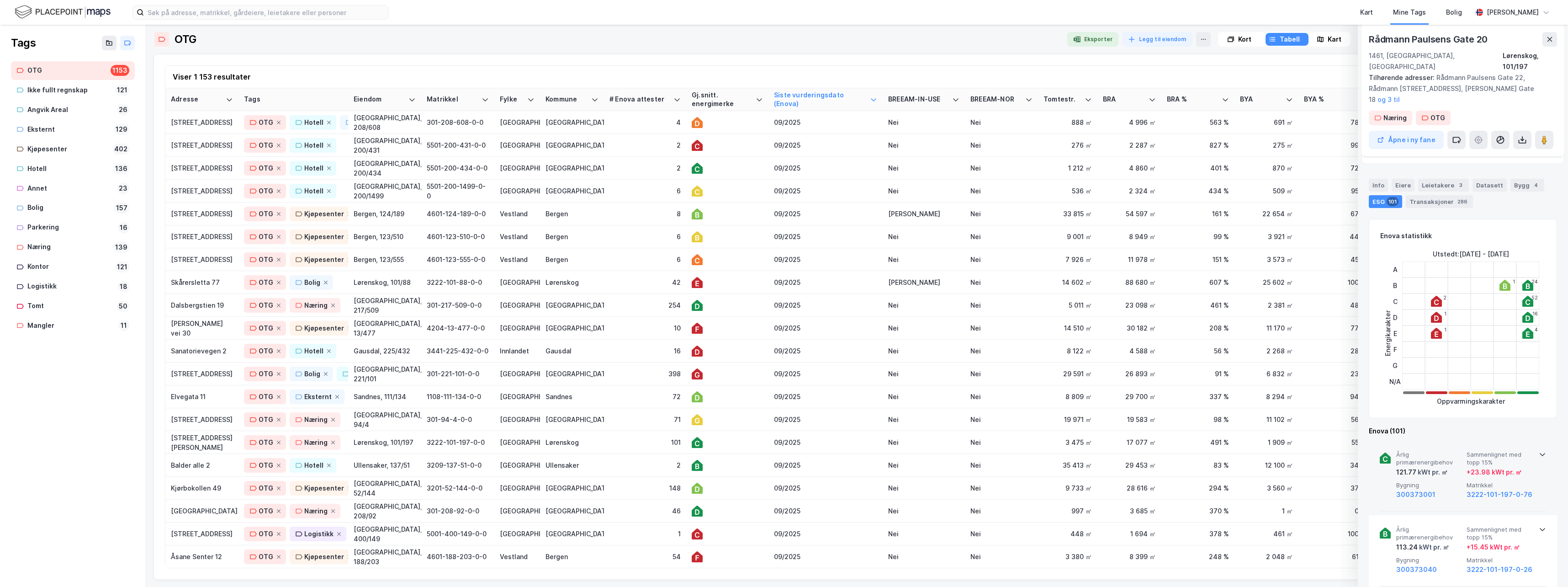
scroll to position [229, 0]
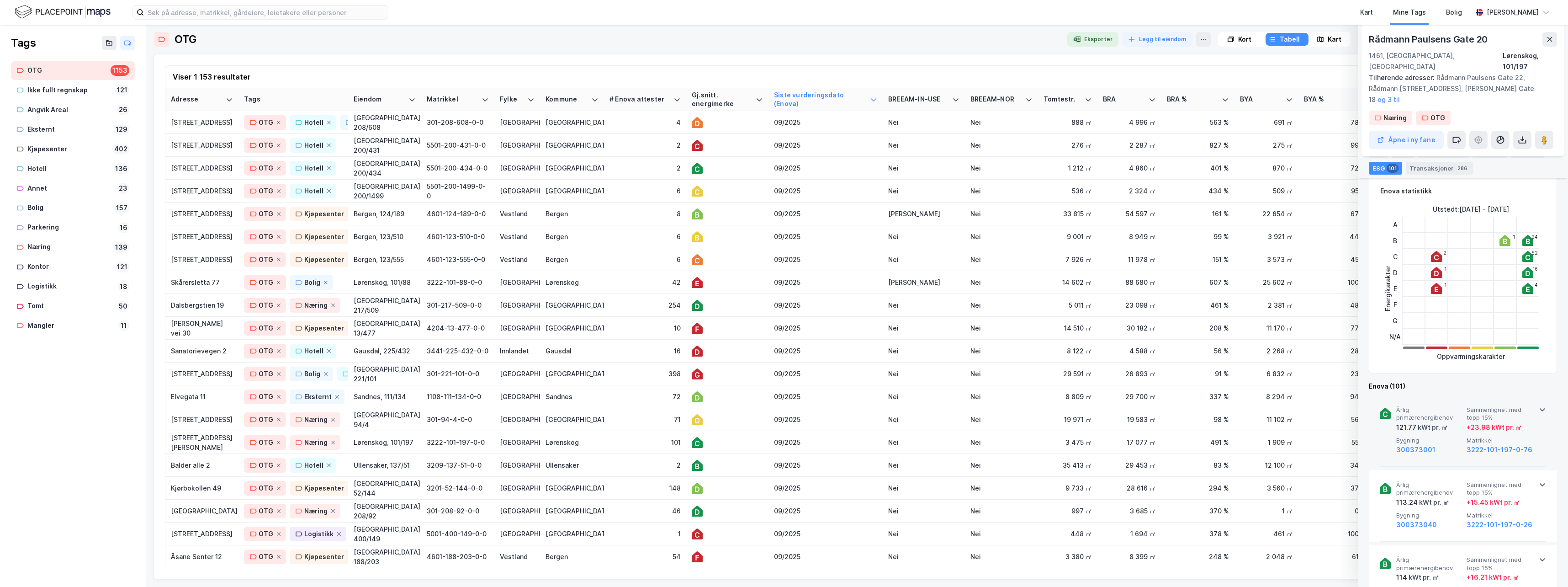
click at [994, 408] on icon at bounding box center [1542, 409] width 5 height 3
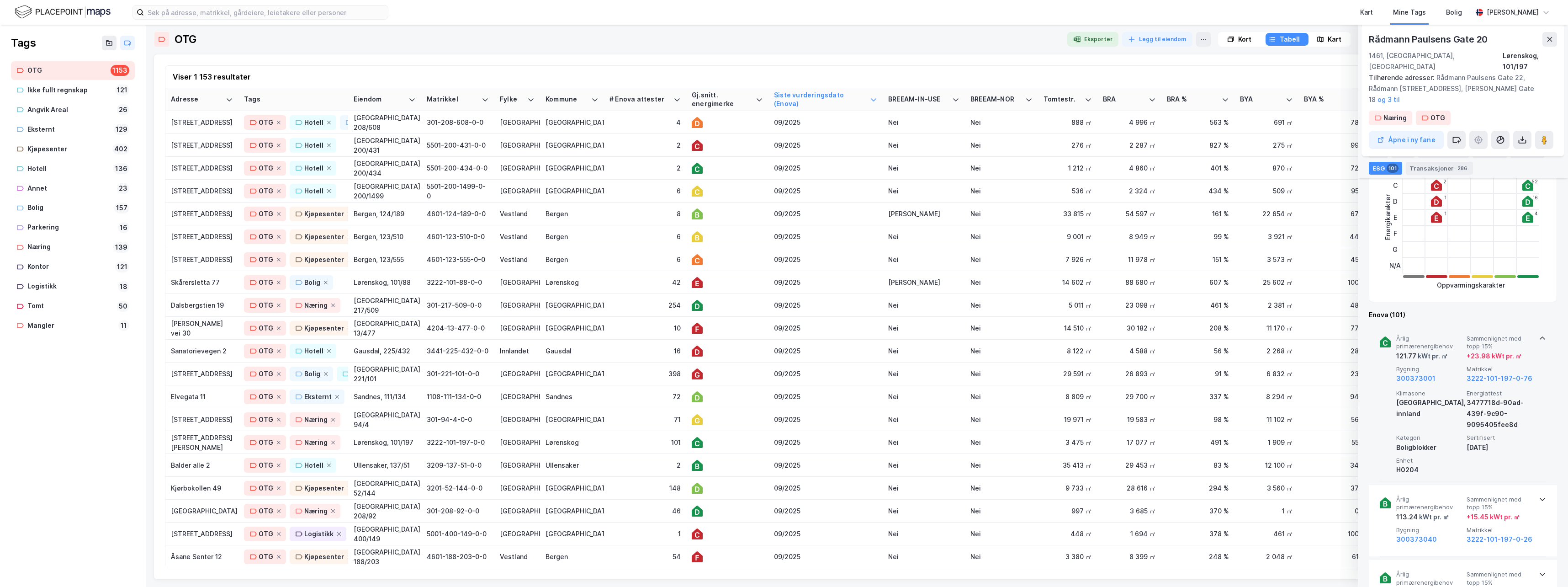
scroll to position [320, 0]
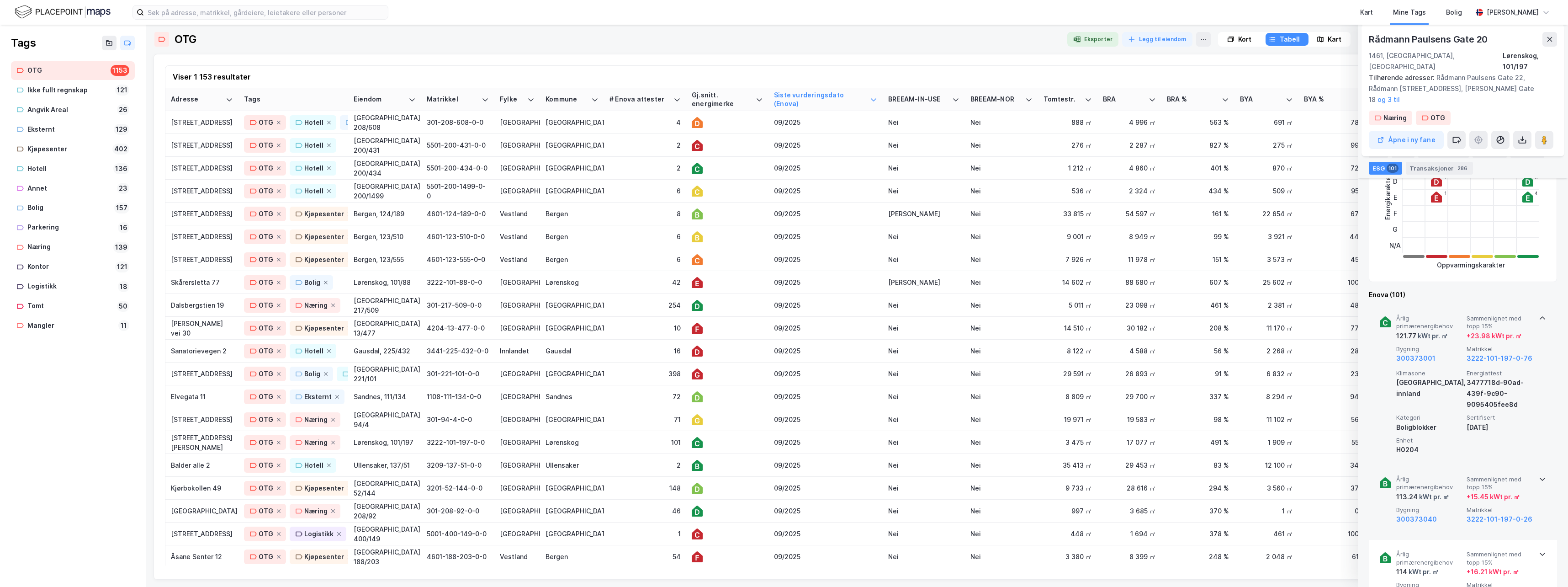
click at [994, 468] on icon at bounding box center [1542, 479] width 7 height 7
click at [750, 420] on div at bounding box center [727, 420] width 71 height 11
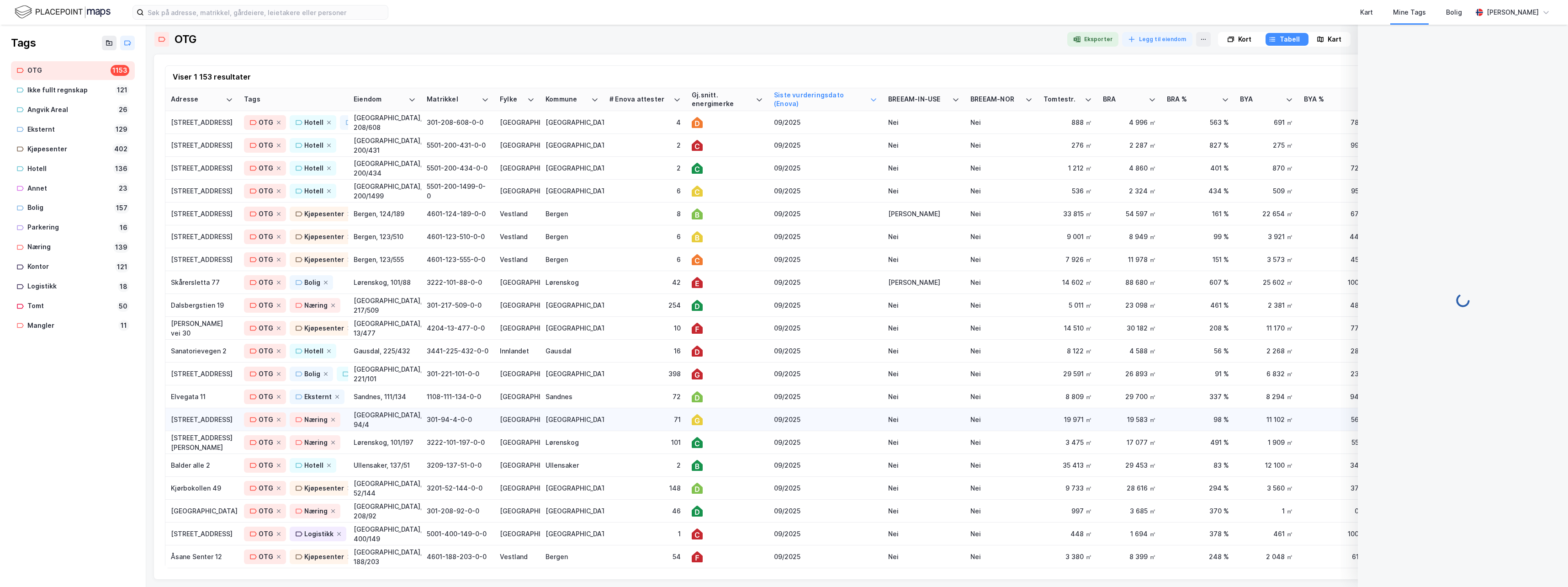
scroll to position [0, 0]
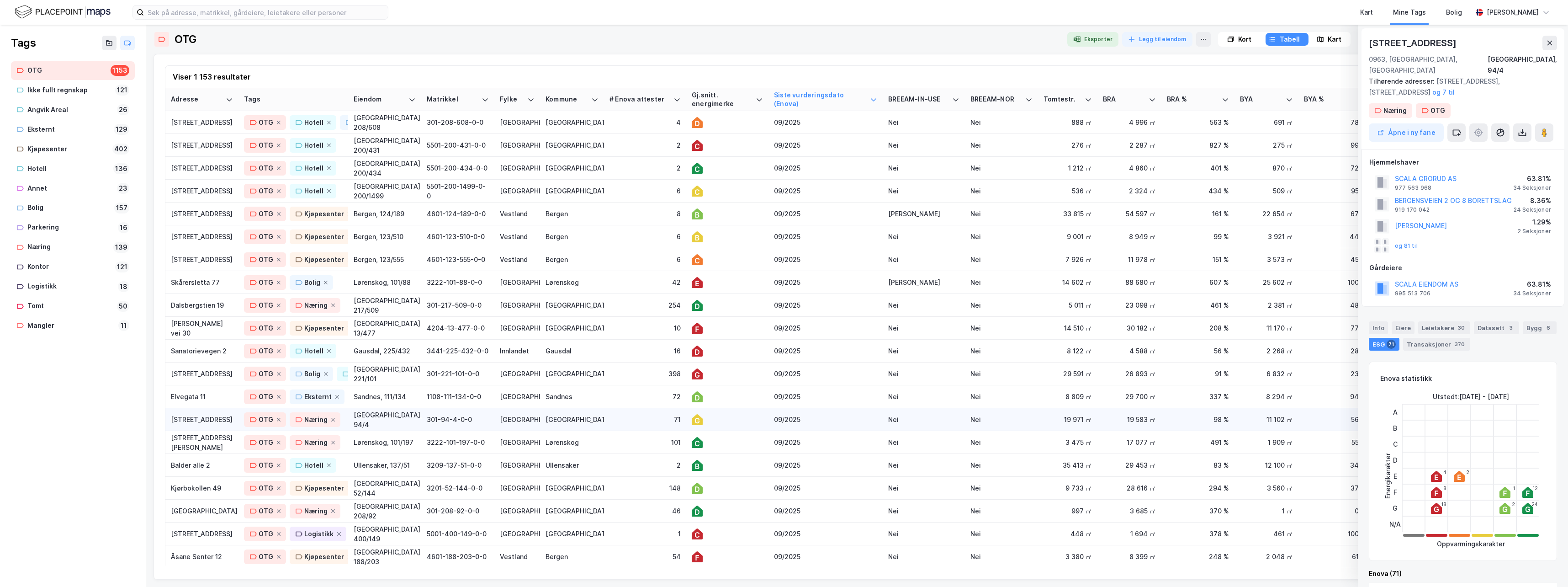
click at [625, 419] on div "71" at bounding box center [645, 420] width 71 height 10
click at [0, 0] on button "og 7 til" at bounding box center [0, 0] width 0 height 0
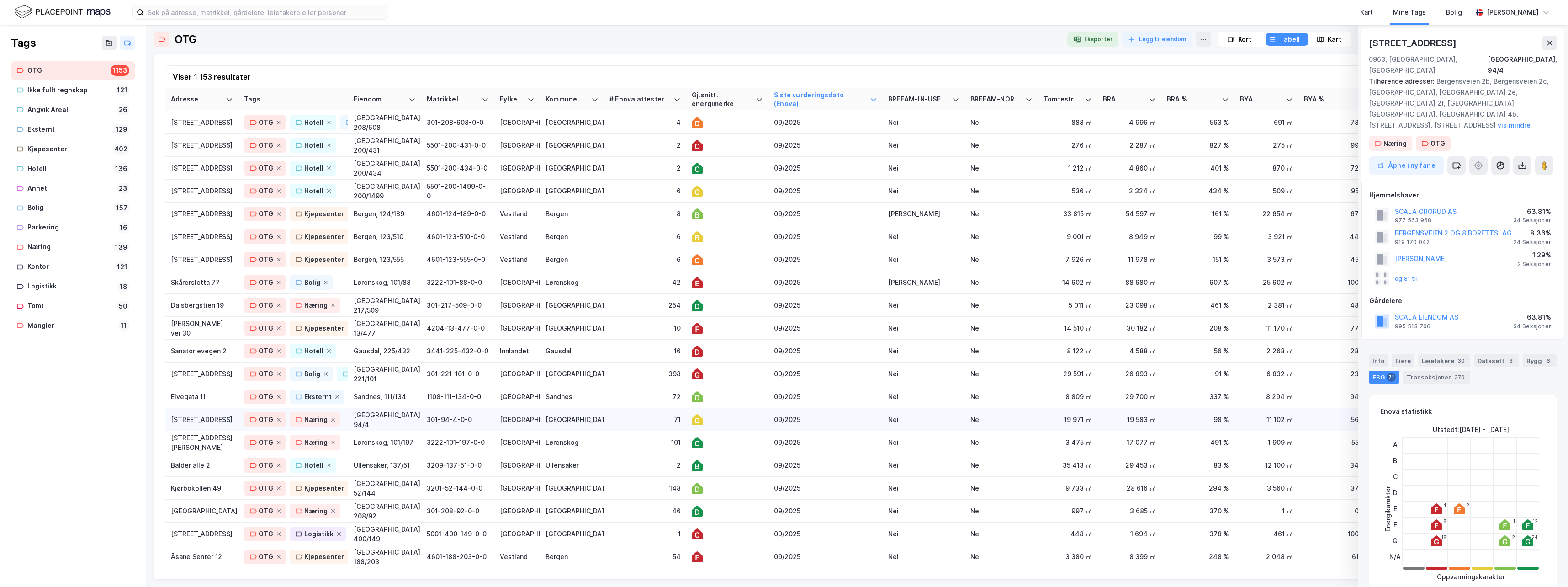
click at [608, 422] on td "71" at bounding box center [644, 420] width 82 height 23
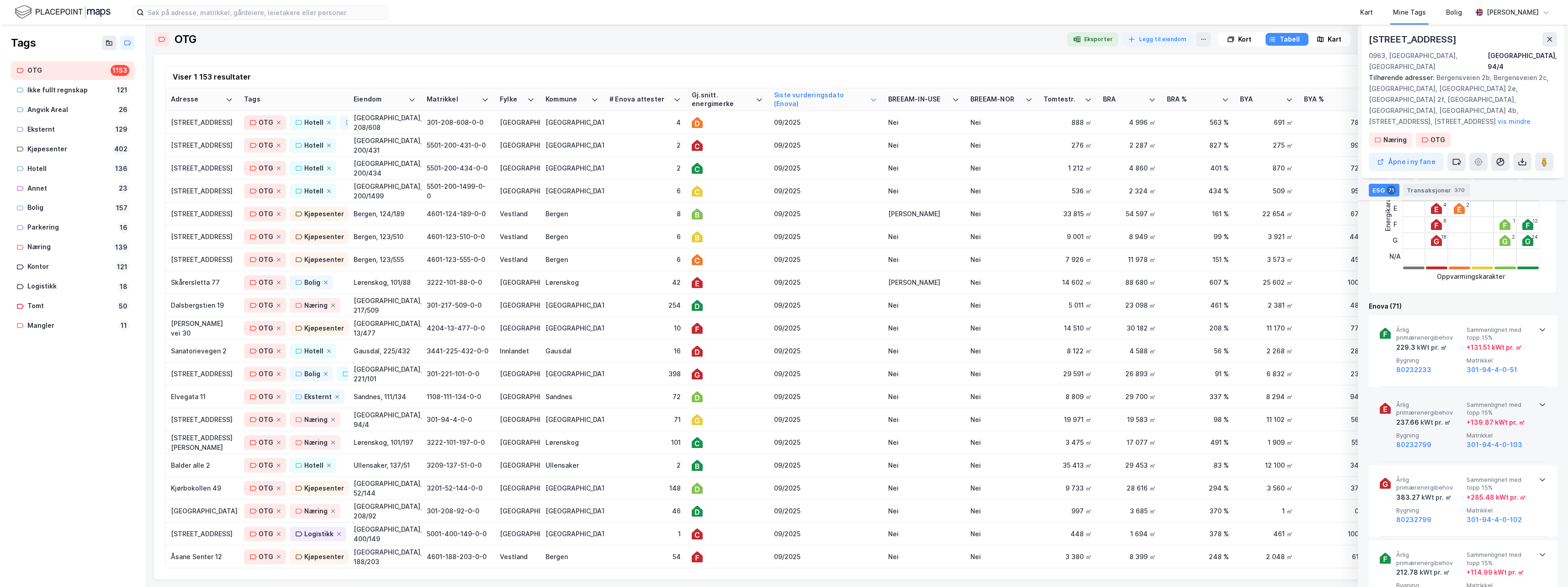
scroll to position [320, 0]
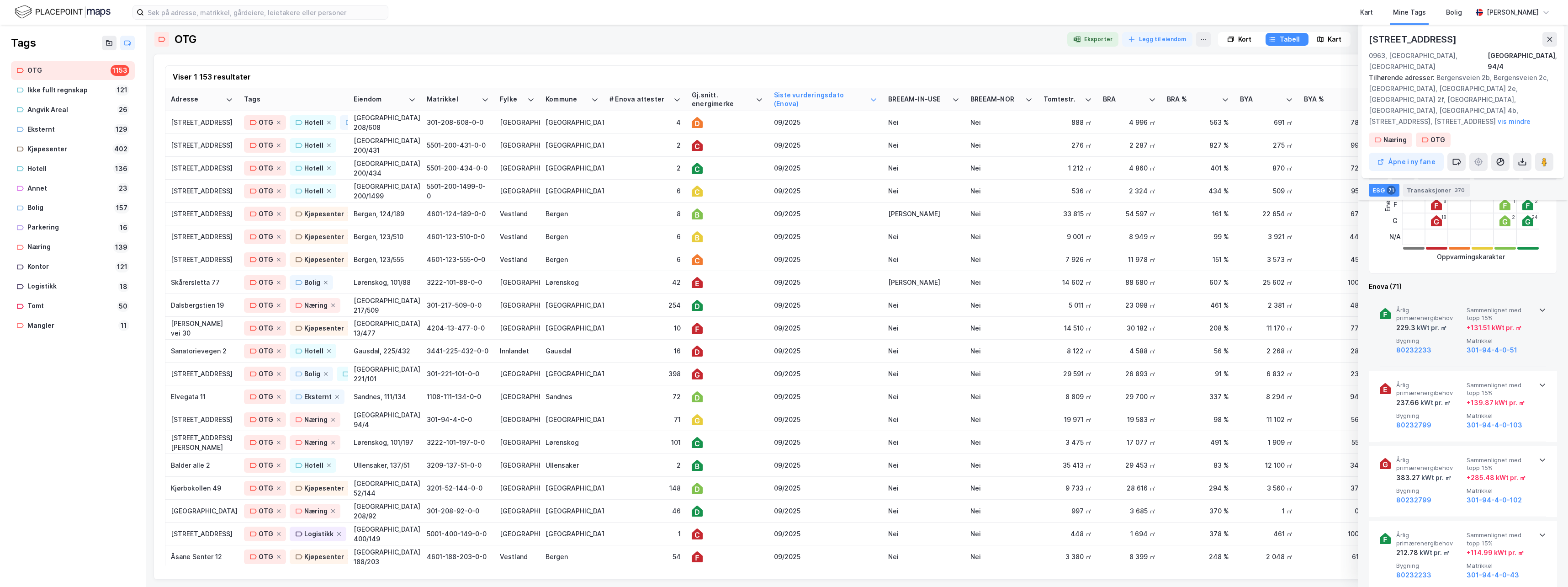
click at [994, 306] on icon at bounding box center [1542, 309] width 7 height 7
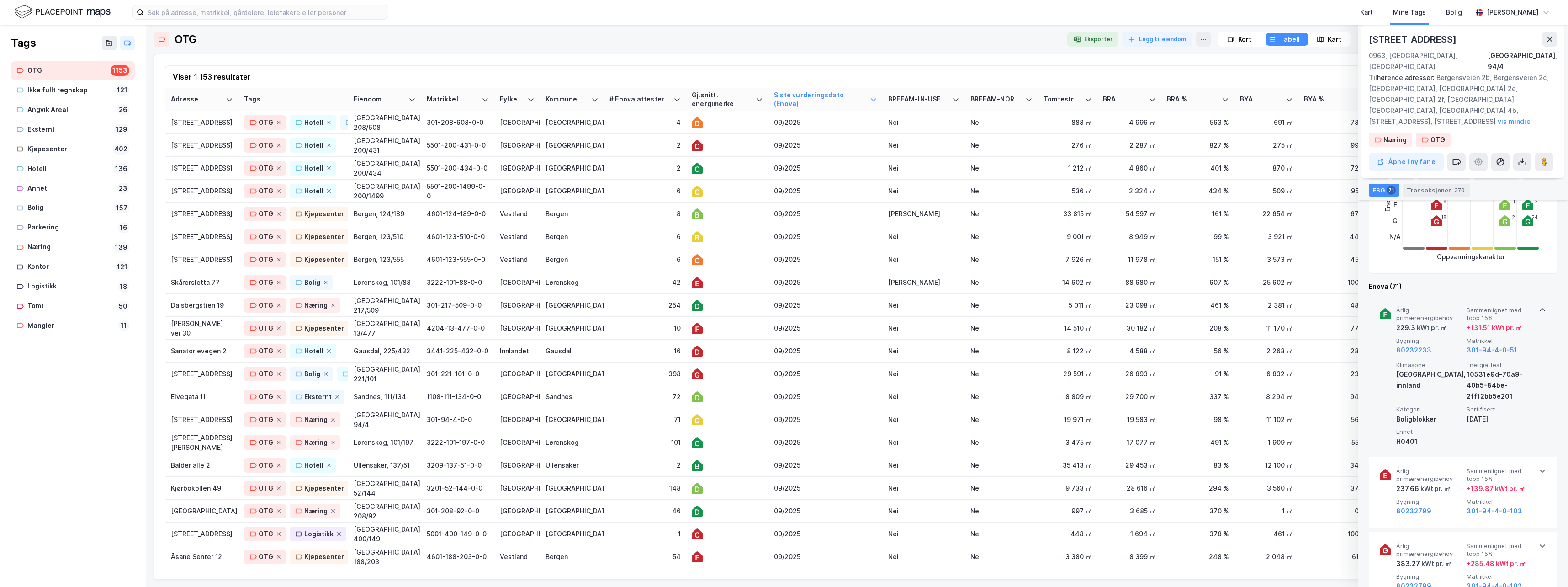
click at [994, 308] on icon at bounding box center [1542, 309] width 5 height 3
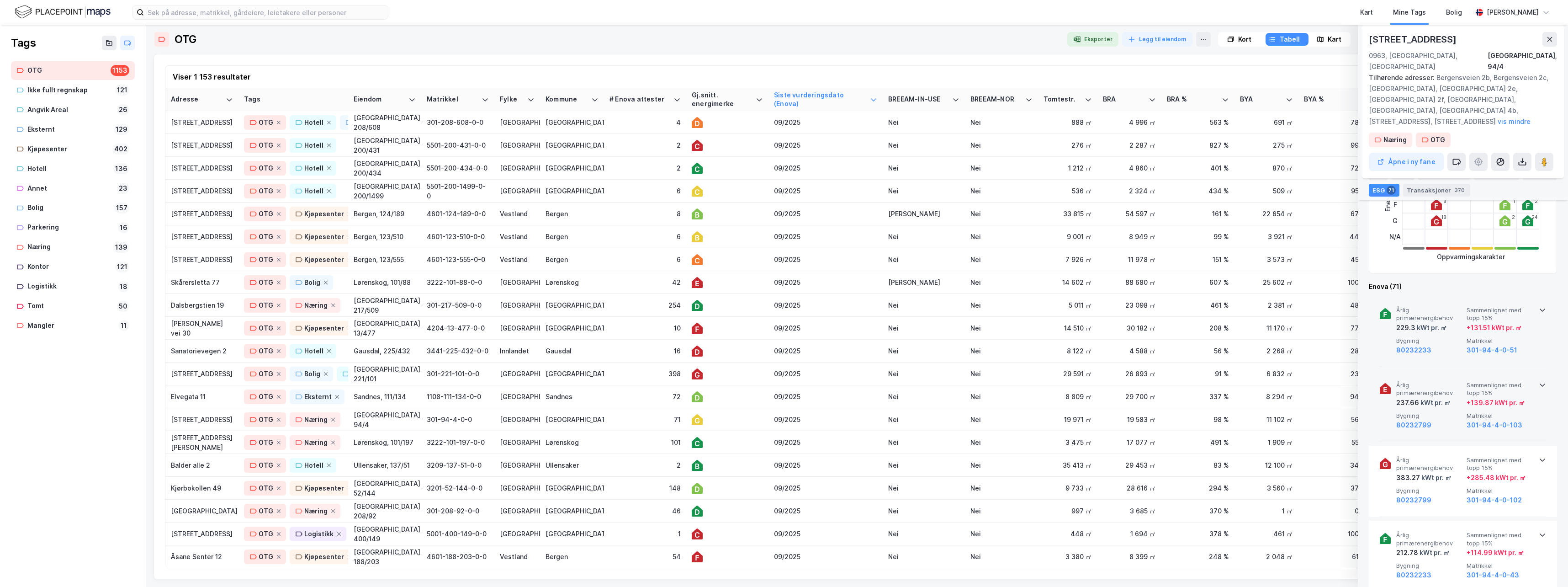
click at [994, 384] on icon at bounding box center [1542, 385] width 5 height 3
click at [994, 382] on icon at bounding box center [1542, 385] width 7 height 7
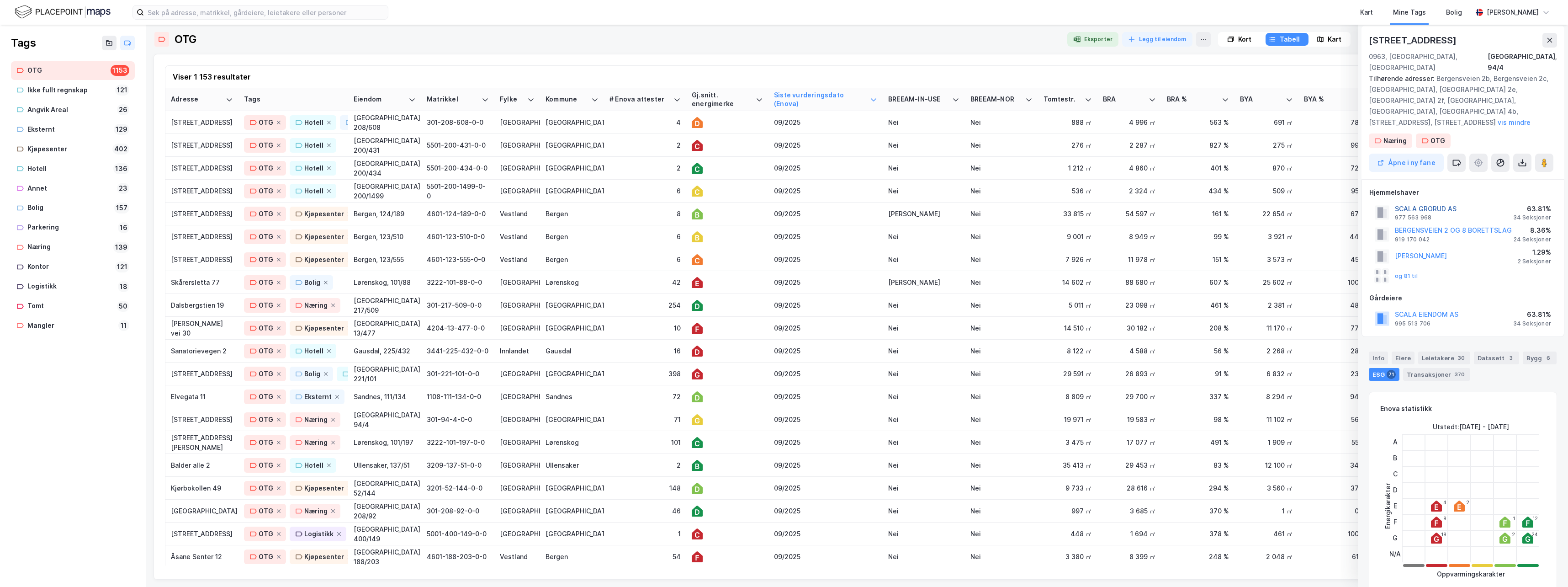
scroll to position [0, 0]
click at [0, 0] on button "og 81 til" at bounding box center [0, 0] width 0 height 0
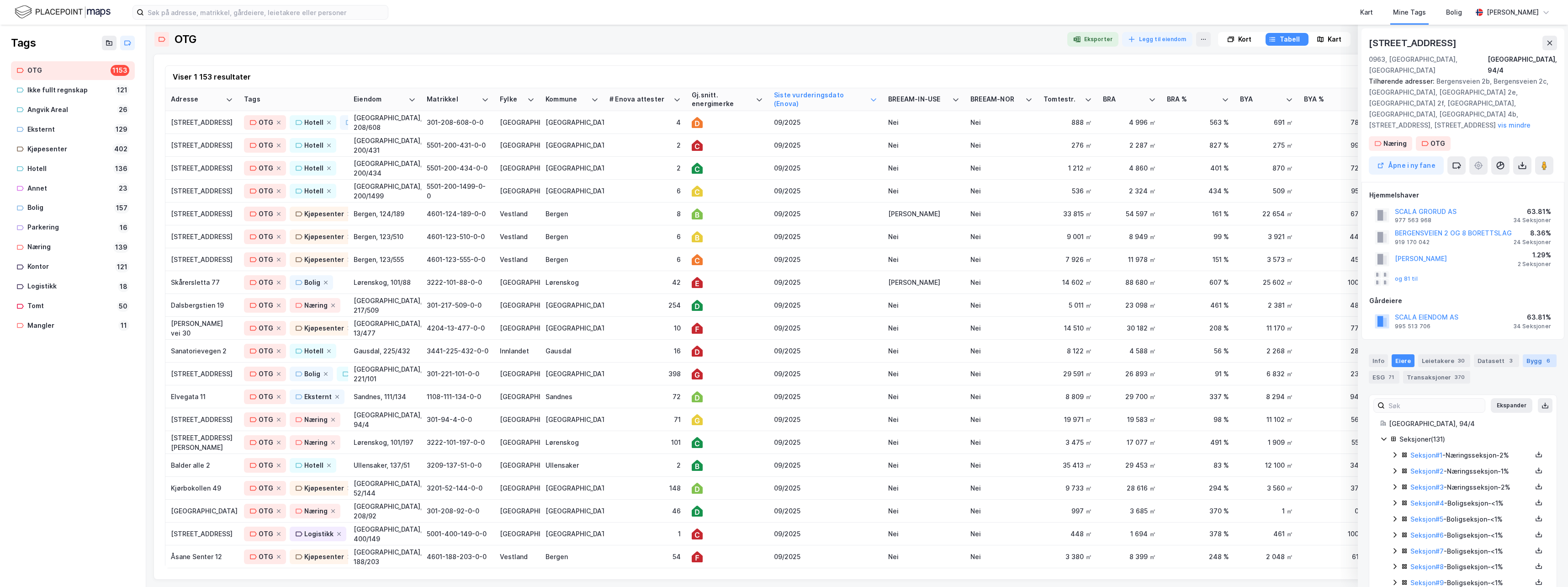
click at [994, 354] on div "Bygg 6" at bounding box center [1539, 360] width 34 height 13
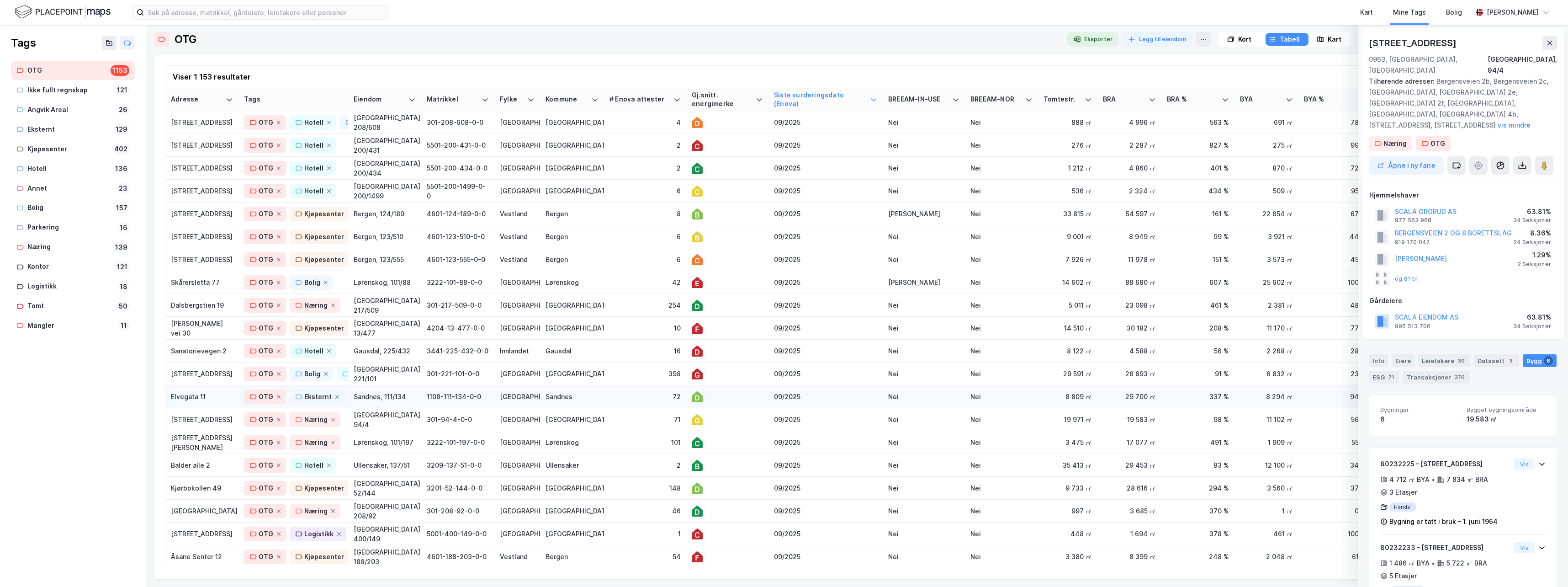
click at [638, 393] on div "72" at bounding box center [645, 397] width 71 height 10
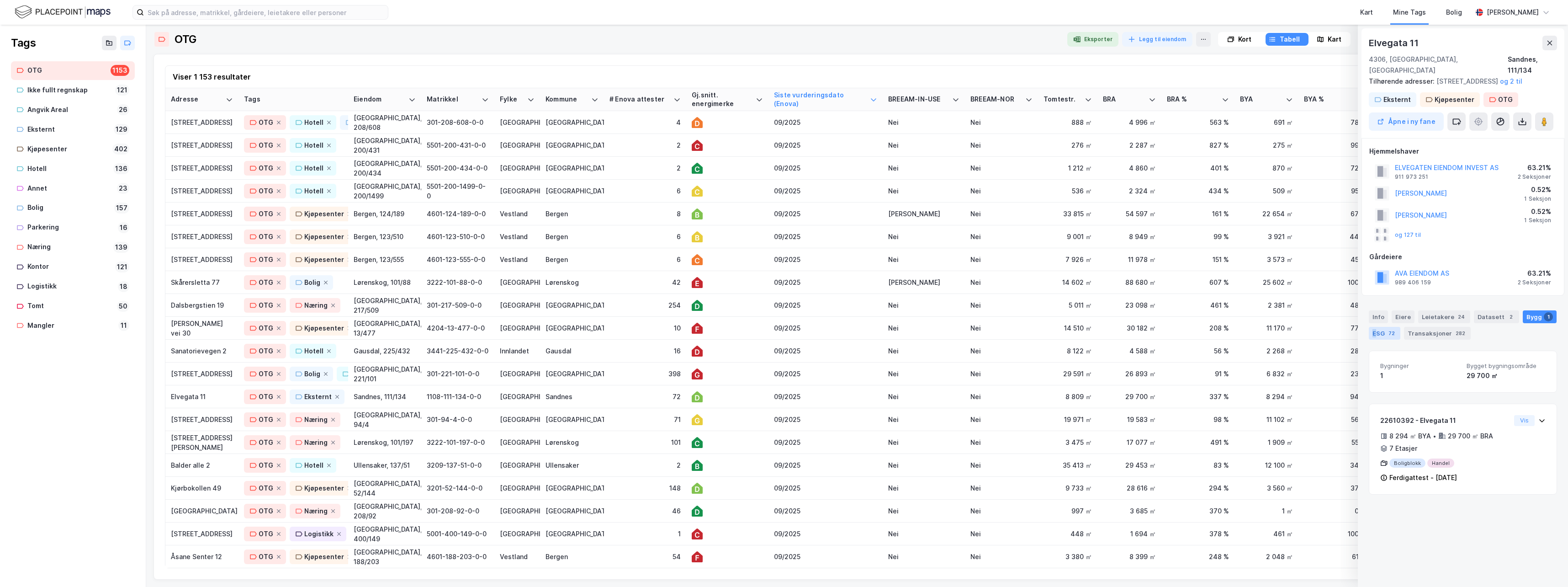
click at [994, 331] on div "ESG 72" at bounding box center [1384, 333] width 31 height 13
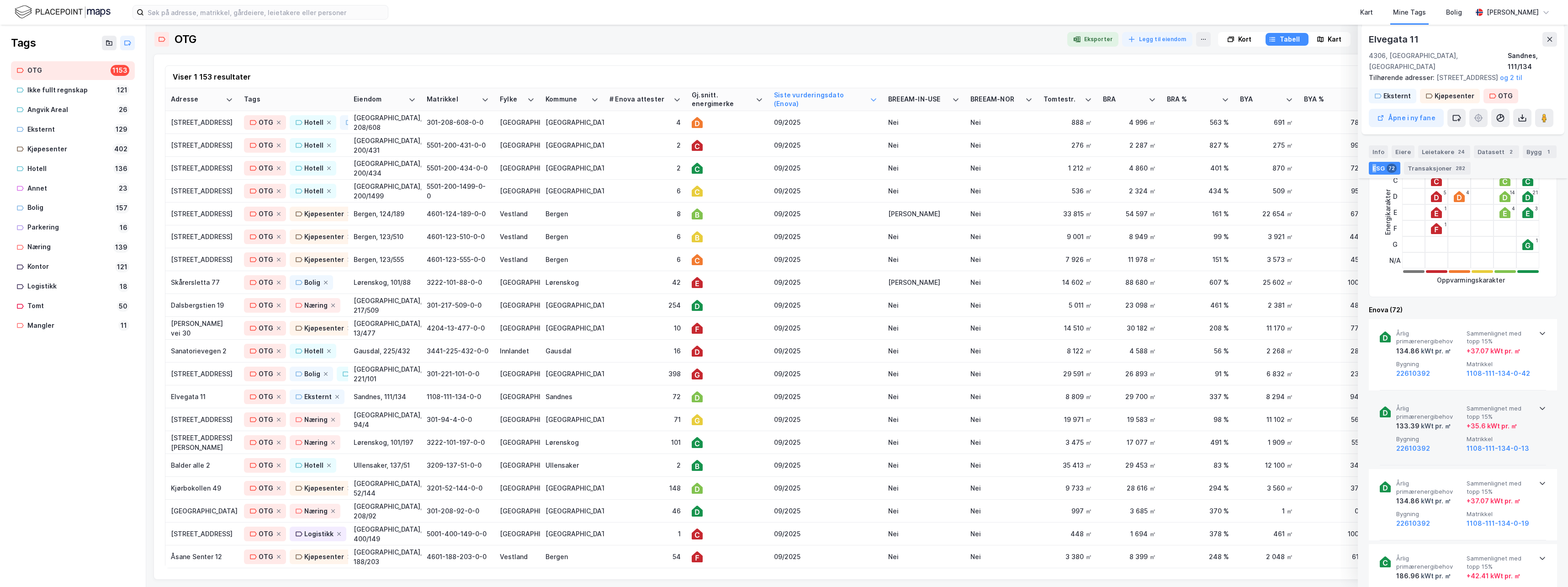
scroll to position [274, 0]
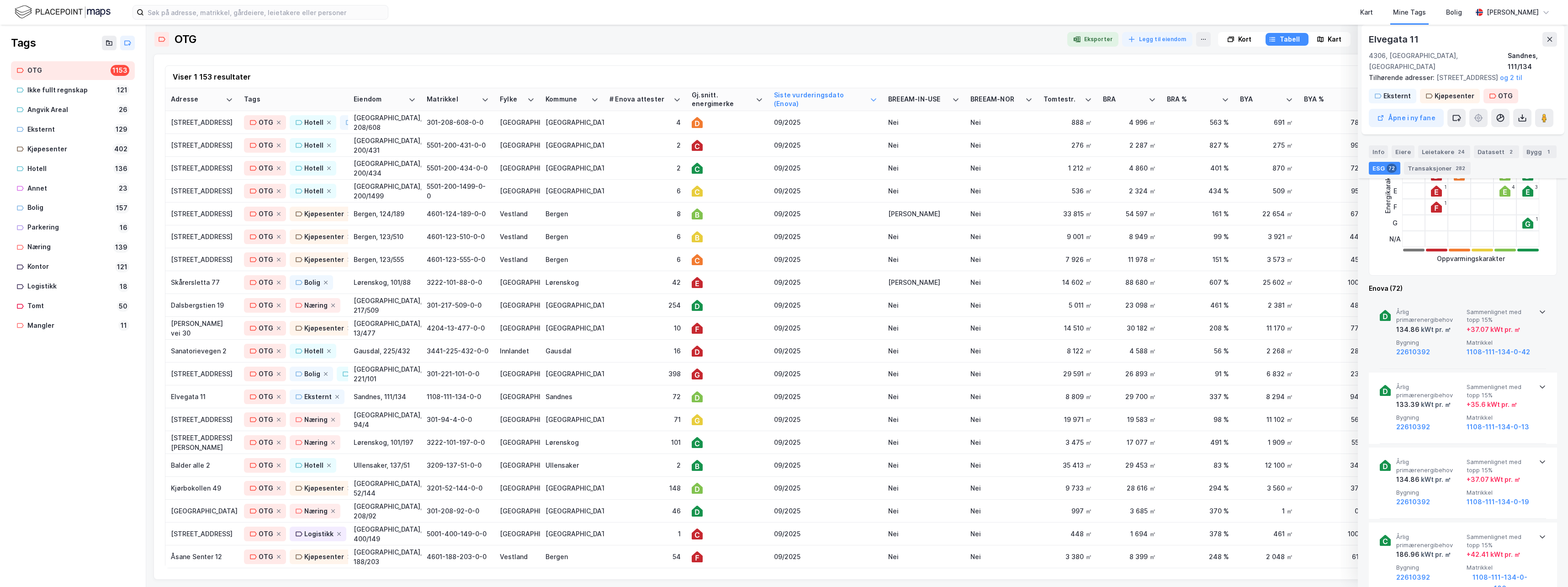
click at [994, 312] on icon at bounding box center [1542, 312] width 5 height 3
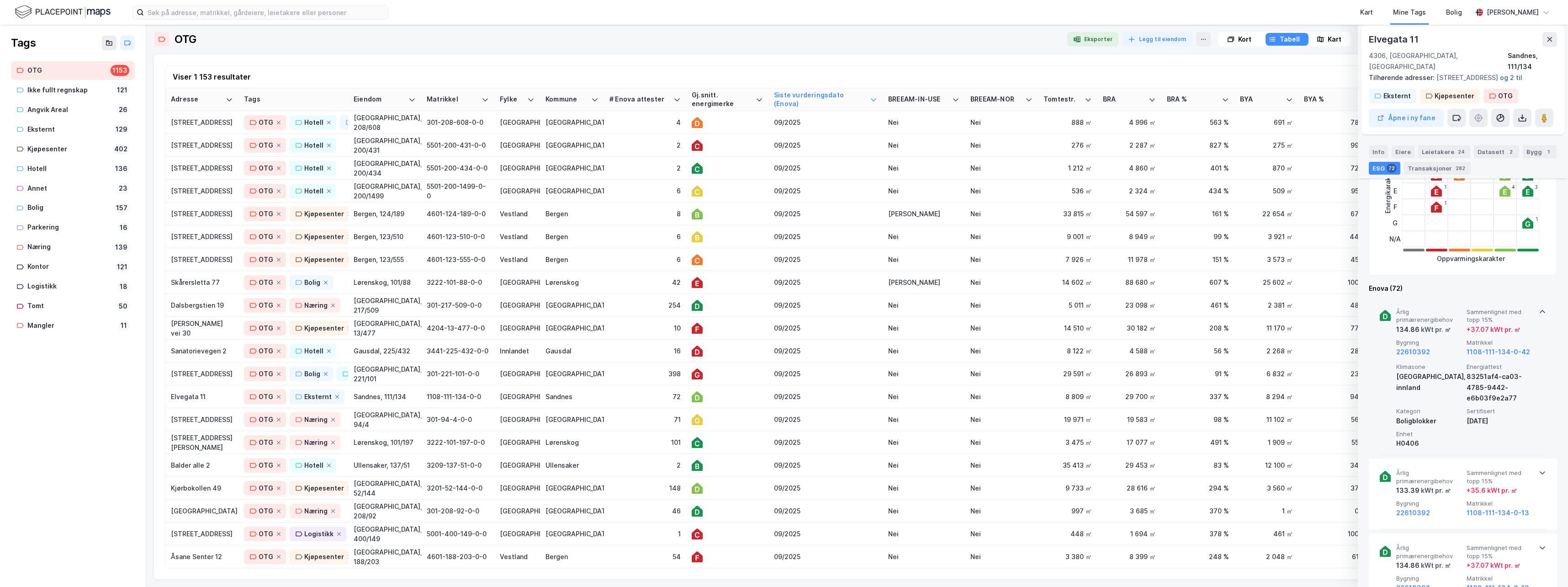
click at [0, 0] on button "og 2 til" at bounding box center [0, 0] width 0 height 0
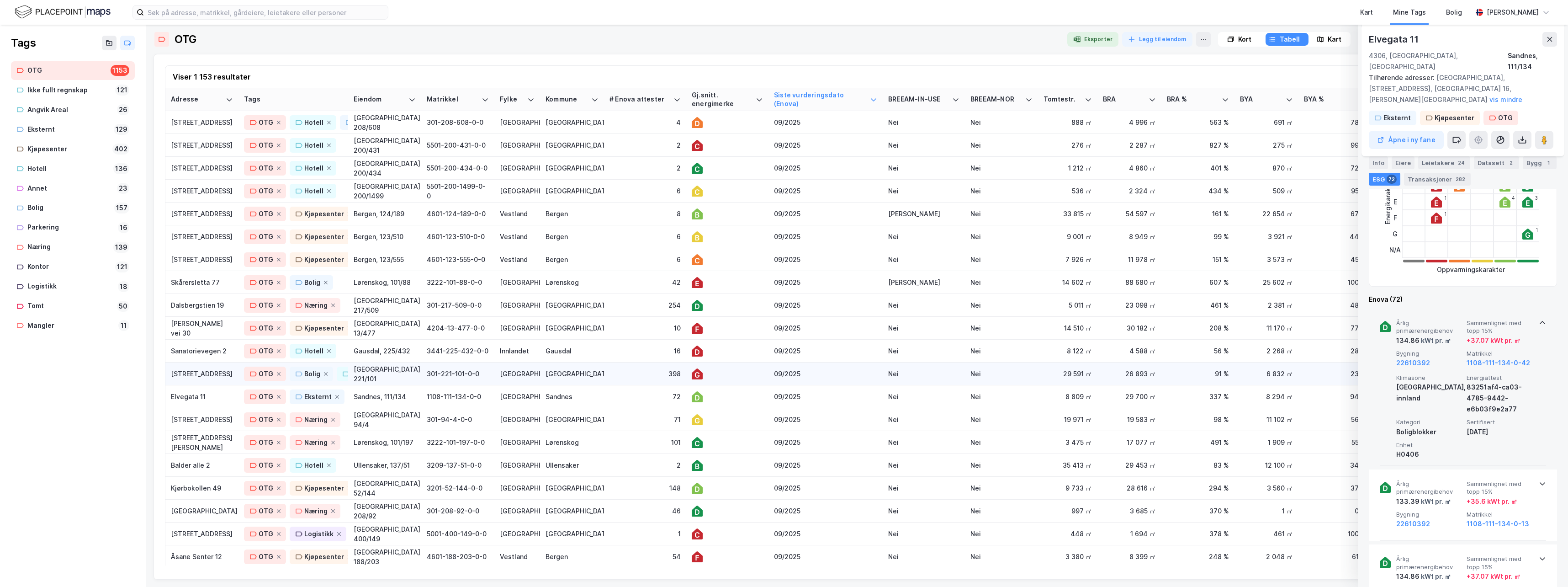
click at [732, 372] on div at bounding box center [727, 374] width 71 height 11
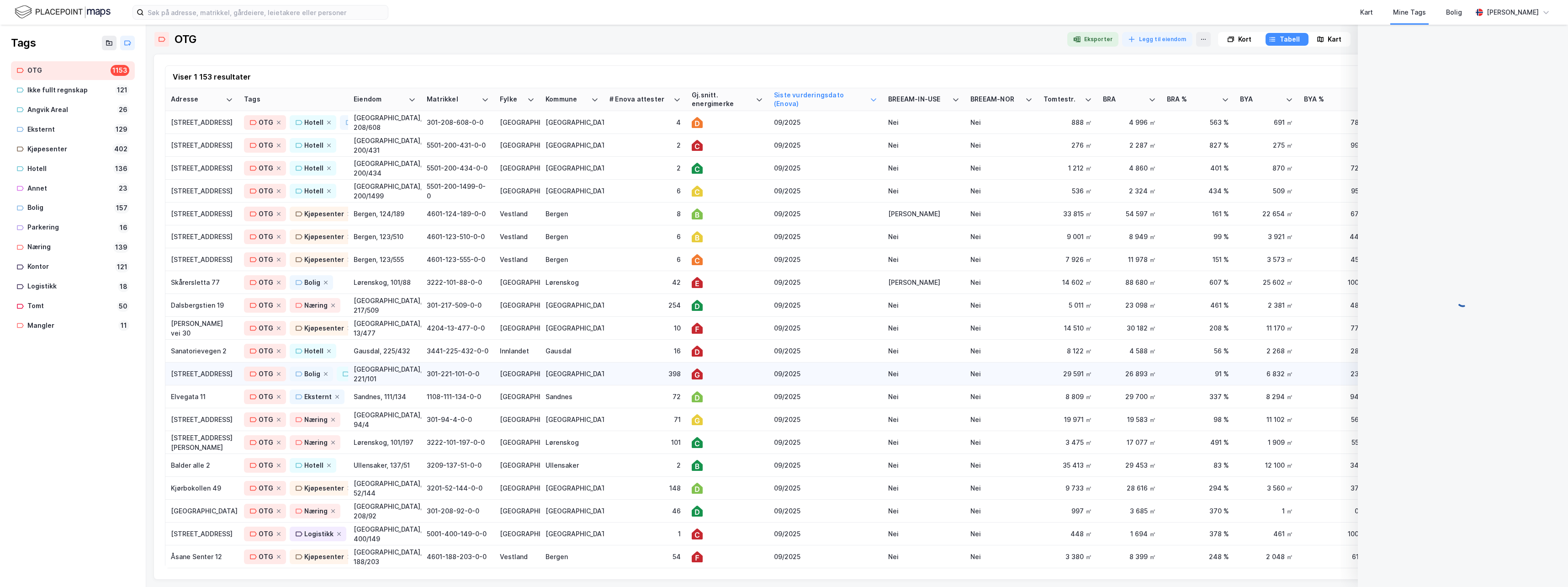
scroll to position [0, 0]
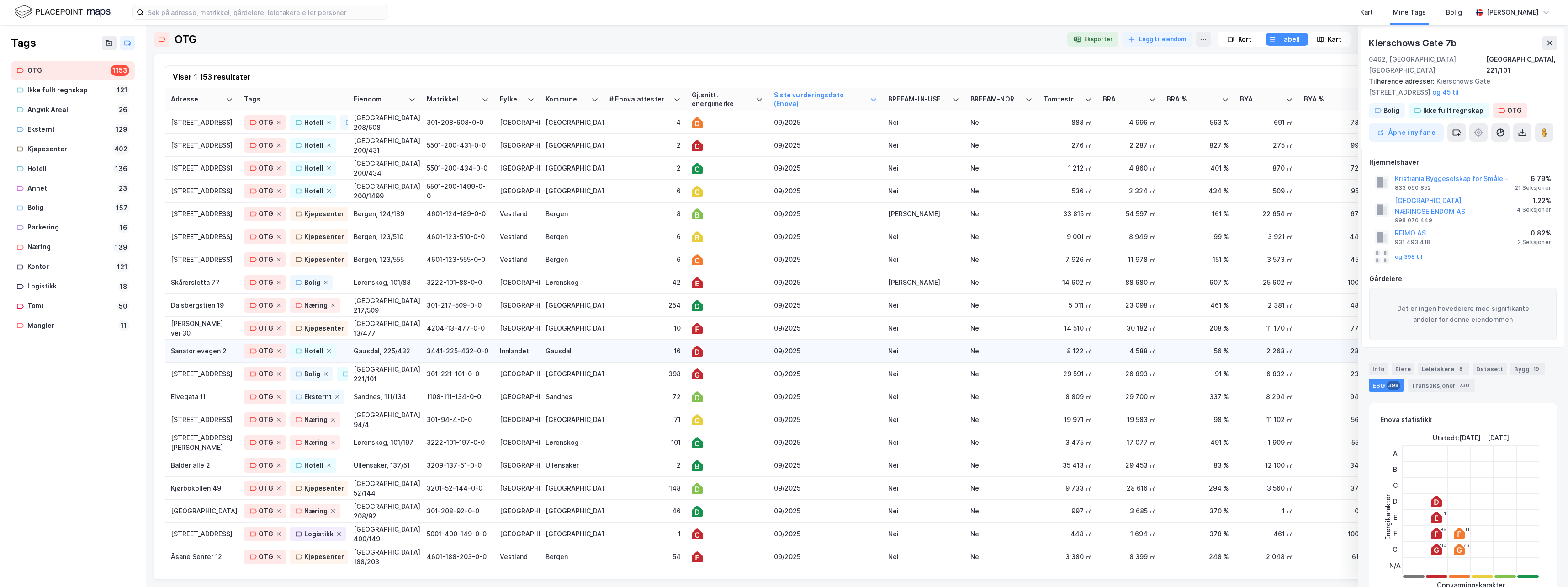
click at [644, 348] on div "16" at bounding box center [645, 351] width 71 height 10
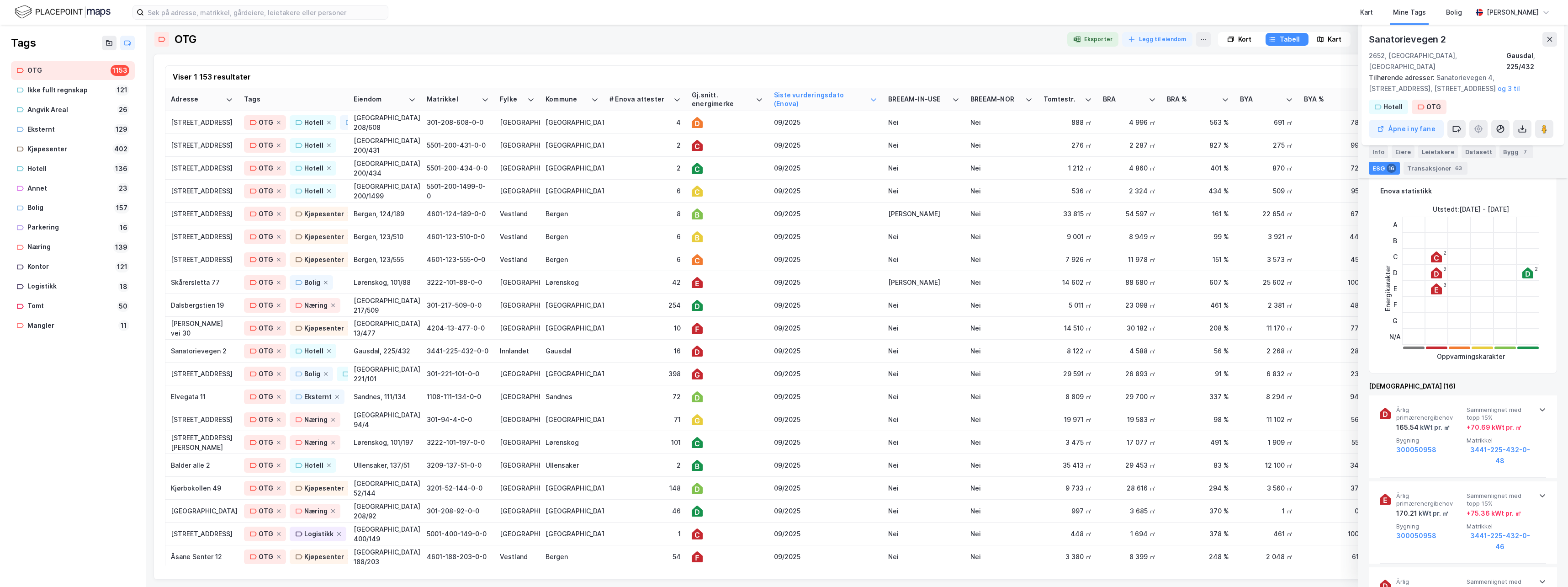
scroll to position [320, 0]
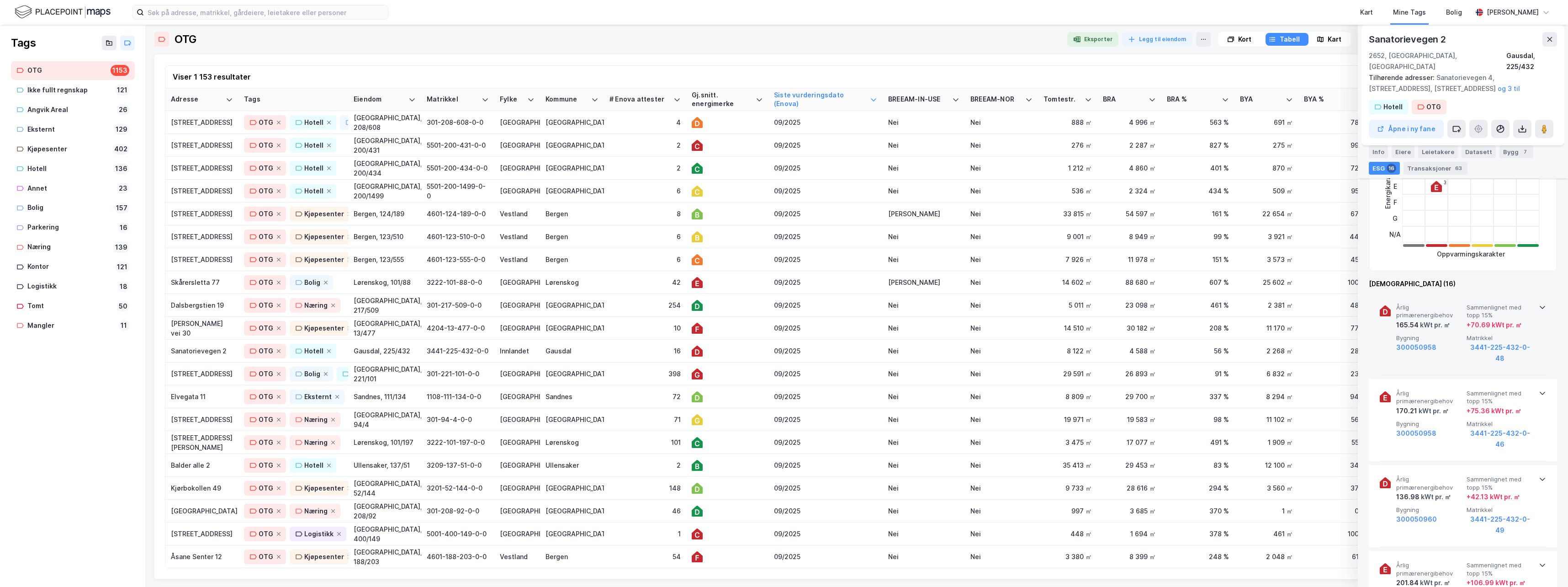
click at [994, 303] on icon at bounding box center [1542, 307] width 7 height 7
click at [0, 0] on button "og 3 til" at bounding box center [0, 0] width 0 height 0
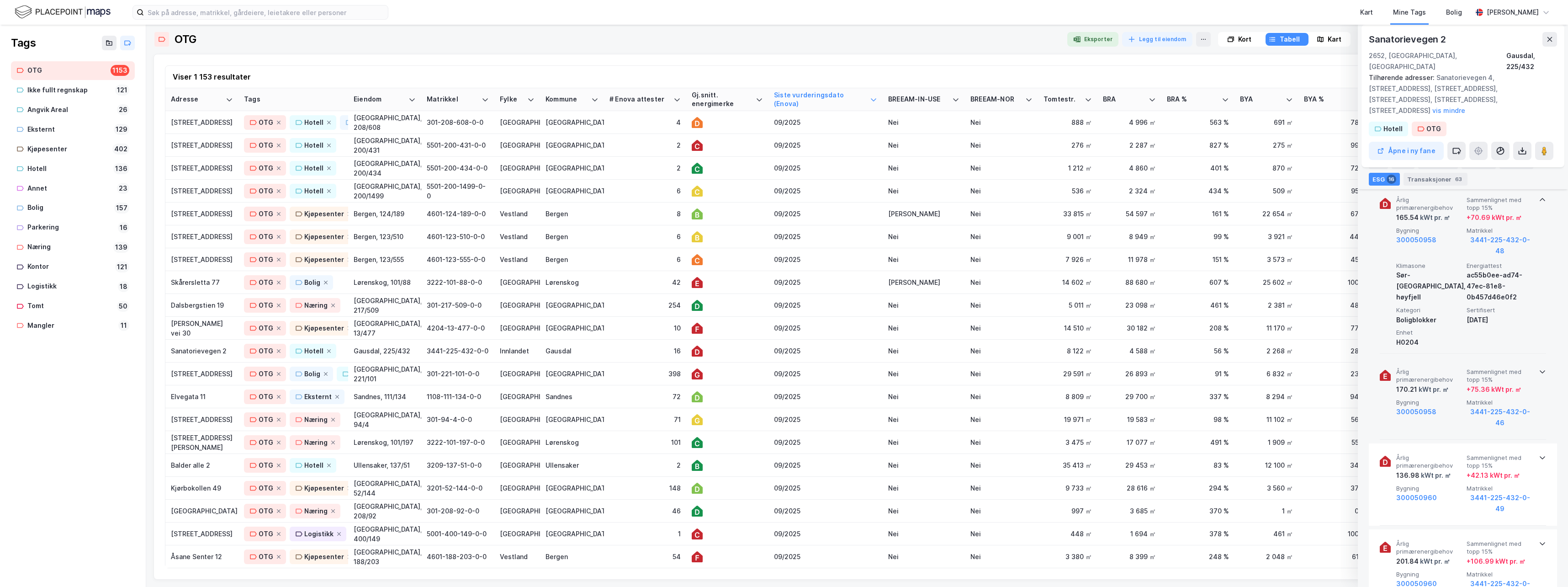
scroll to position [468, 0]
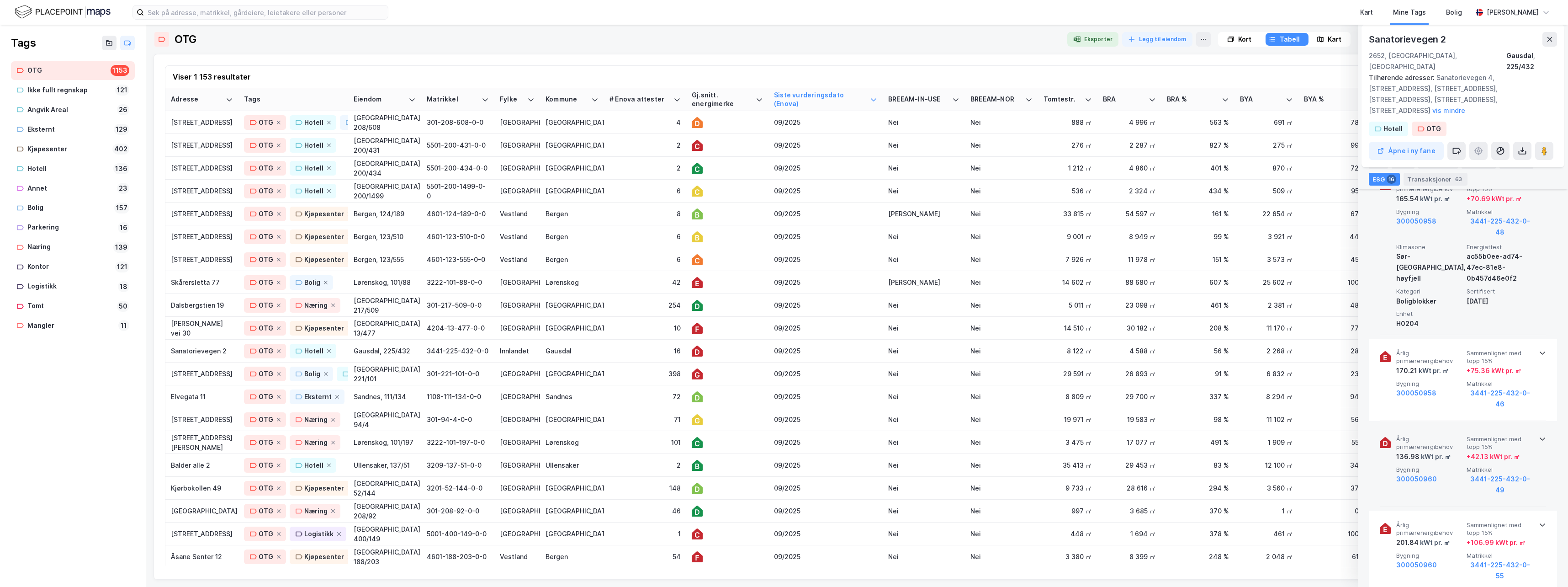
click at [994, 435] on icon at bounding box center [1542, 439] width 7 height 7
click at [625, 326] on div "10" at bounding box center [645, 328] width 71 height 10
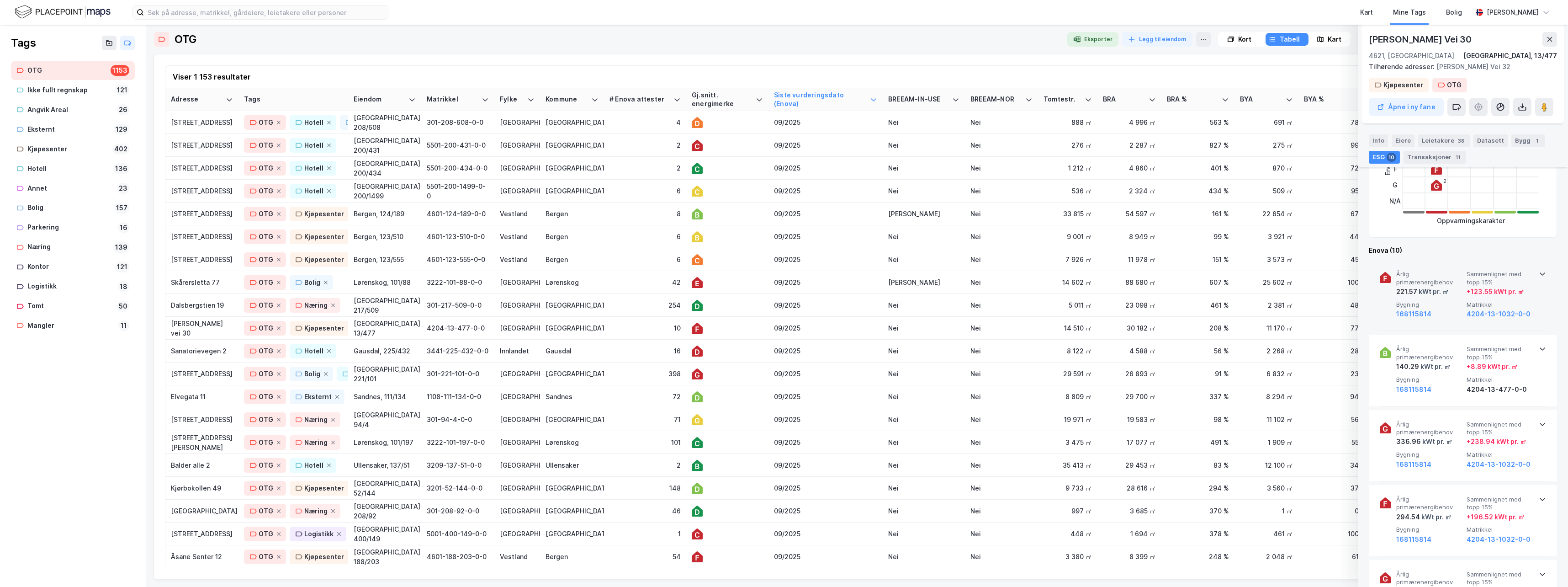
scroll to position [239, 0]
click at [994, 272] on icon at bounding box center [1542, 273] width 7 height 7
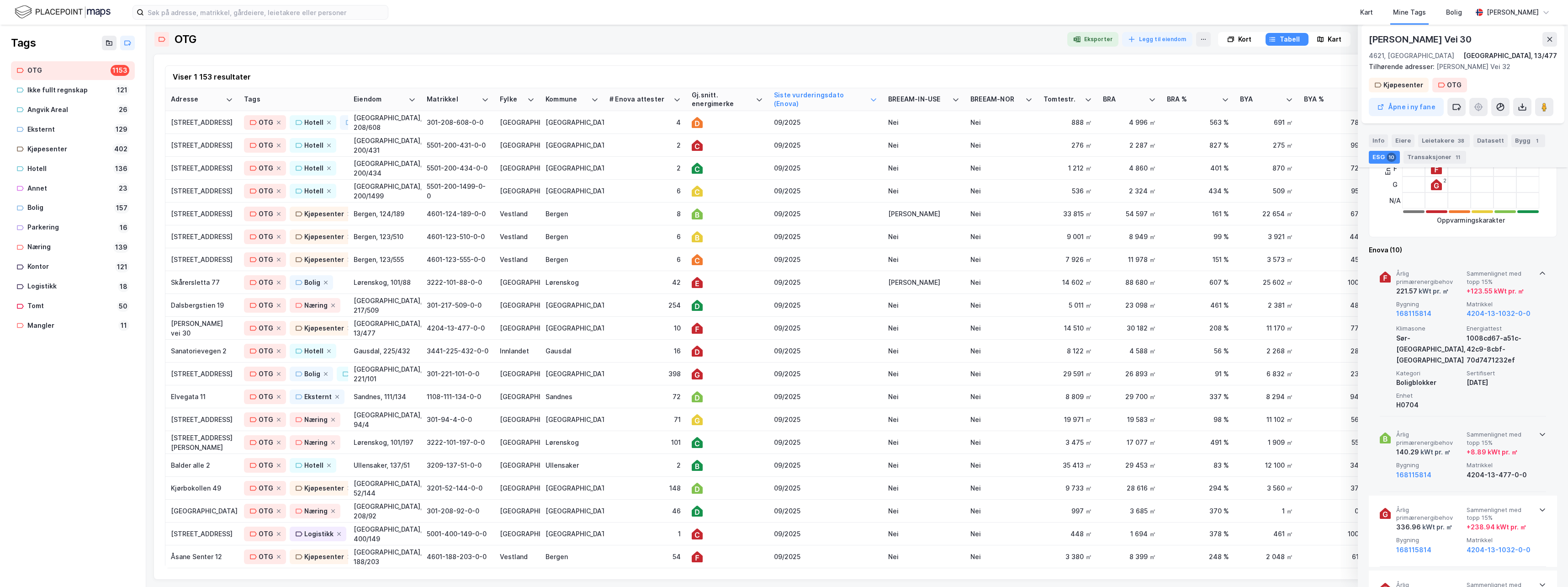
click at [994, 434] on icon at bounding box center [1542, 434] width 7 height 7
click at [994, 274] on icon at bounding box center [1542, 273] width 7 height 7
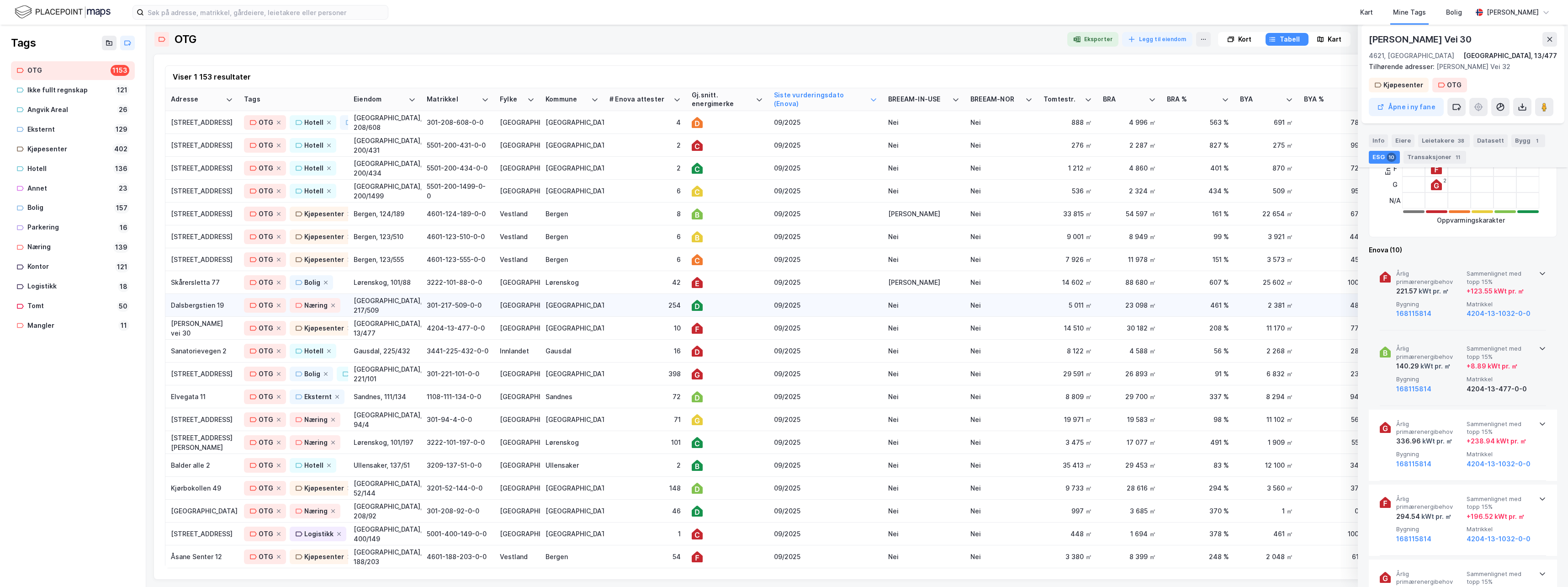
click at [839, 303] on div "09/2025" at bounding box center [825, 305] width 103 height 10
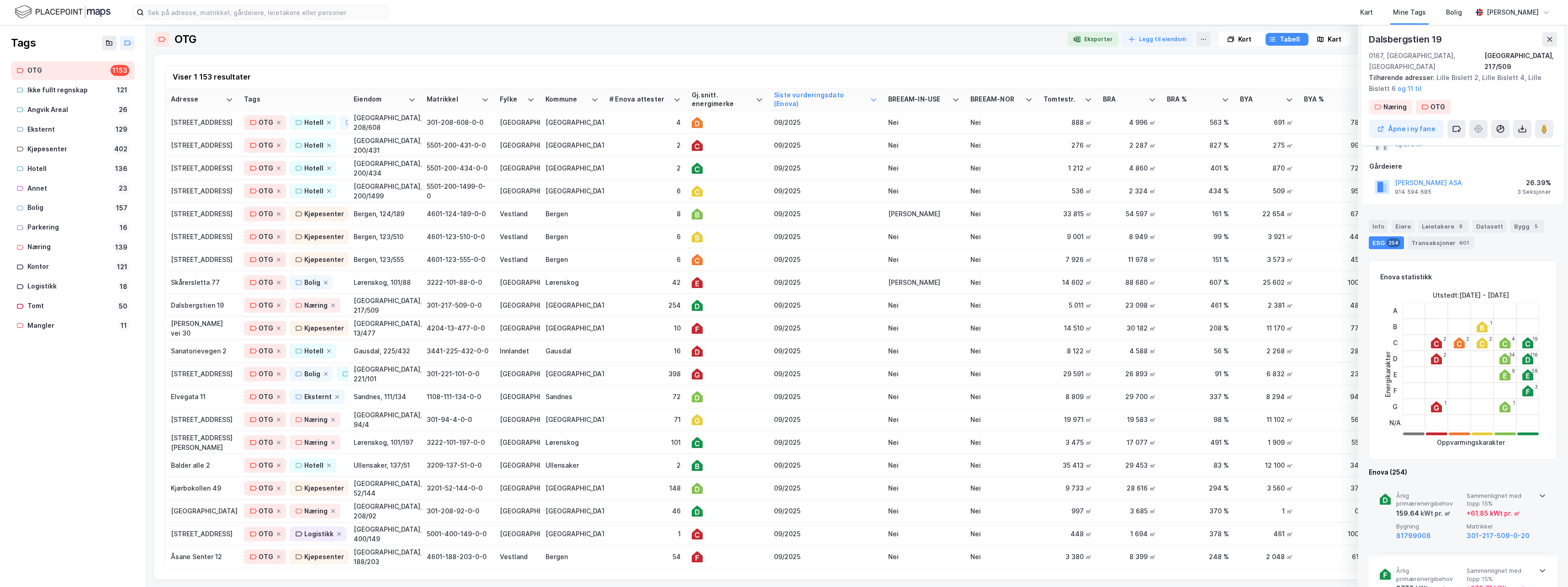
scroll to position [229, 0]
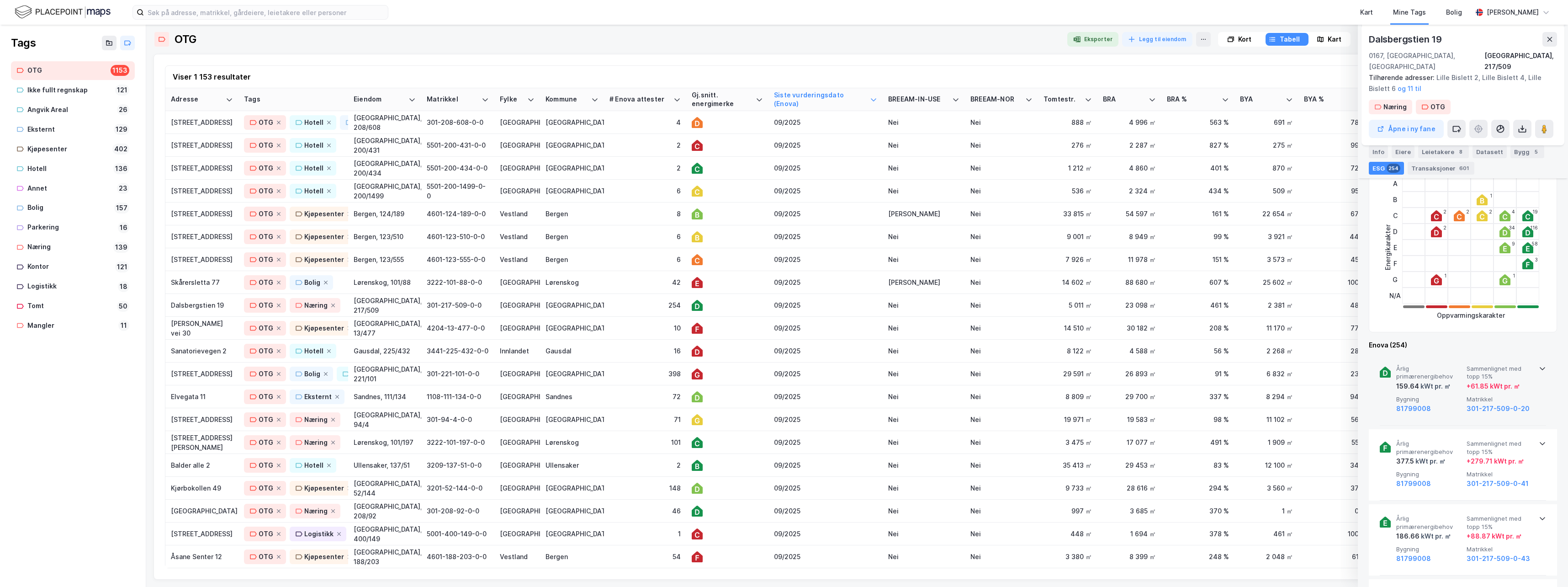
click at [994, 365] on icon at bounding box center [1542, 368] width 7 height 7
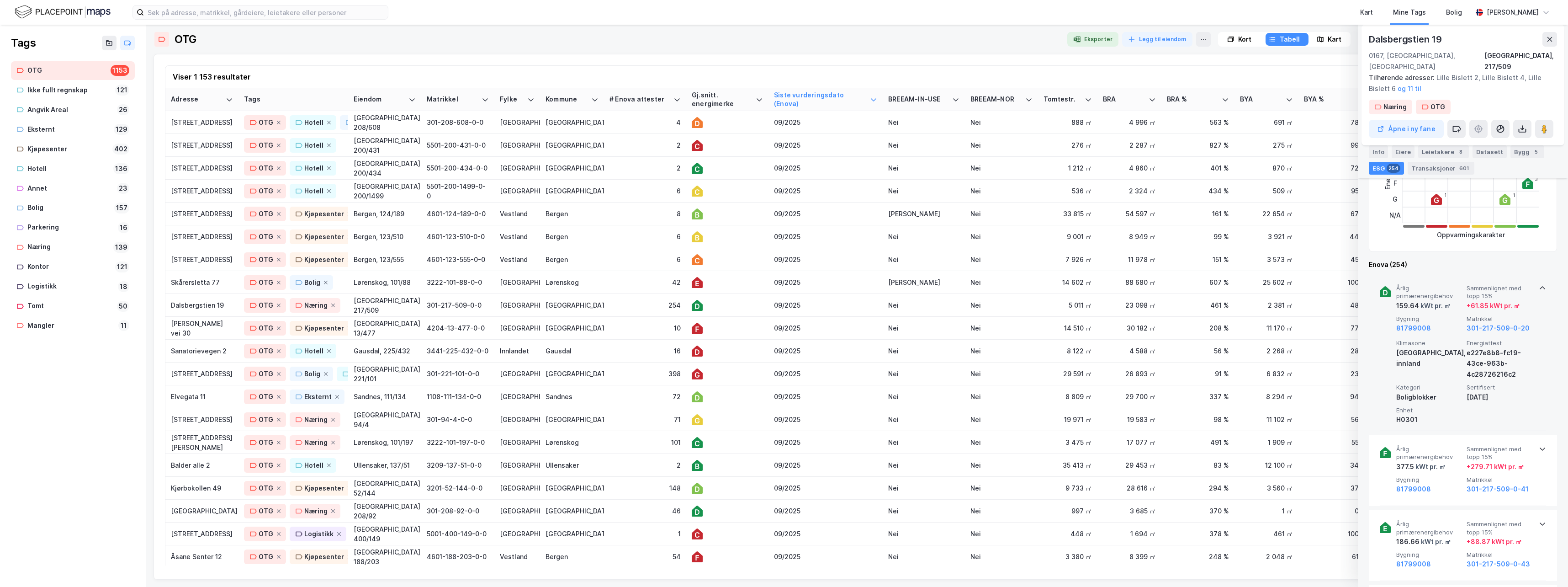
scroll to position [320, 0]
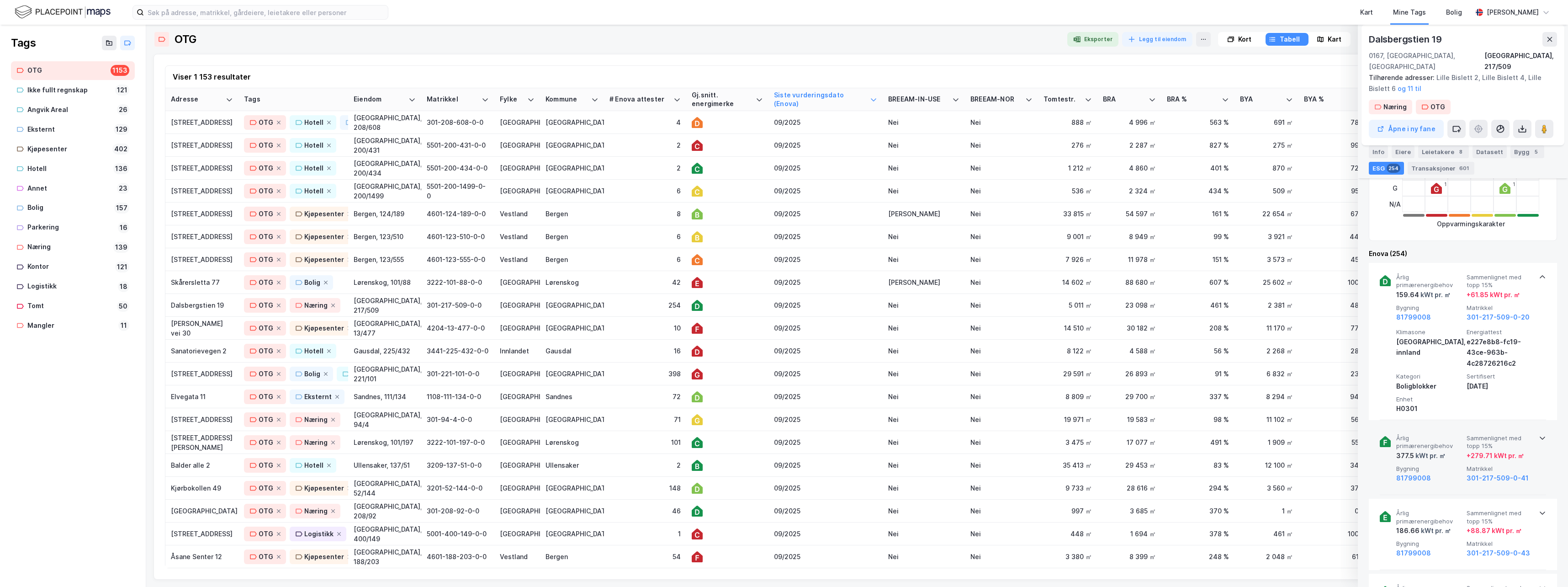
click at [994, 434] on icon at bounding box center [1542, 437] width 7 height 7
click at [648, 283] on div "42" at bounding box center [645, 282] width 71 height 10
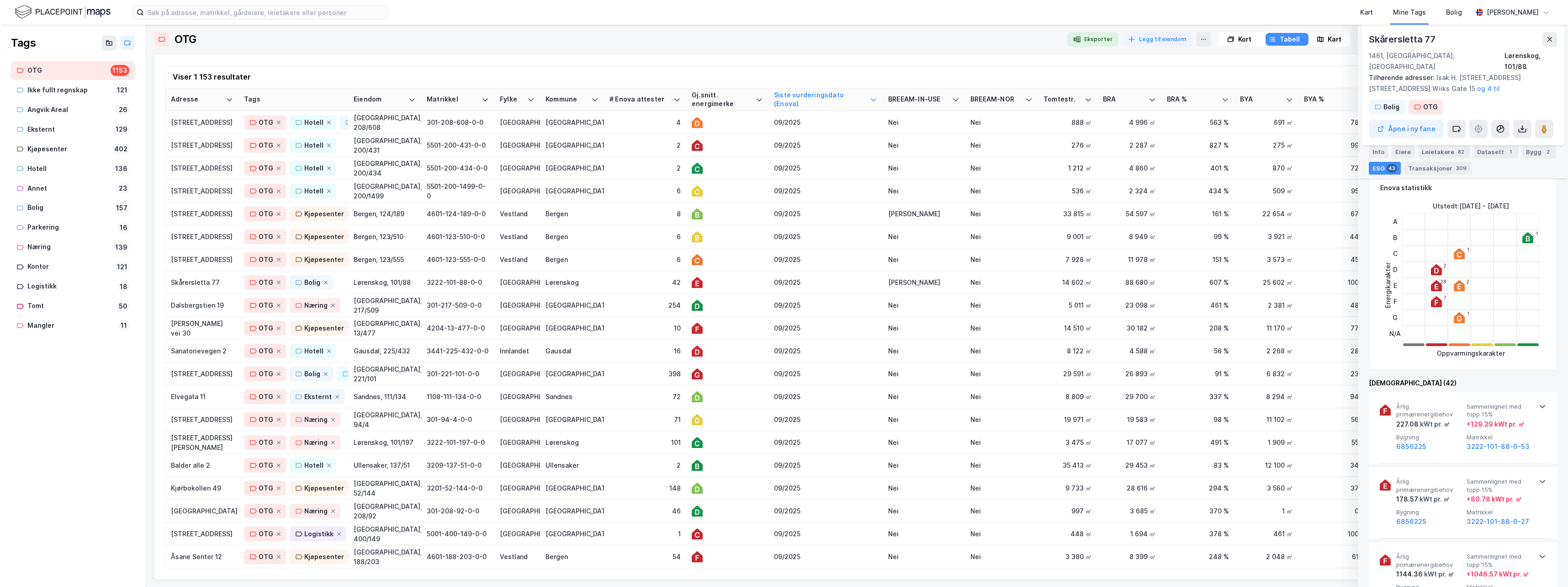
scroll to position [274, 0]
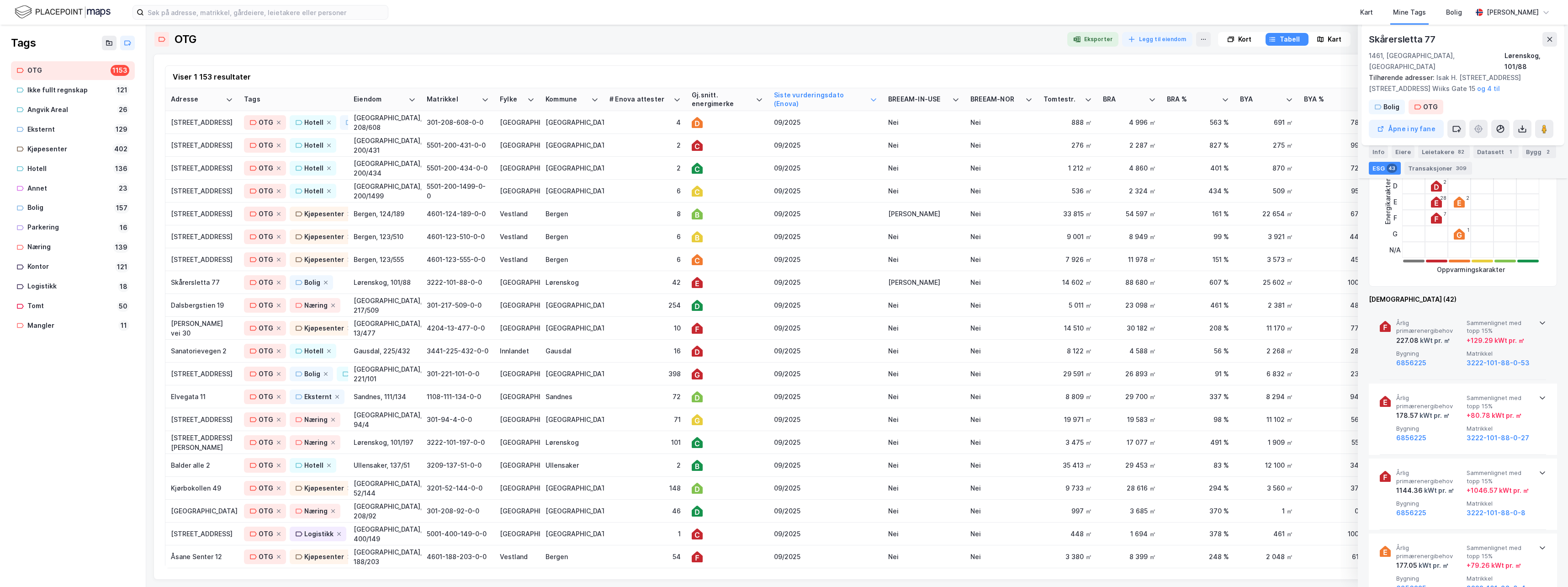
click at [994, 319] on icon at bounding box center [1542, 322] width 7 height 7
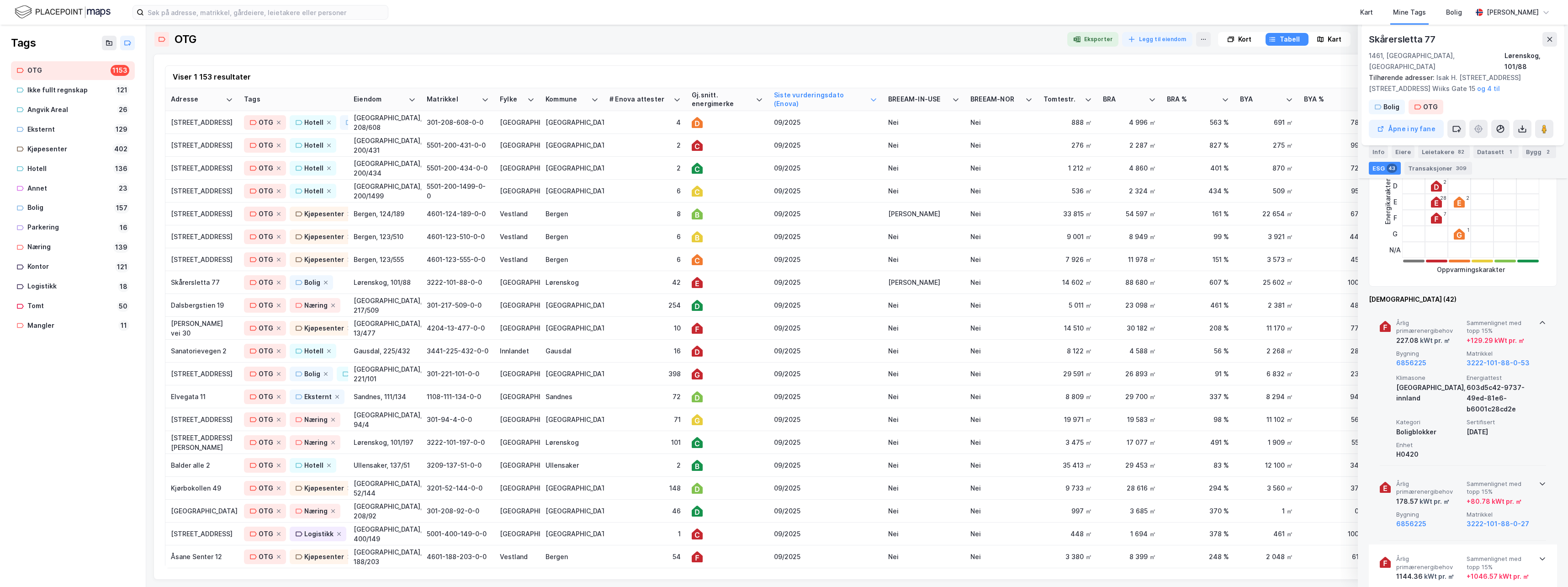
click at [994, 468] on icon at bounding box center [1542, 484] width 7 height 7
click at [616, 260] on div "6" at bounding box center [645, 259] width 71 height 10
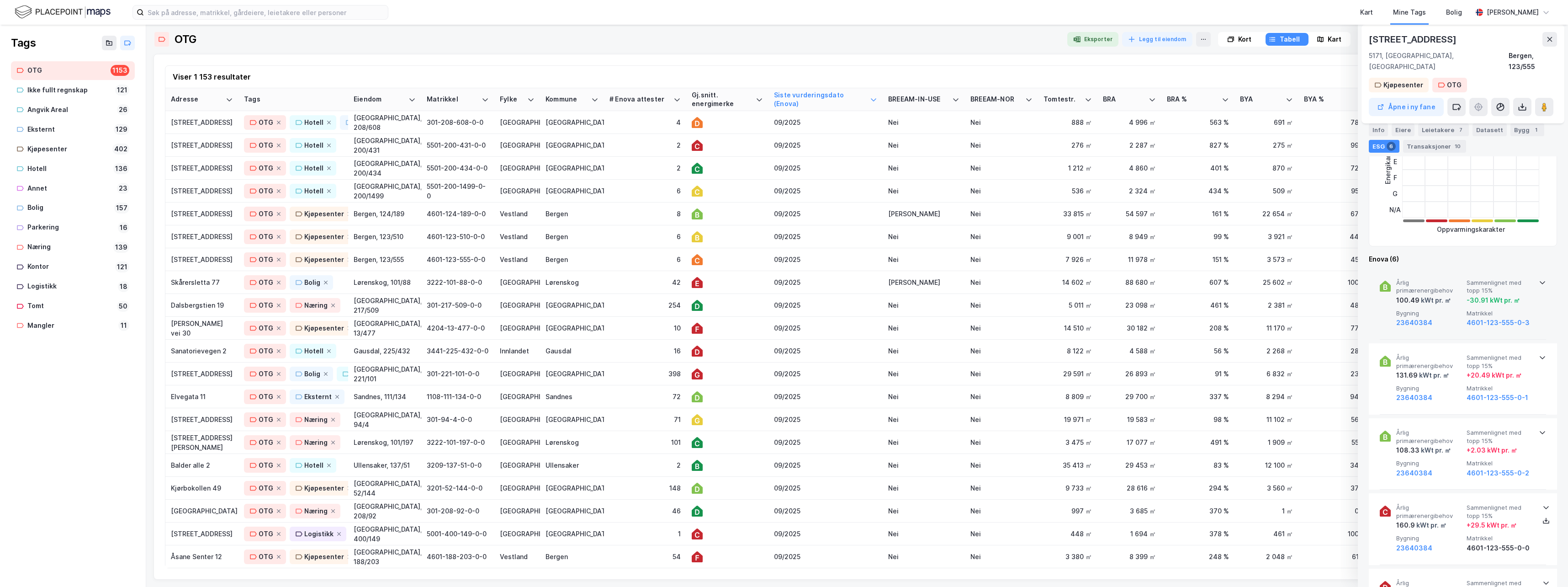
click at [994, 279] on icon at bounding box center [1542, 282] width 7 height 7
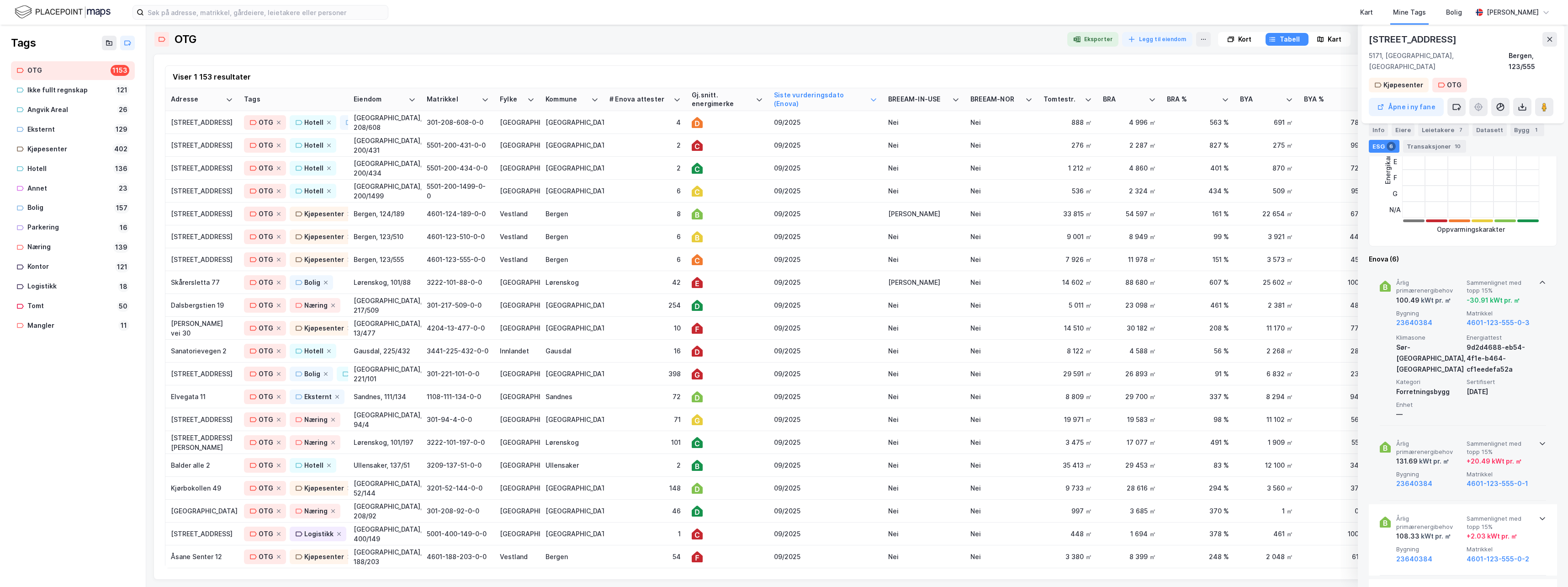
click at [994, 440] on icon at bounding box center [1542, 443] width 7 height 7
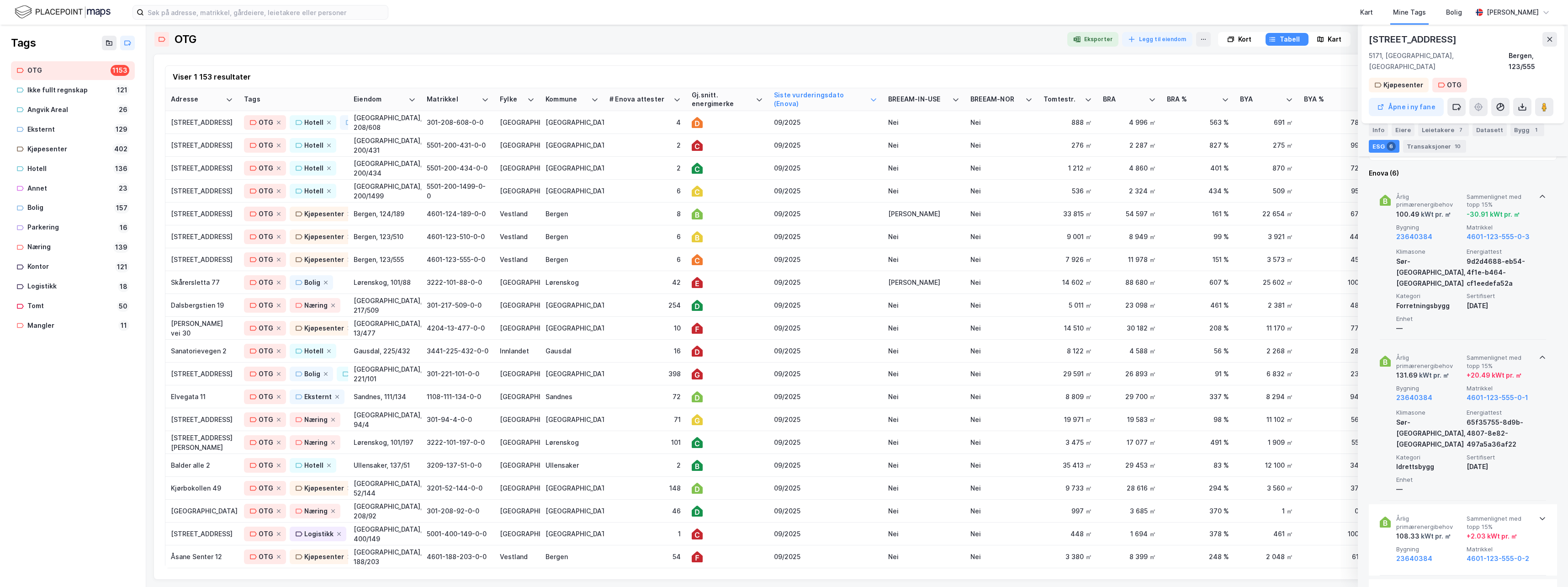
scroll to position [366, 0]
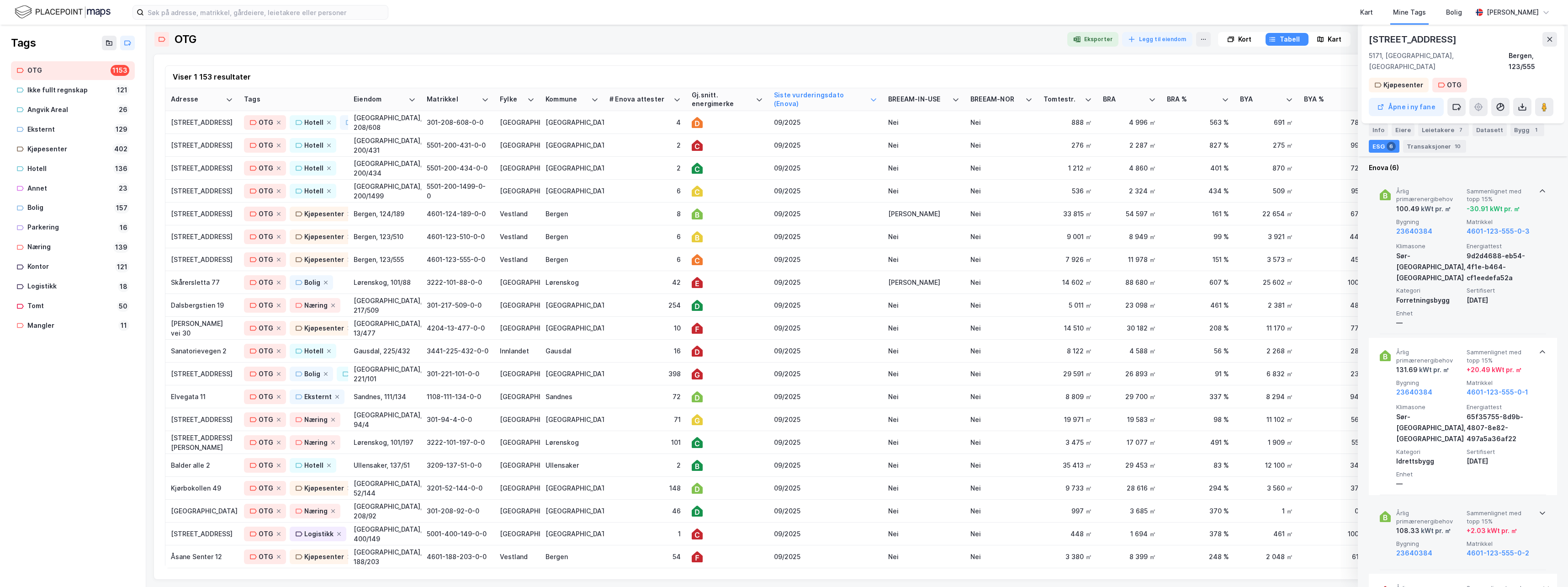
click at [994, 468] on icon at bounding box center [1542, 513] width 7 height 7
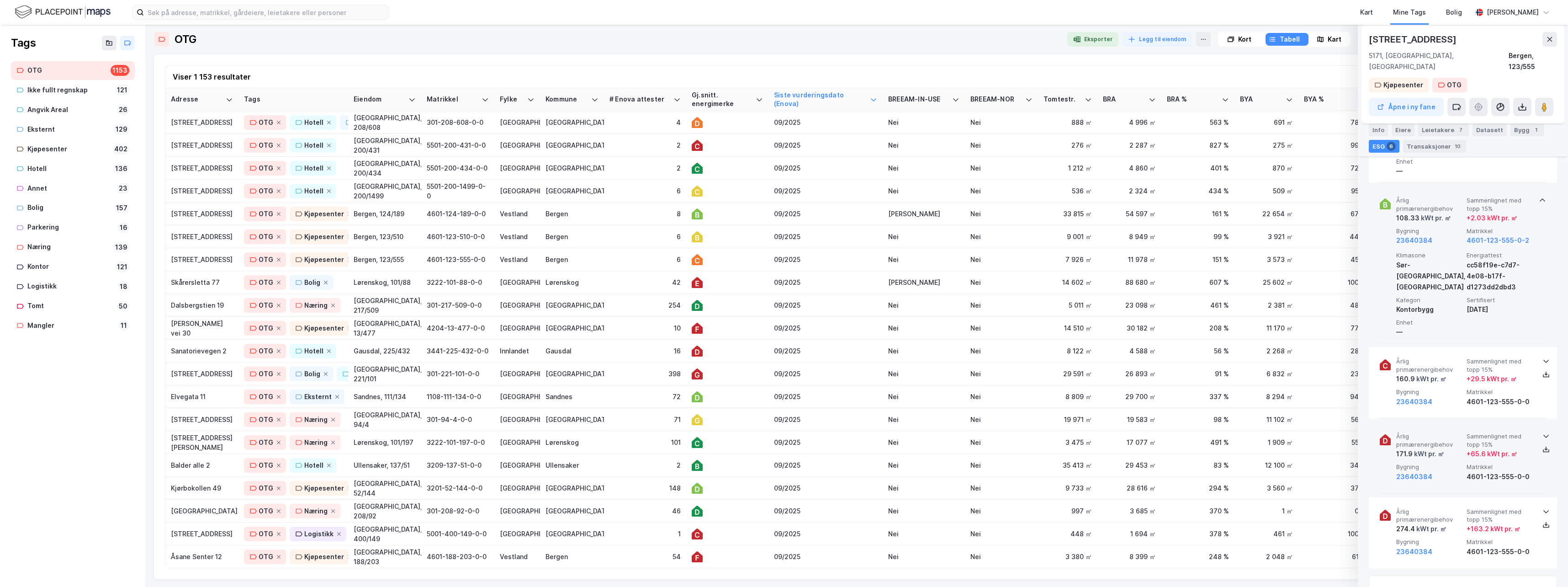
scroll to position [686, 0]
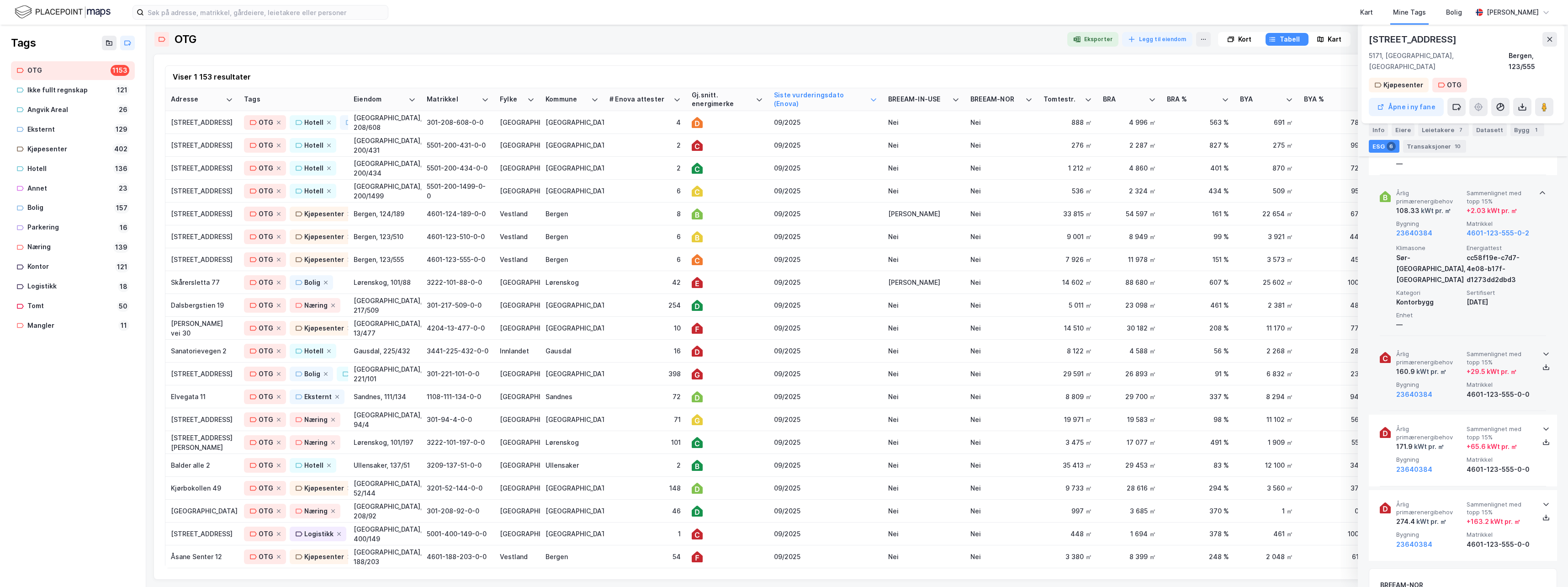
click at [994, 350] on icon at bounding box center [1546, 354] width 7 height 7
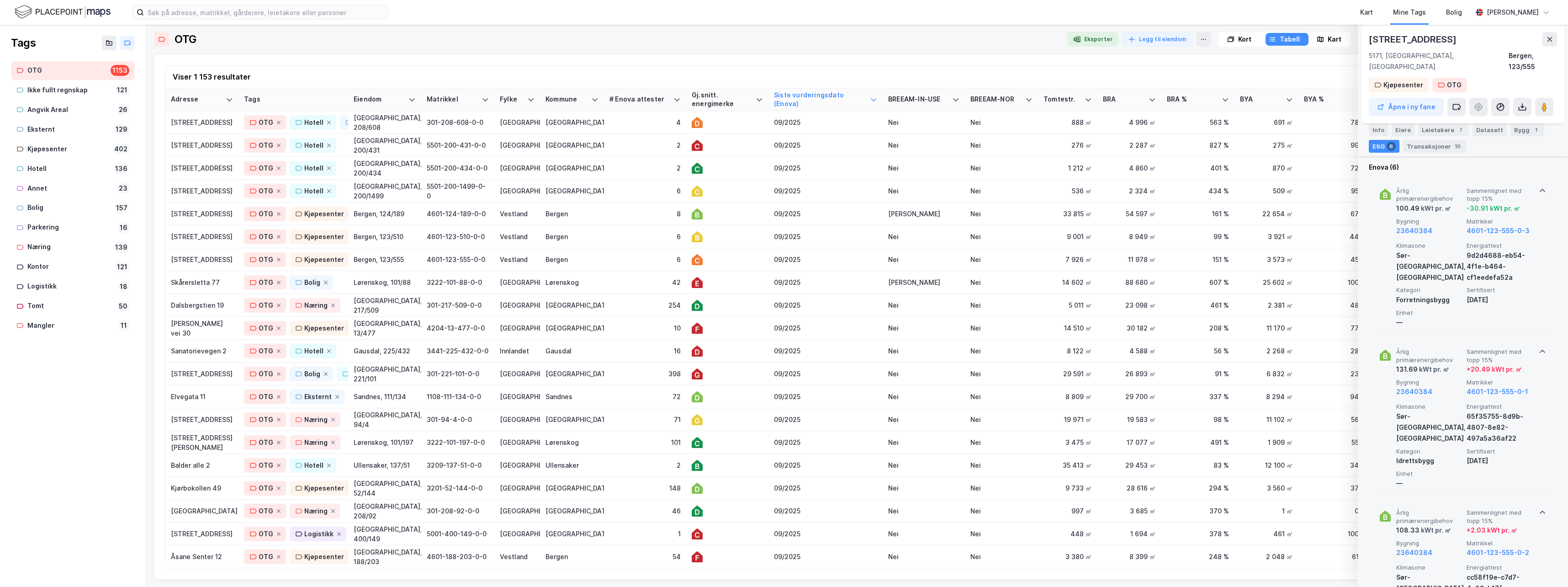
scroll to position [366, 0]
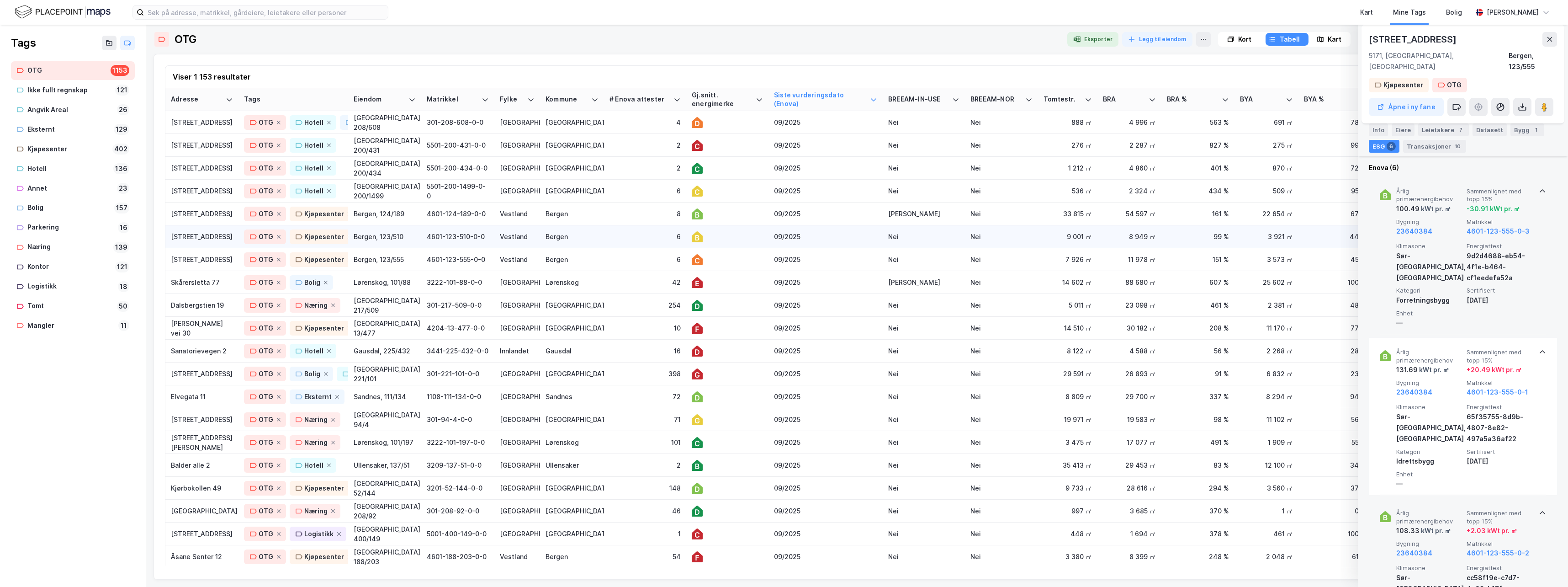
click at [616, 235] on div "6" at bounding box center [645, 237] width 71 height 10
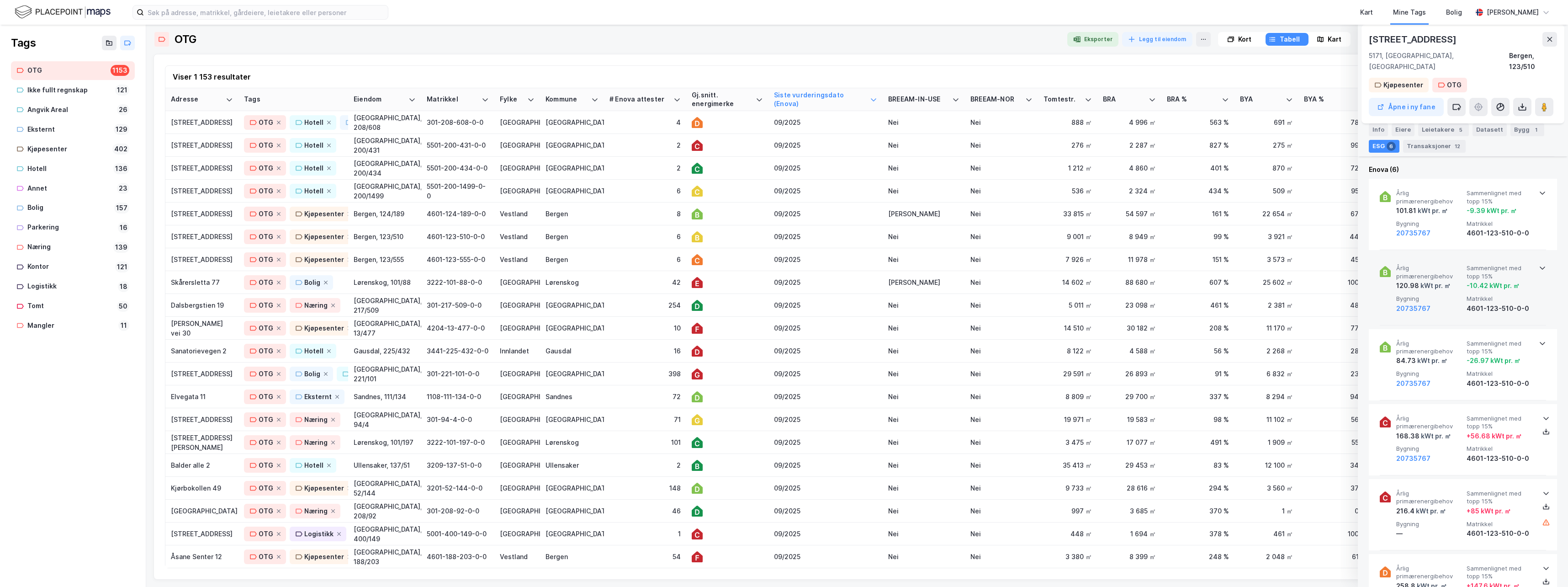
scroll to position [274, 0]
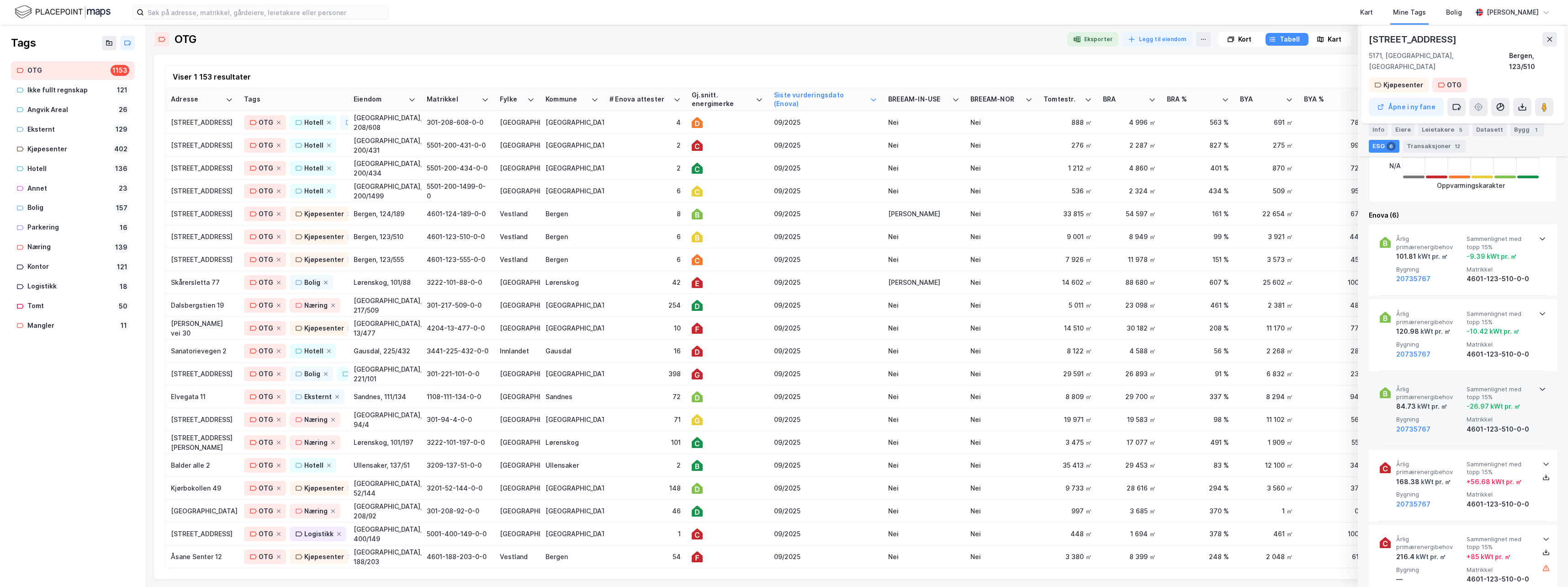
click at [994, 386] on icon at bounding box center [1542, 389] width 7 height 7
click at [994, 387] on icon at bounding box center [1542, 388] width 5 height 3
click at [621, 213] on div "8" at bounding box center [645, 214] width 71 height 10
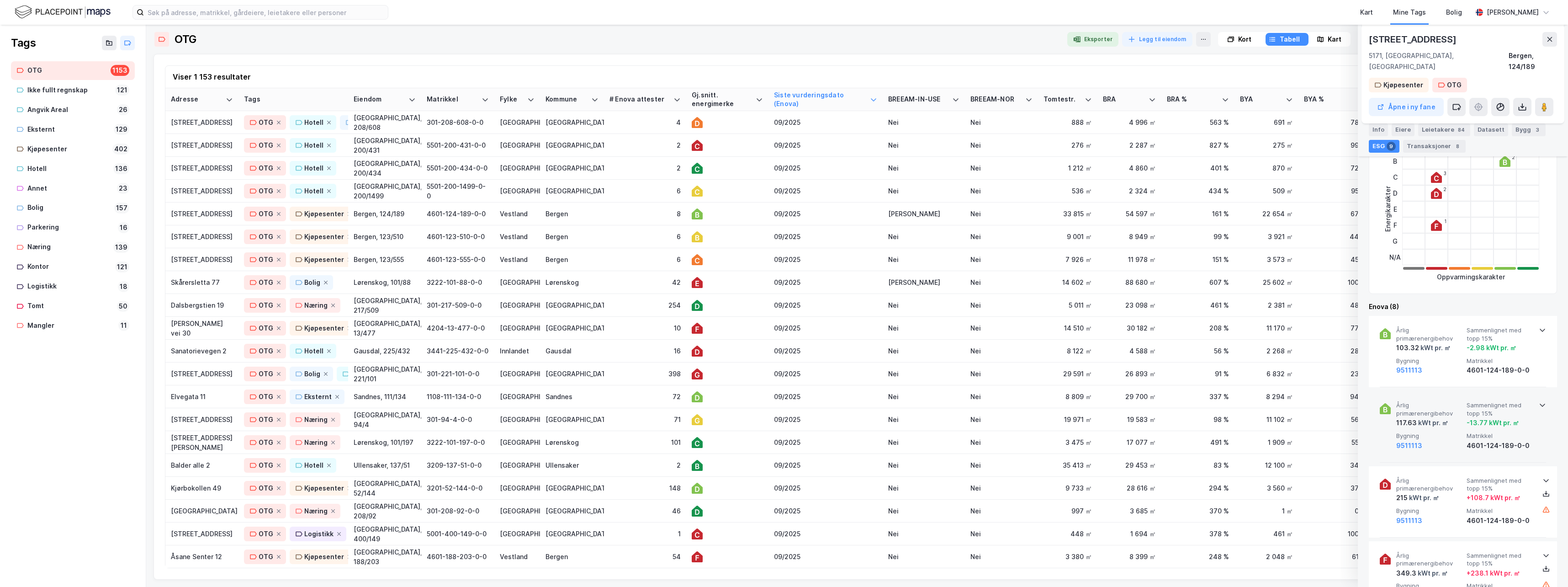
scroll to position [229, 0]
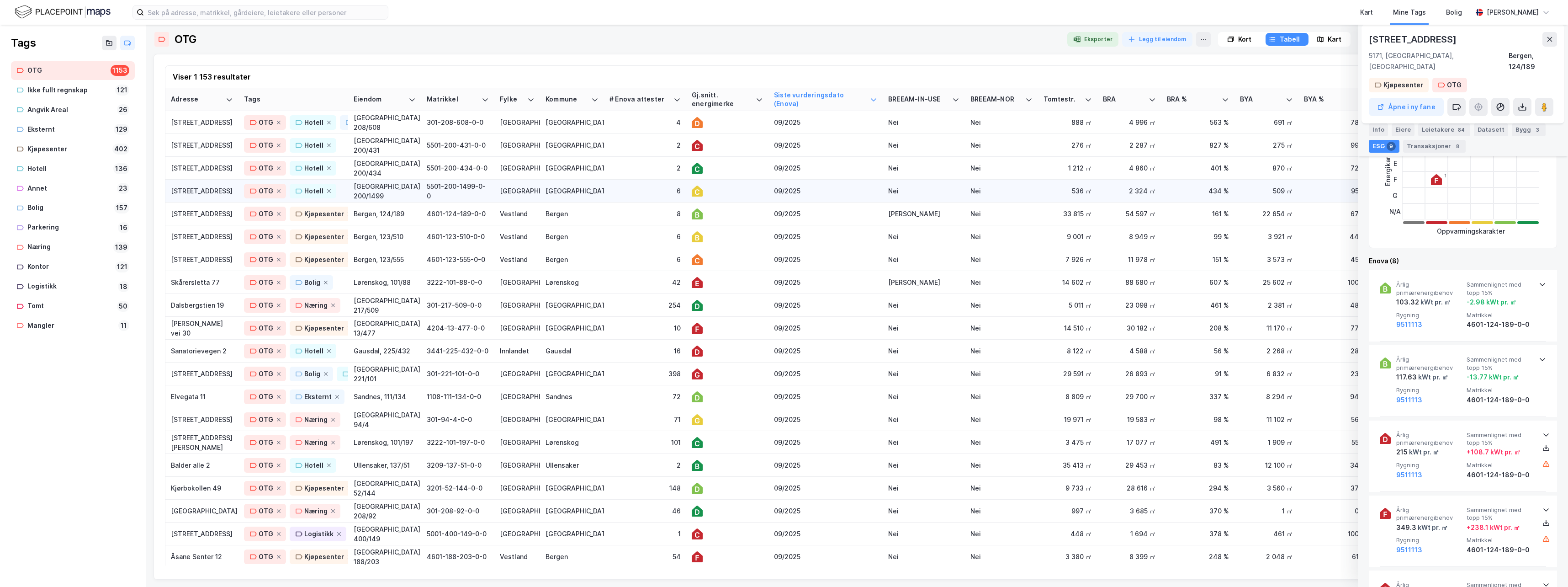
click at [748, 191] on div at bounding box center [727, 191] width 71 height 11
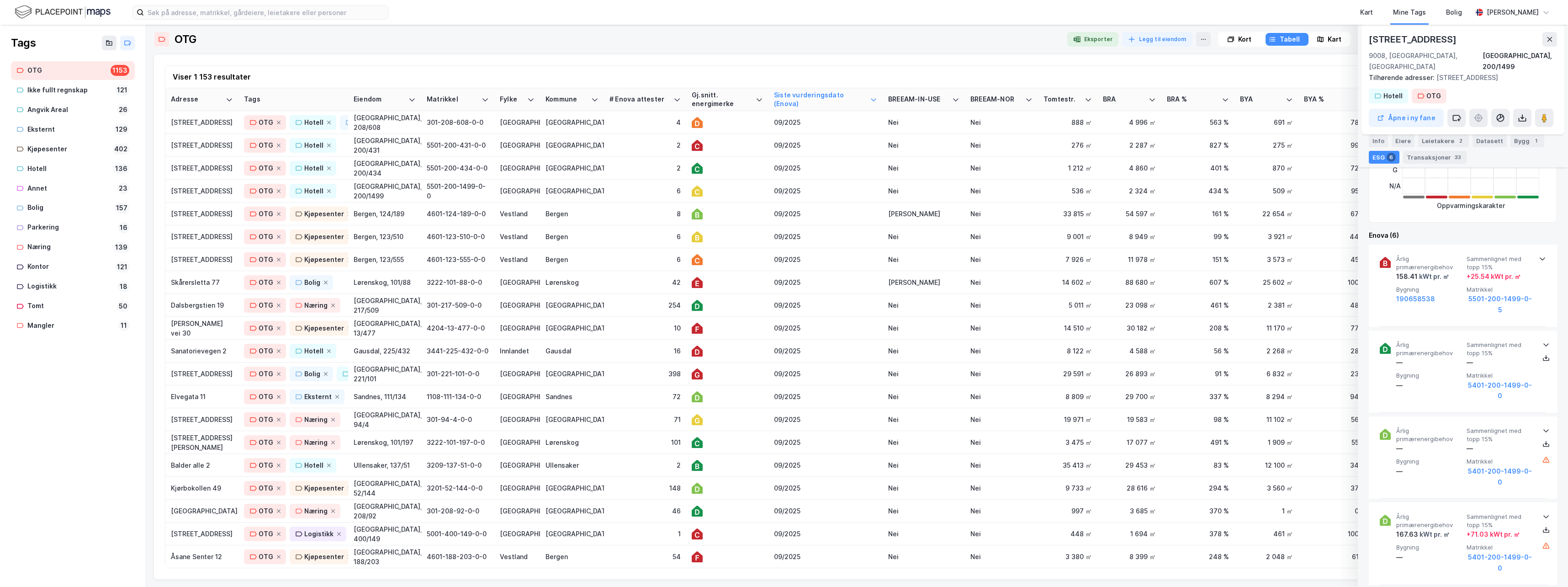
scroll to position [274, 0]
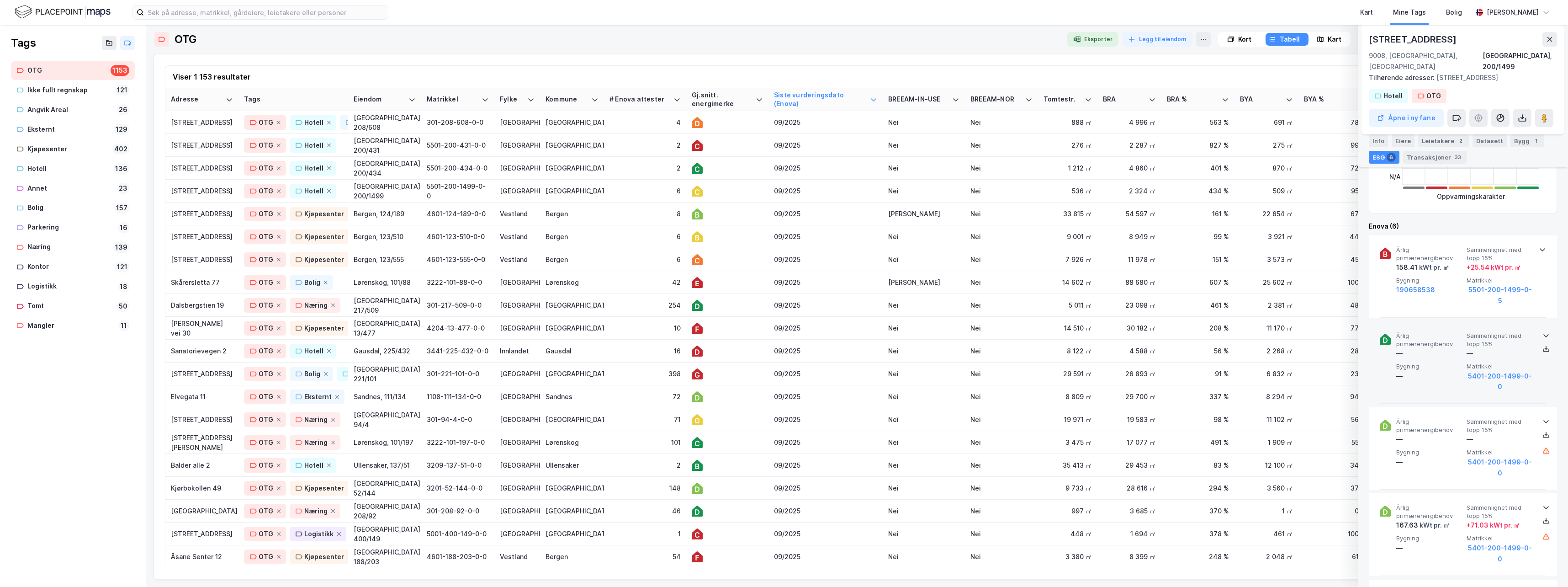
click at [994, 332] on icon at bounding box center [1546, 335] width 7 height 7
click at [994, 245] on div at bounding box center [1542, 248] width 7 height 7
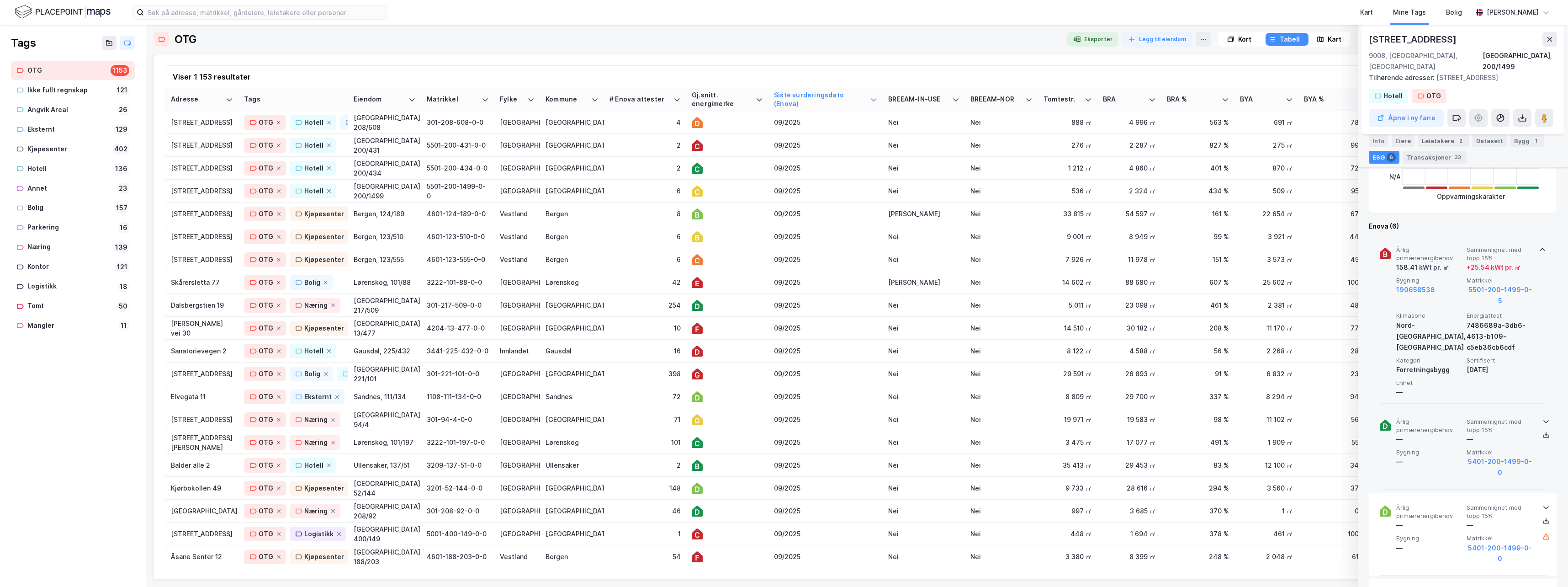
click at [994, 245] on div at bounding box center [1542, 248] width 7 height 7
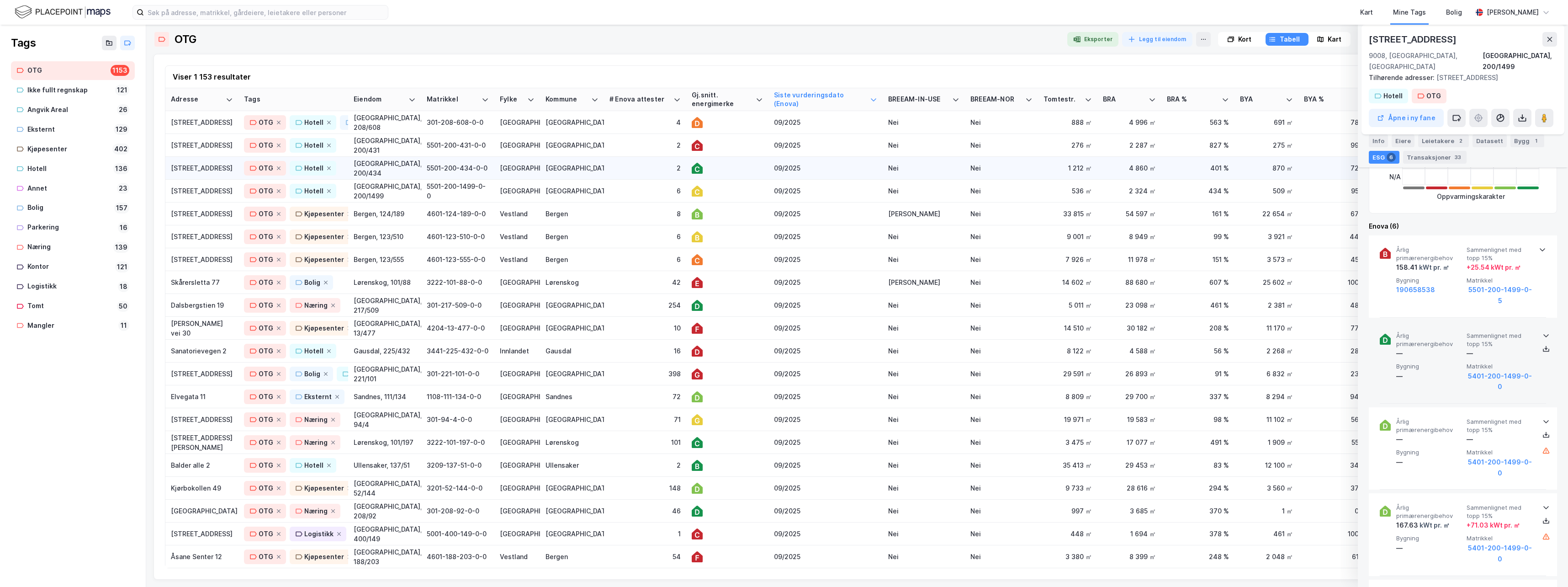
click at [852, 170] on div "09/2025" at bounding box center [825, 168] width 103 height 10
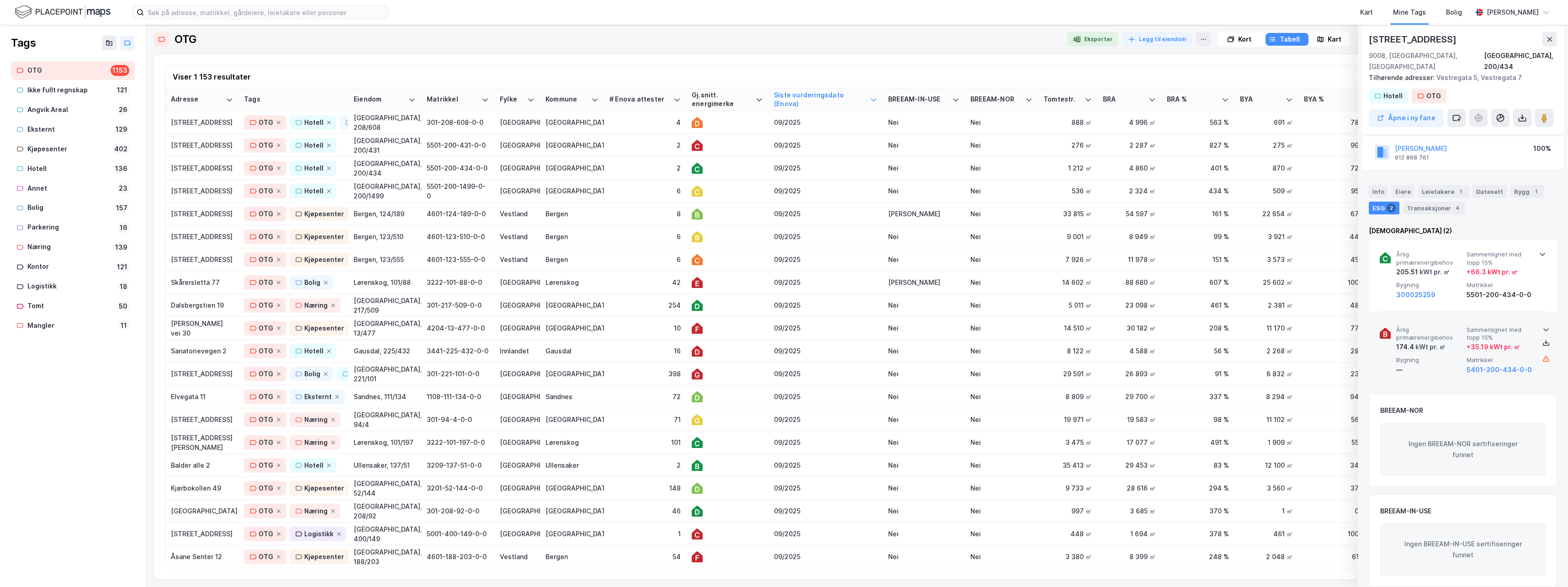
scroll to position [18, 0]
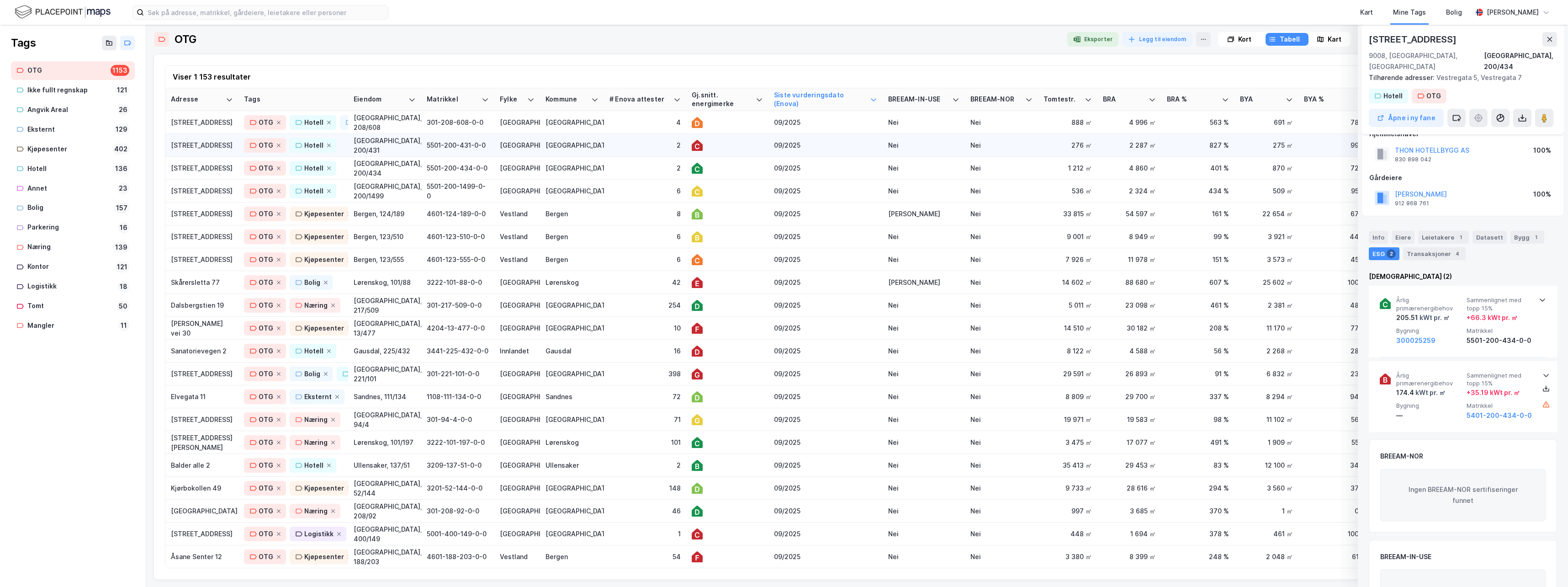
click at [829, 148] on div "09/2025" at bounding box center [825, 145] width 103 height 10
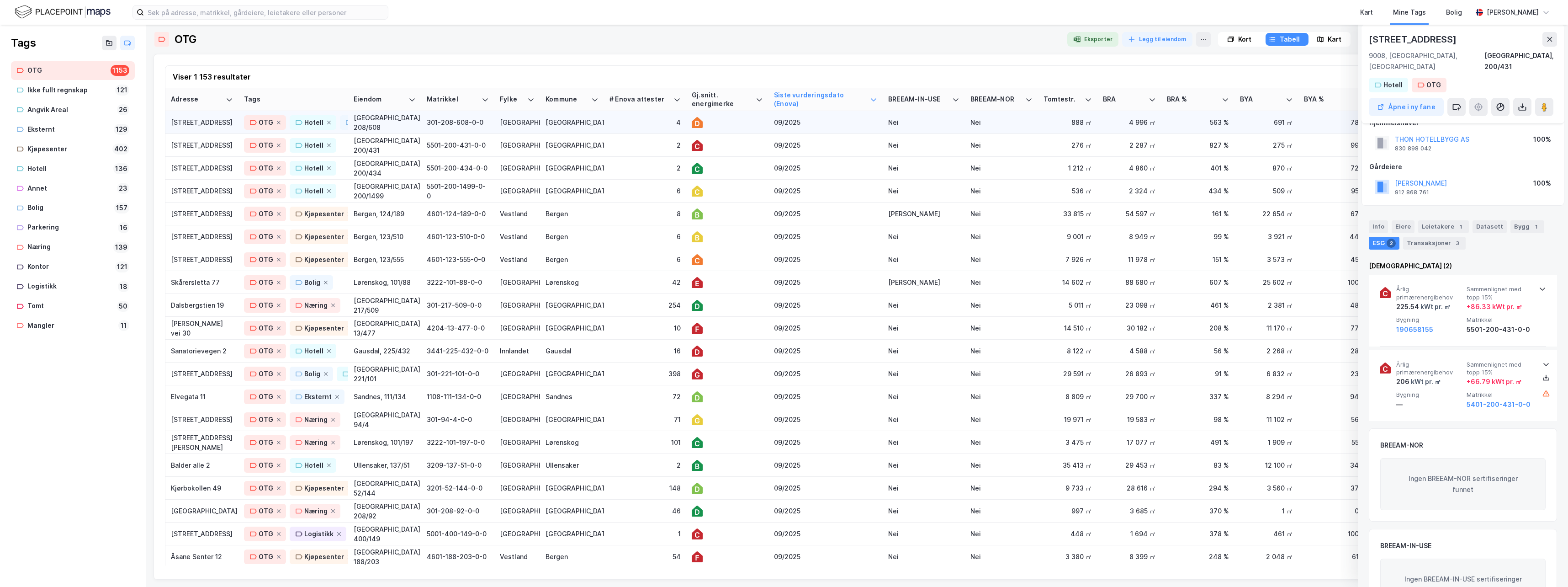
click at [630, 124] on div "4" at bounding box center [645, 122] width 71 height 10
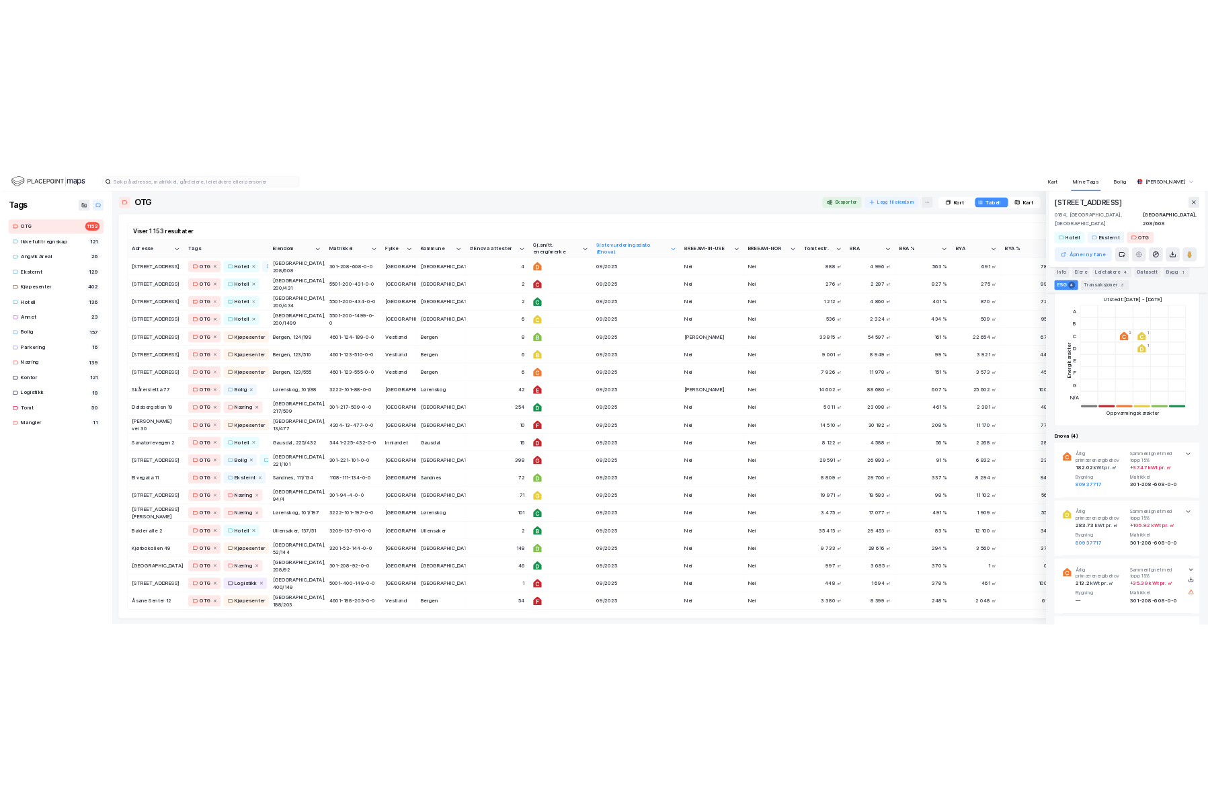
scroll to position [269, 0]
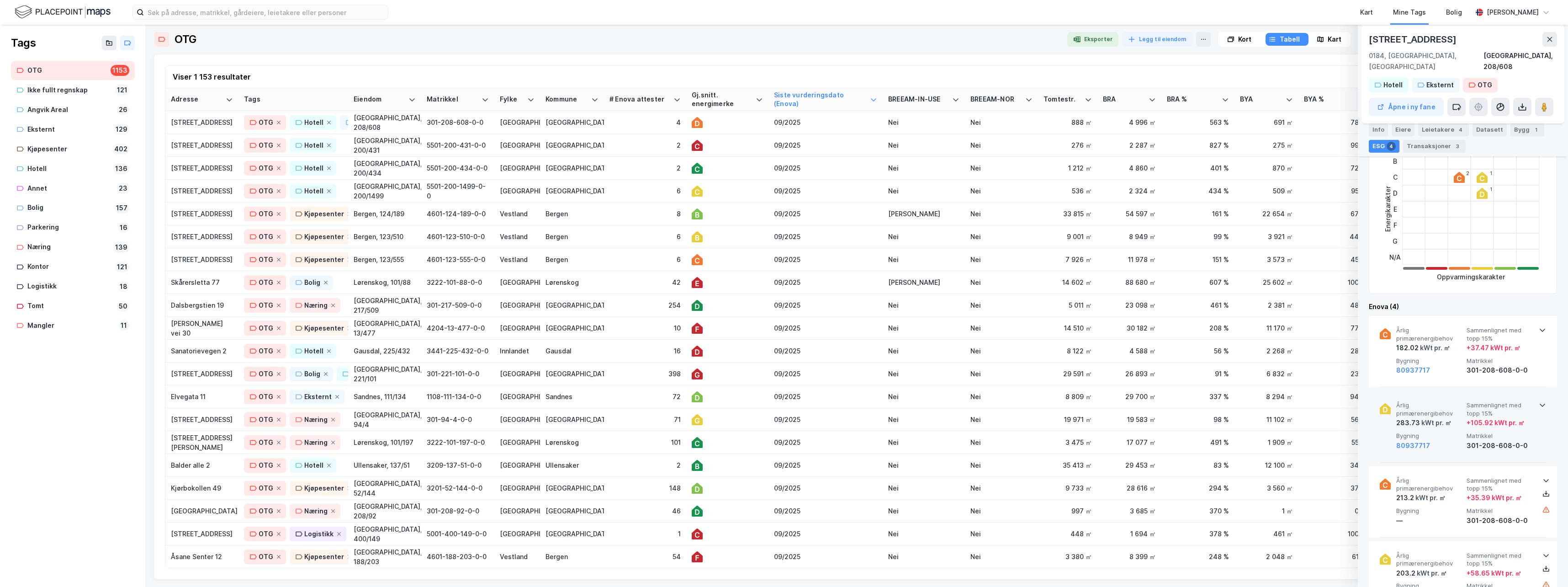
click at [994, 401] on icon at bounding box center [1542, 405] width 7 height 7
click at [994, 403] on icon at bounding box center [1542, 405] width 5 height 3
click at [994, 318] on div "Årlig primærenergibehov 182.02 kWt pr. ㎡ Sammenlignet med topp 15% + 37.47 kWt …" at bounding box center [1463, 351] width 167 height 71
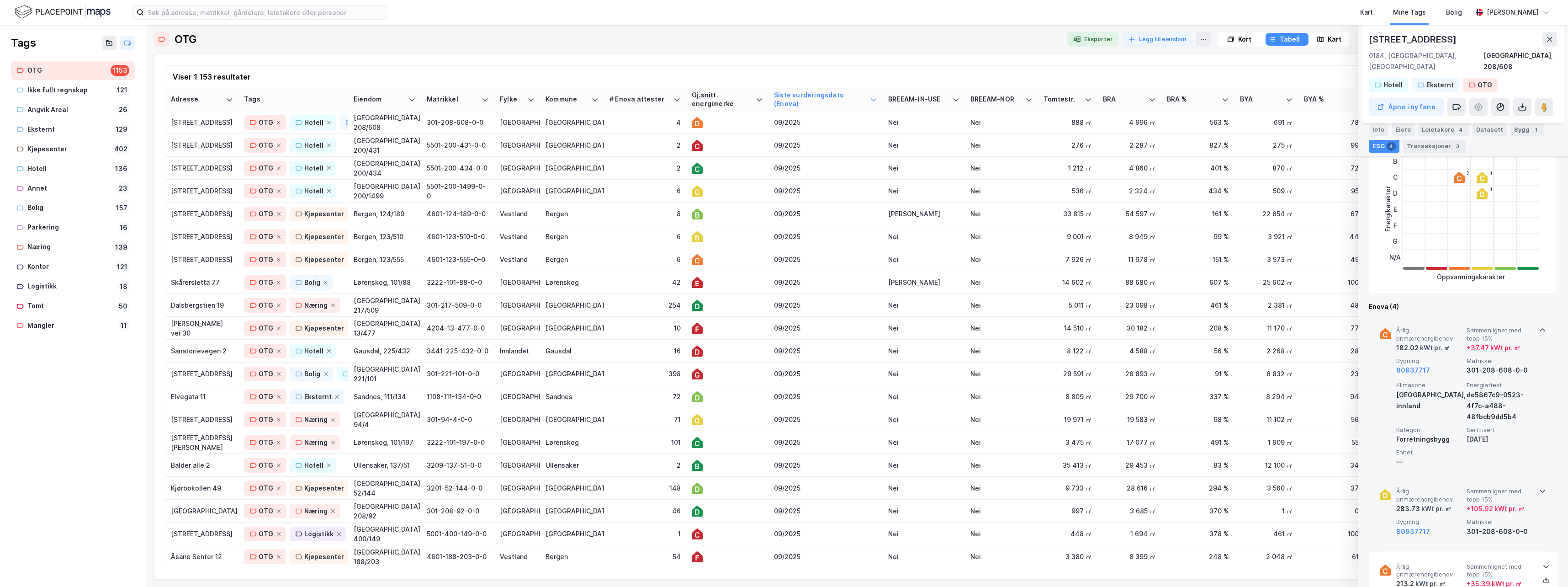
click at [994, 318] on div "Årlig primærenergibehov 182.02 kWt pr. ㎡ Sammenlignet med topp 15% + 37.47 kWt …" at bounding box center [1463, 394] width 167 height 157
